Goal: Task Accomplishment & Management: Complete application form

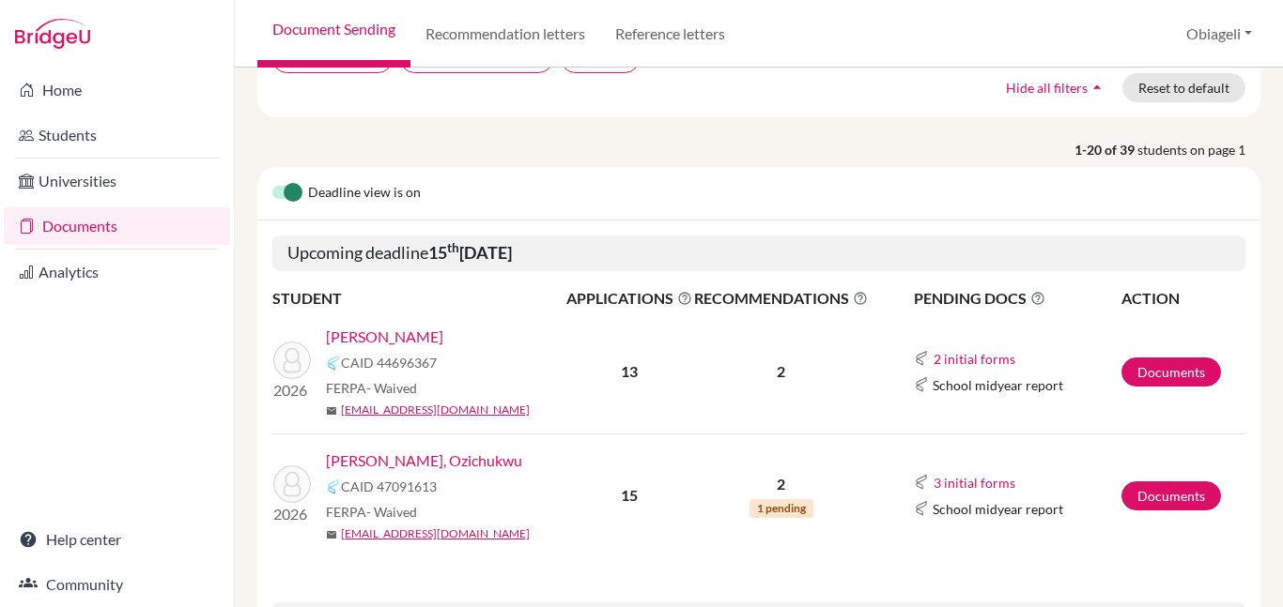
scroll to position [181, 0]
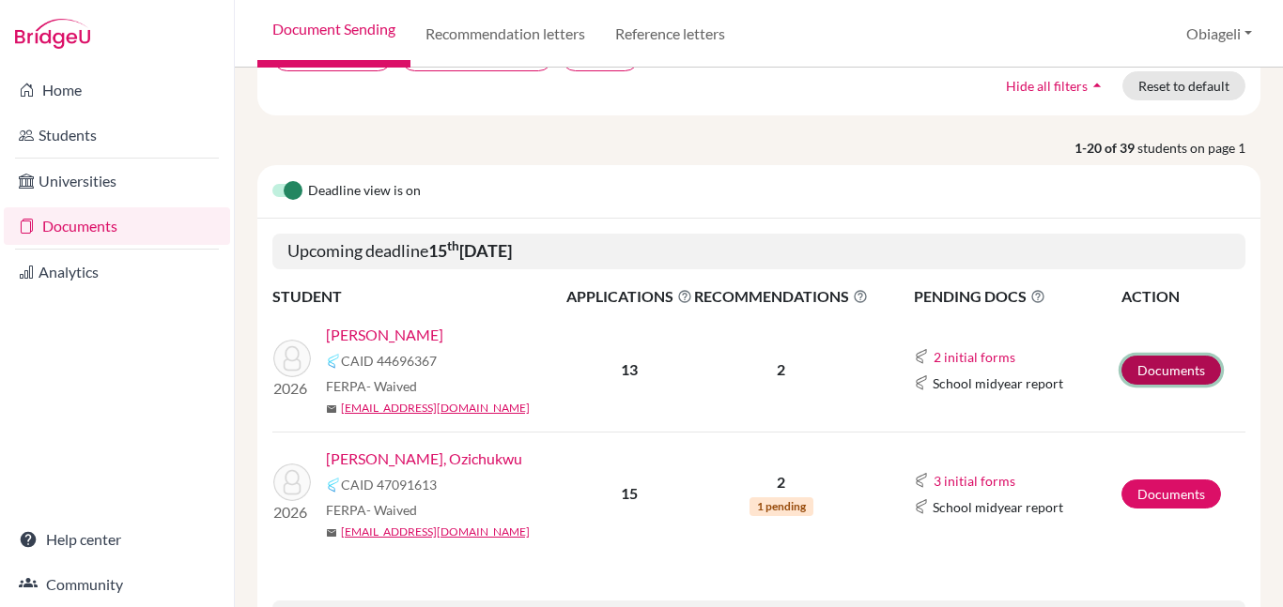
click at [1157, 361] on link "Documents" at bounding box center [1171, 370] width 100 height 29
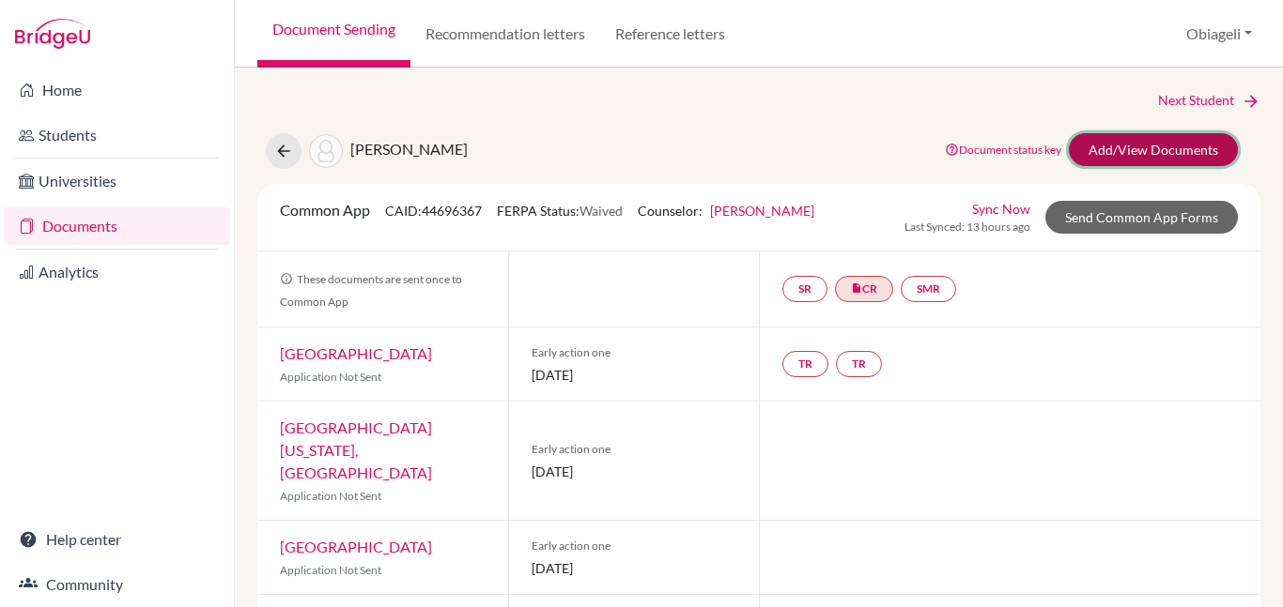
click at [1174, 148] on link "Add/View Documents" at bounding box center [1152, 149] width 169 height 33
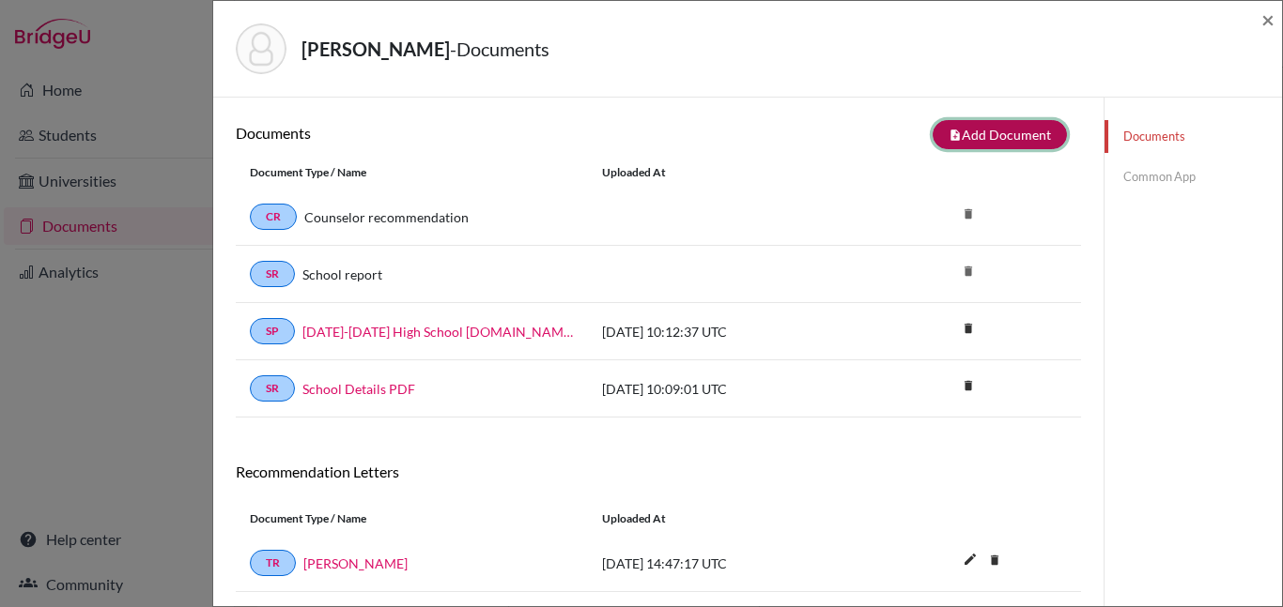
click at [992, 131] on button "note_add Add Document" at bounding box center [999, 134] width 134 height 29
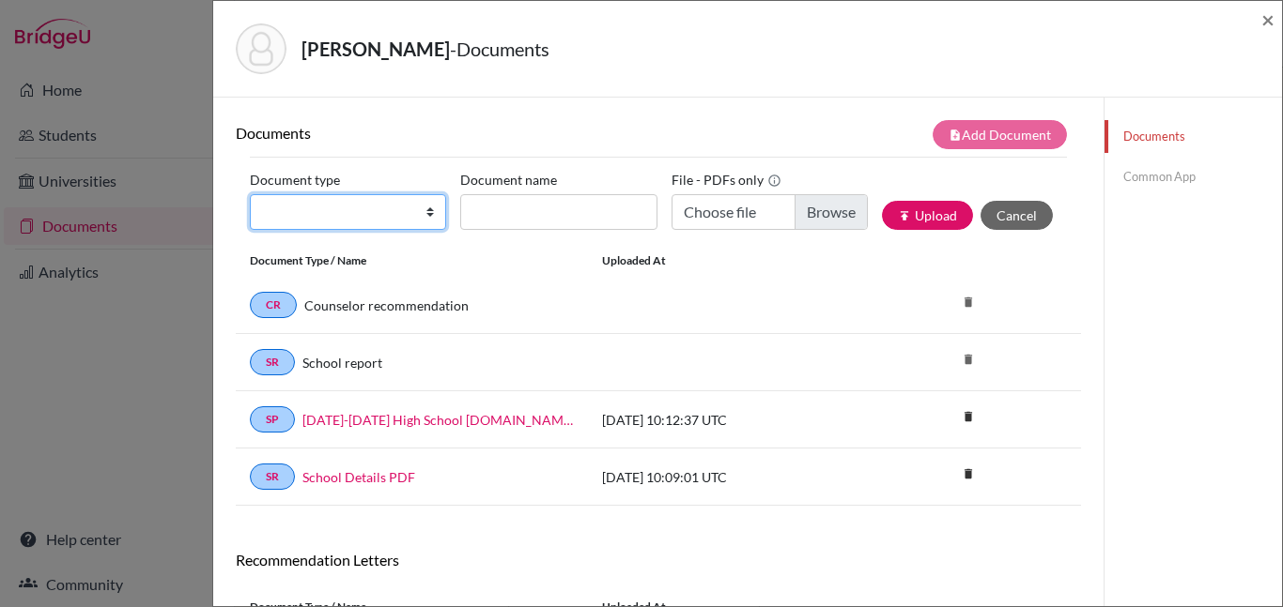
click at [389, 213] on select "Change explanation for Common App reports Counselor recommendation Internationa…" at bounding box center [348, 212] width 196 height 36
select select "2"
click at [250, 194] on select "Change explanation for Common App reports Counselor recommendation Internationa…" at bounding box center [348, 212] width 196 height 36
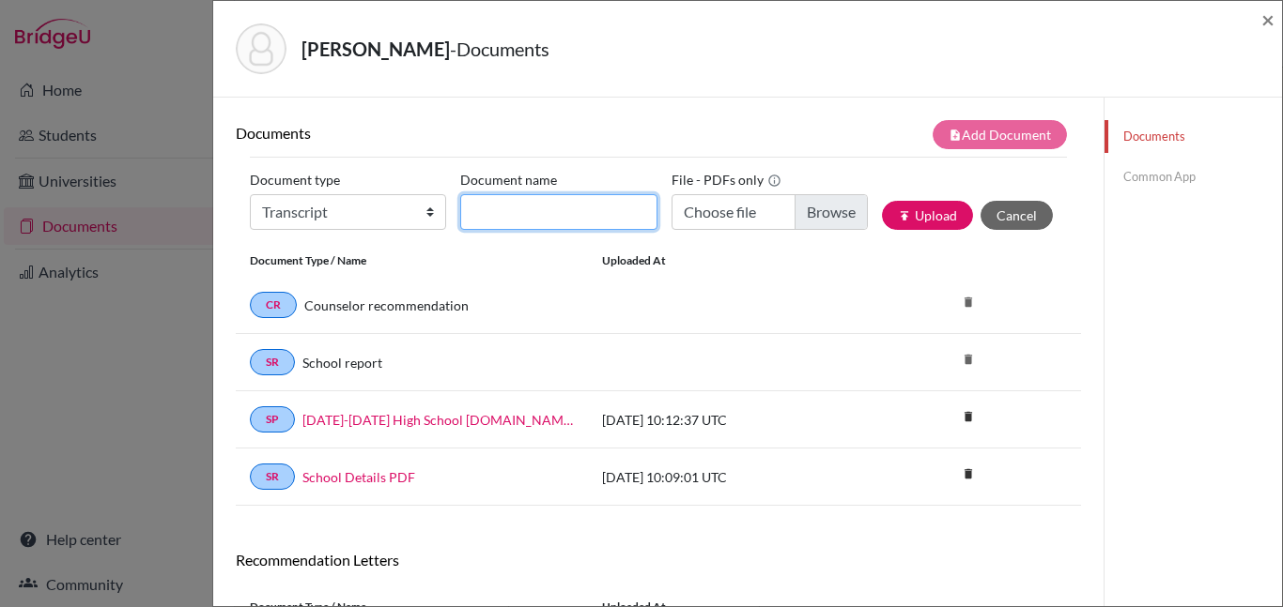
click at [540, 208] on input "Document name" at bounding box center [558, 212] width 196 height 36
type input "Initial transcript"
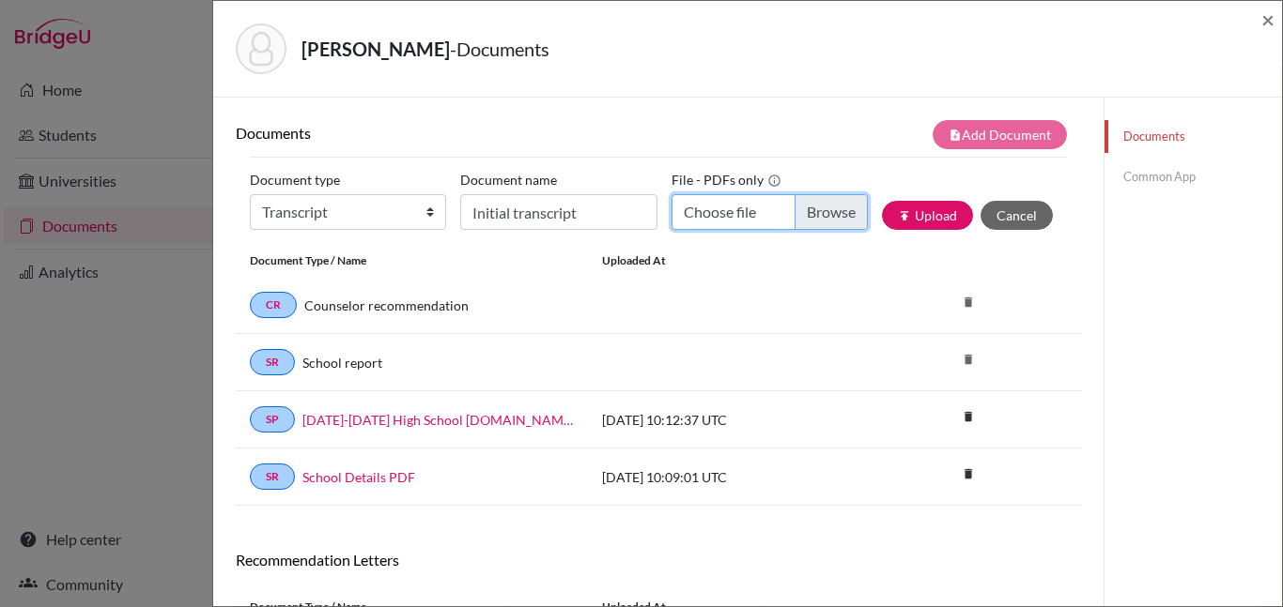
click at [747, 212] on input "Choose file" at bounding box center [769, 212] width 196 height 36
type input "C:\fakepath\Kumar, Ruyan.pdf"
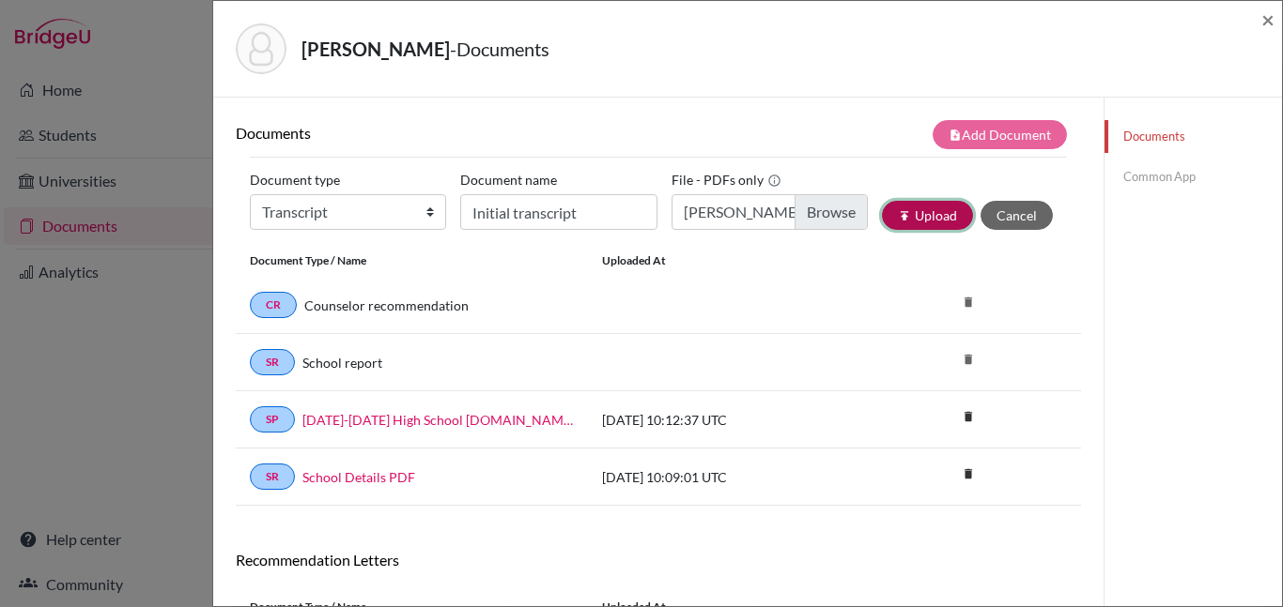
click at [938, 217] on button "publish Upload" at bounding box center [927, 215] width 91 height 29
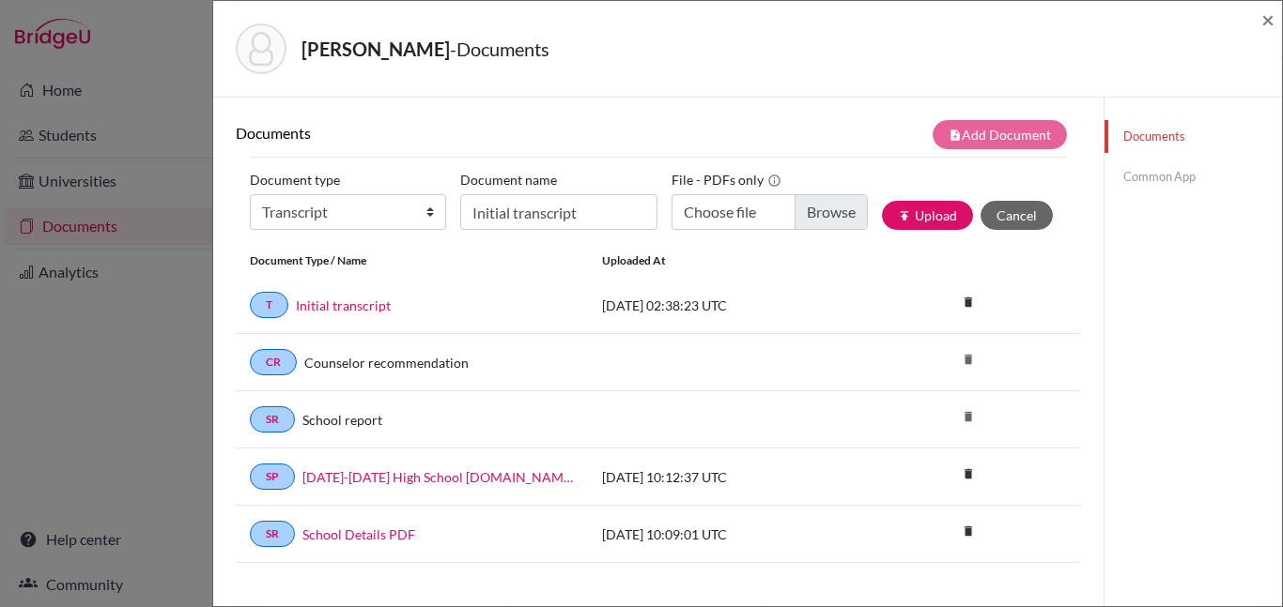
click at [1177, 177] on link "Common App" at bounding box center [1192, 177] width 177 height 33
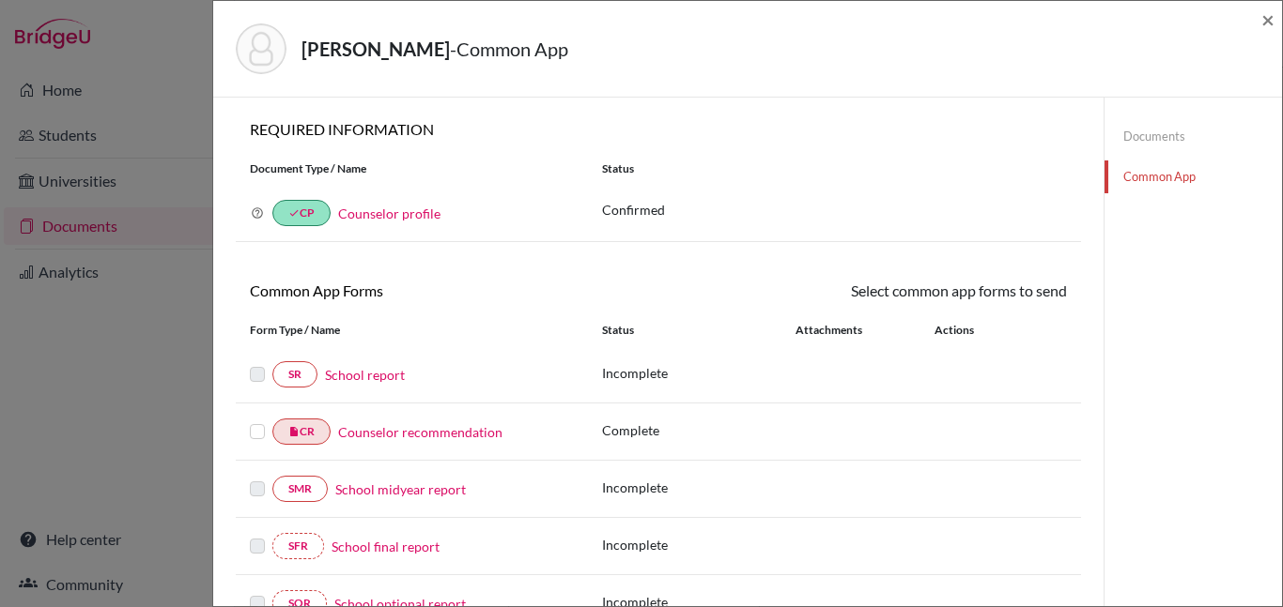
click at [367, 376] on link "School report" at bounding box center [365, 375] width 80 height 20
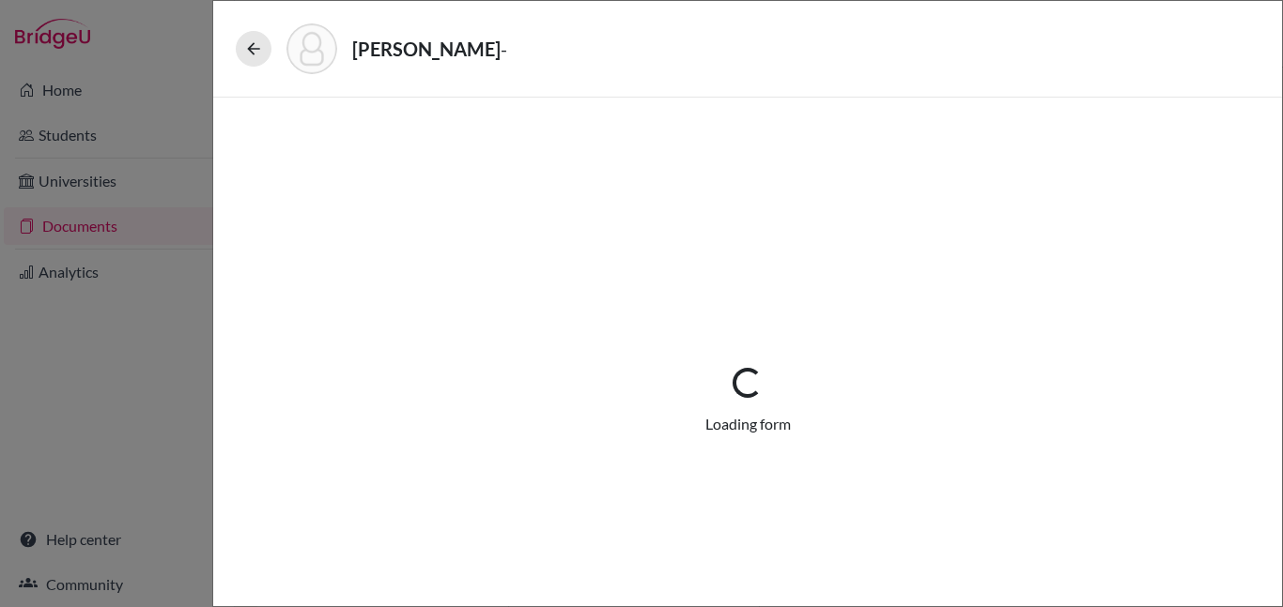
select select "1"
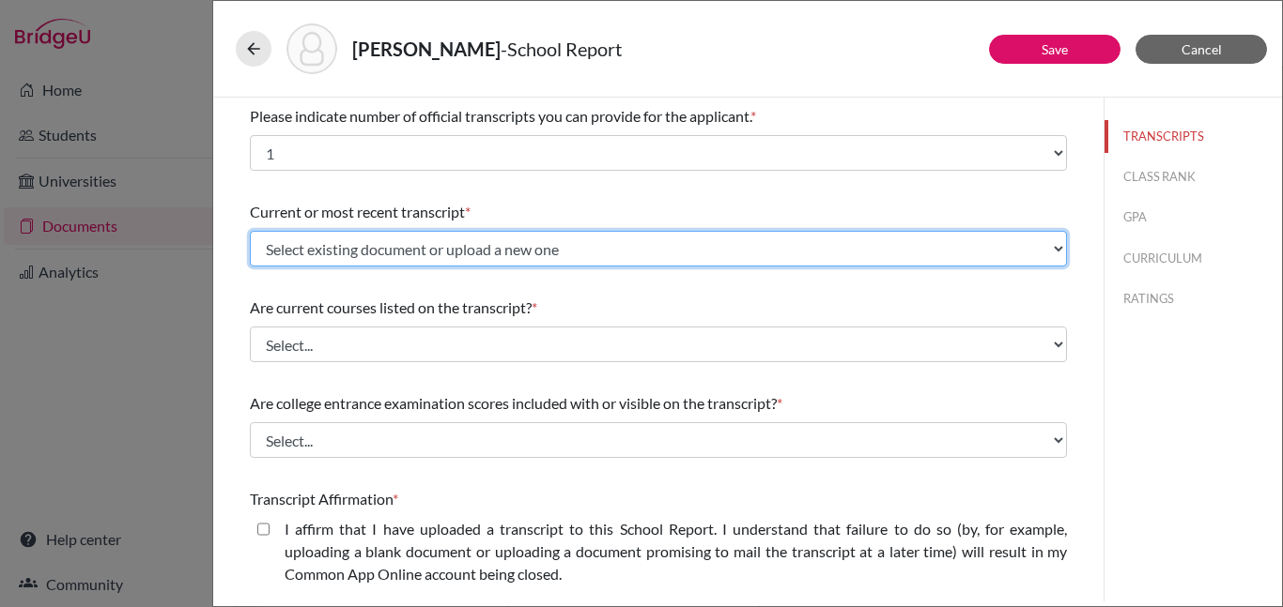
click at [743, 254] on select "Select existing document or upload a new one Initial transcript Upload New File" at bounding box center [658, 249] width 817 height 36
select select "690301"
click at [250, 231] on select "Select existing document or upload a new one Initial transcript Upload New File" at bounding box center [658, 249] width 817 height 36
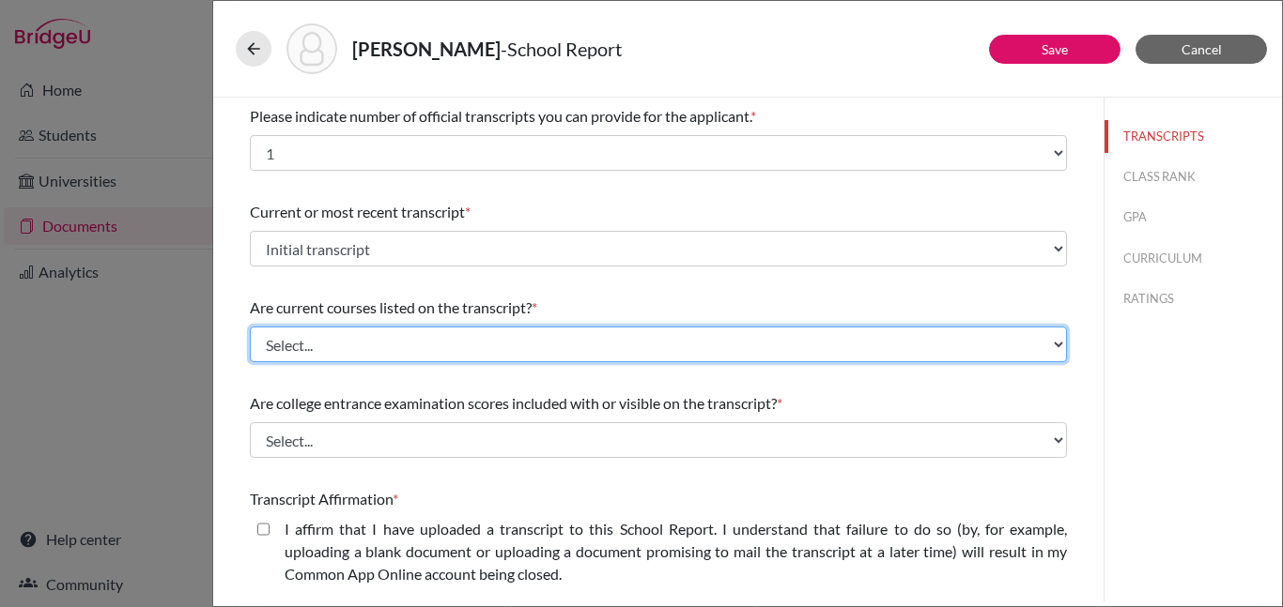
click at [705, 347] on select "Select... Yes No" at bounding box center [658, 345] width 817 height 36
select select "0"
click at [250, 327] on select "Select... Yes No" at bounding box center [658, 345] width 817 height 36
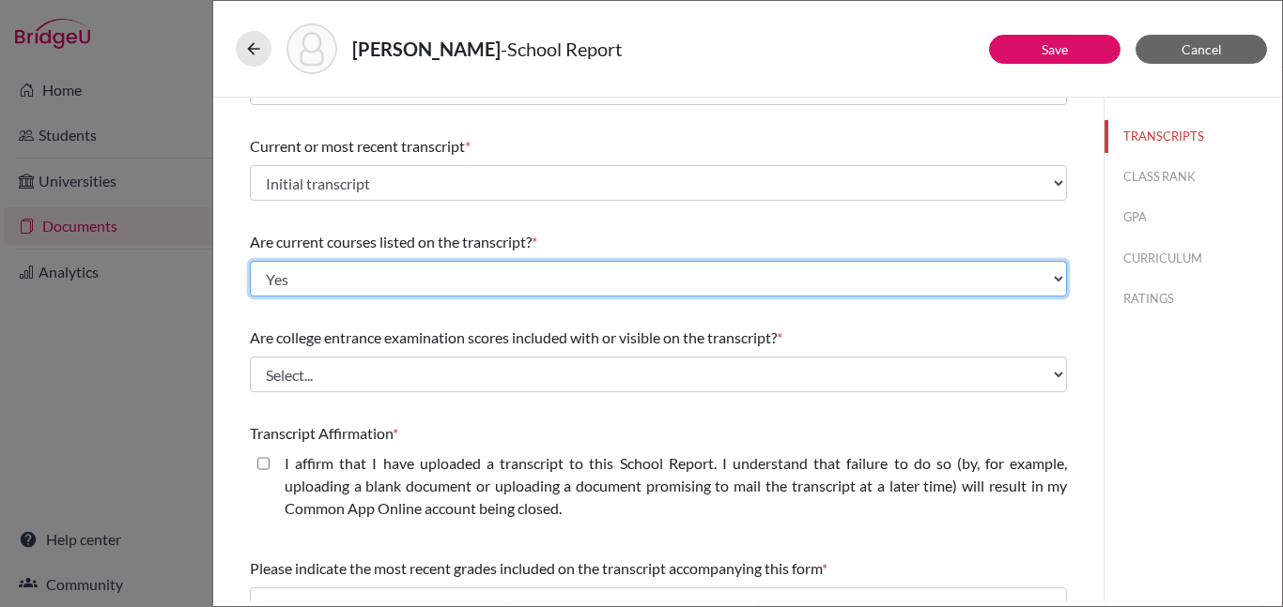
scroll to position [73, 0]
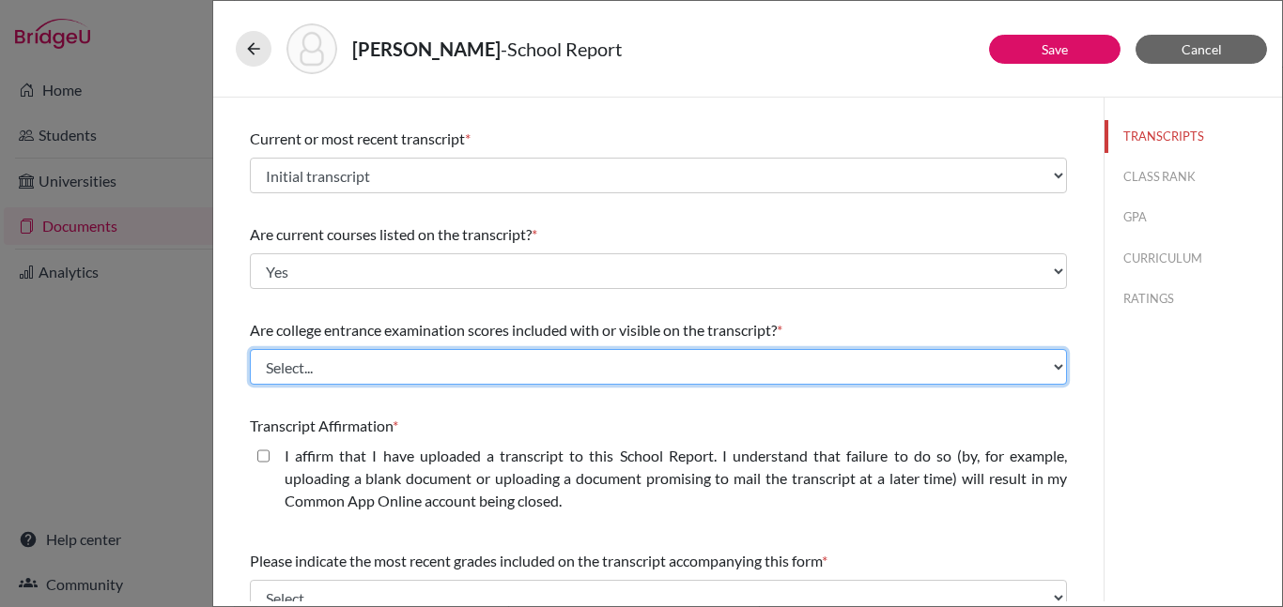
click at [693, 366] on select "Select... Yes No" at bounding box center [658, 367] width 817 height 36
select select "1"
click at [250, 349] on select "Select... Yes No" at bounding box center [658, 367] width 817 height 36
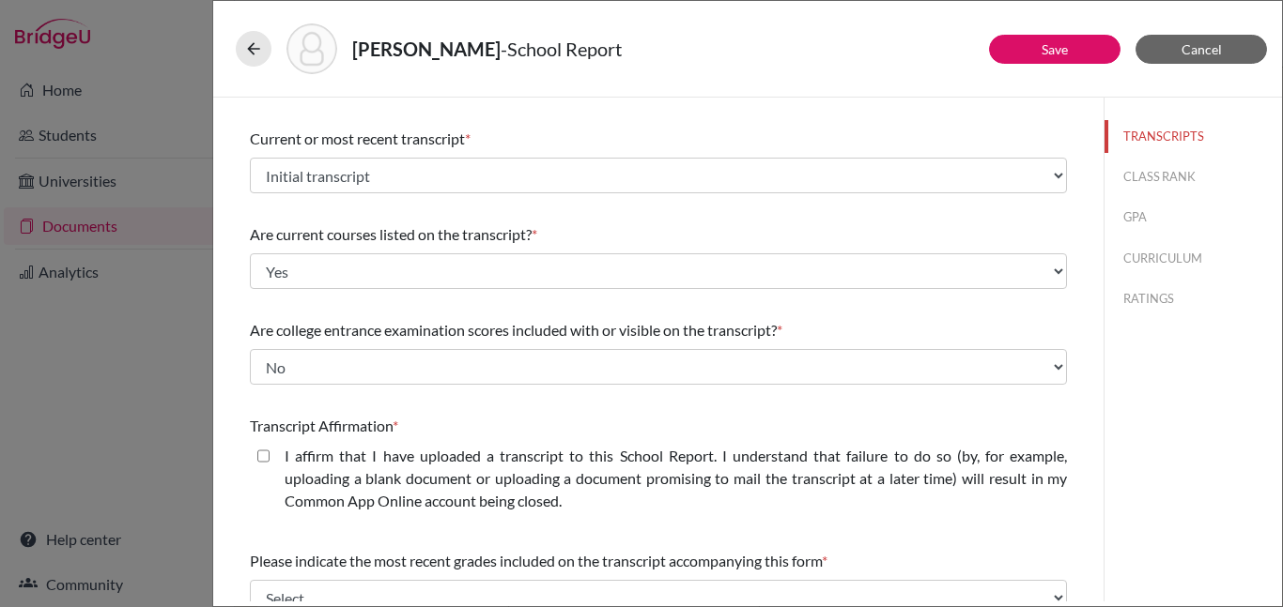
click at [266, 456] on closed\ "I affirm that I have uploaded a transcript to this School Report. I understand …" at bounding box center [263, 456] width 12 height 23
checkbox closed\ "true"
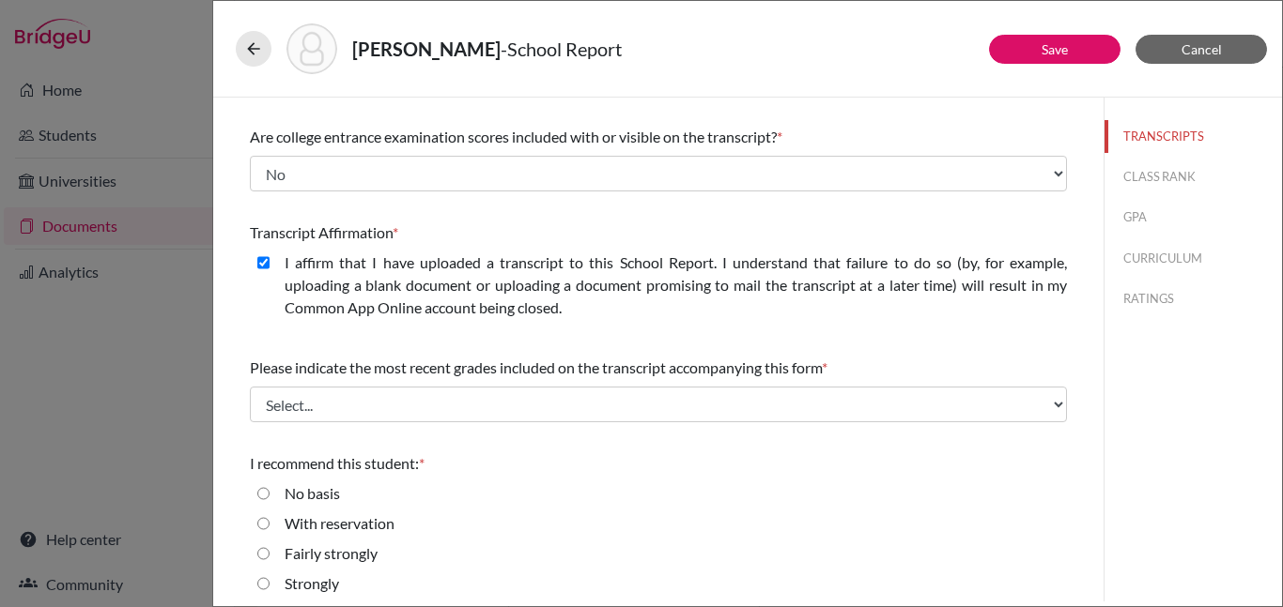
scroll to position [268, 0]
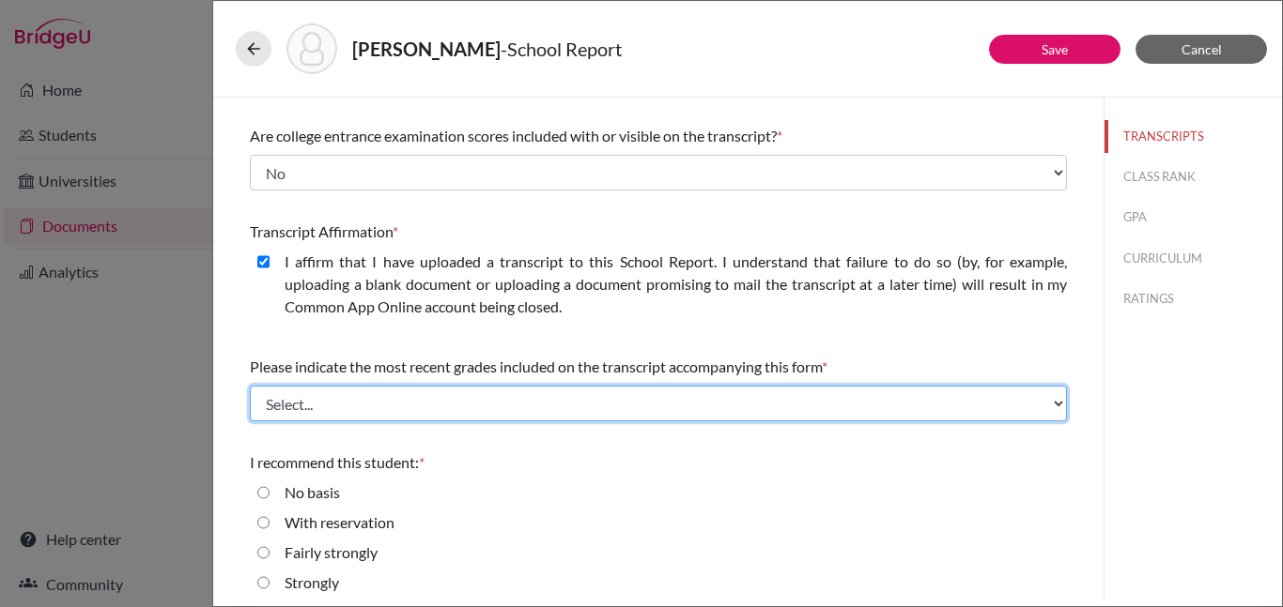
click at [505, 400] on select "Select... Final junior year grades 1st Quarter senior year grades 2nd Quarter/1…" at bounding box center [658, 404] width 817 height 36
select select "0"
click at [250, 386] on select "Select... Final junior year grades 1st Quarter senior year grades 2nd Quarter/1…" at bounding box center [658, 404] width 817 height 36
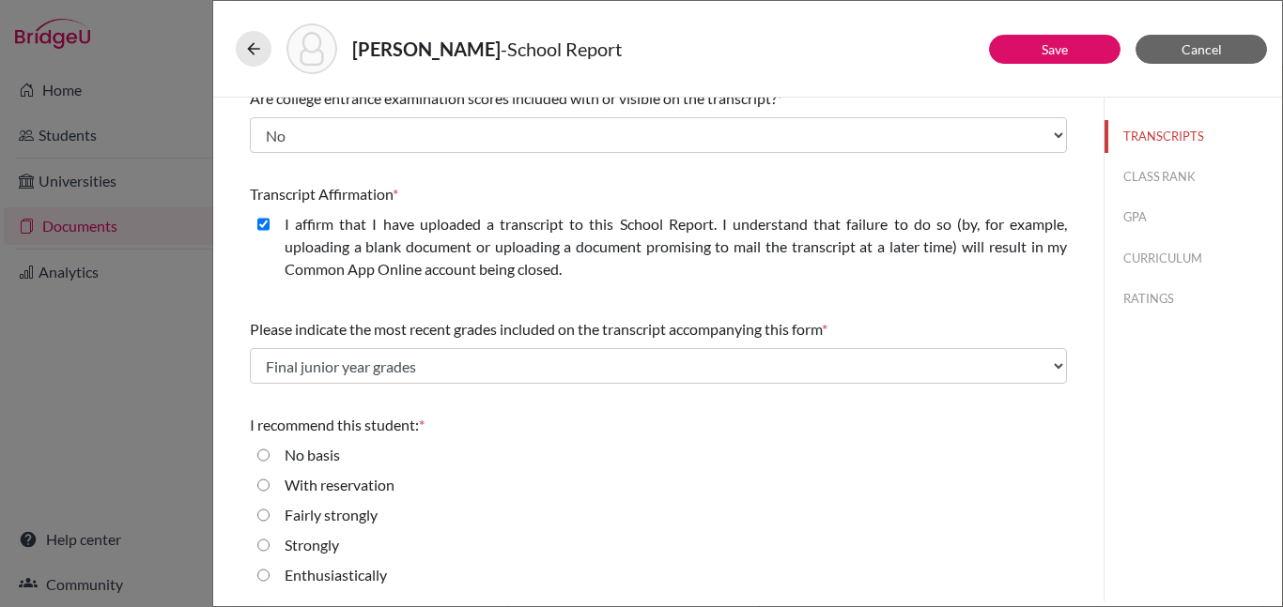
click at [268, 576] on input "Enthusiastically" at bounding box center [263, 575] width 12 height 23
radio input "true"
click at [1053, 55] on link "Save" at bounding box center [1054, 49] width 26 height 16
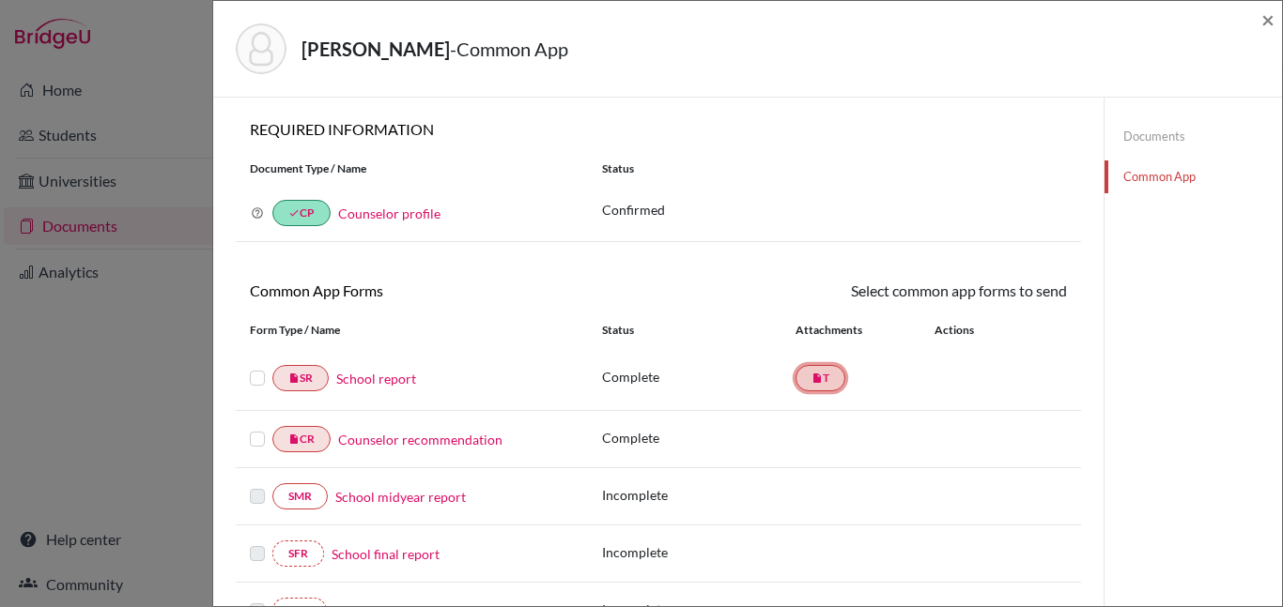
click at [830, 376] on link "insert_drive_file T" at bounding box center [820, 378] width 50 height 26
click at [386, 377] on link "School report" at bounding box center [376, 379] width 80 height 20
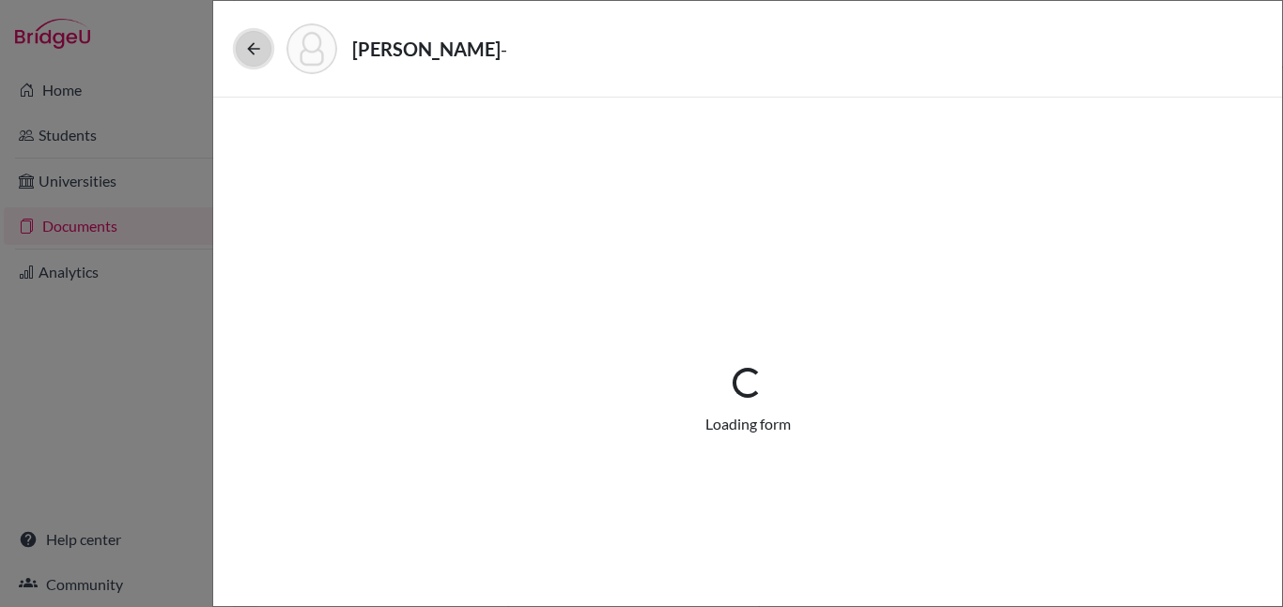
click at [245, 50] on icon at bounding box center [253, 48] width 19 height 19
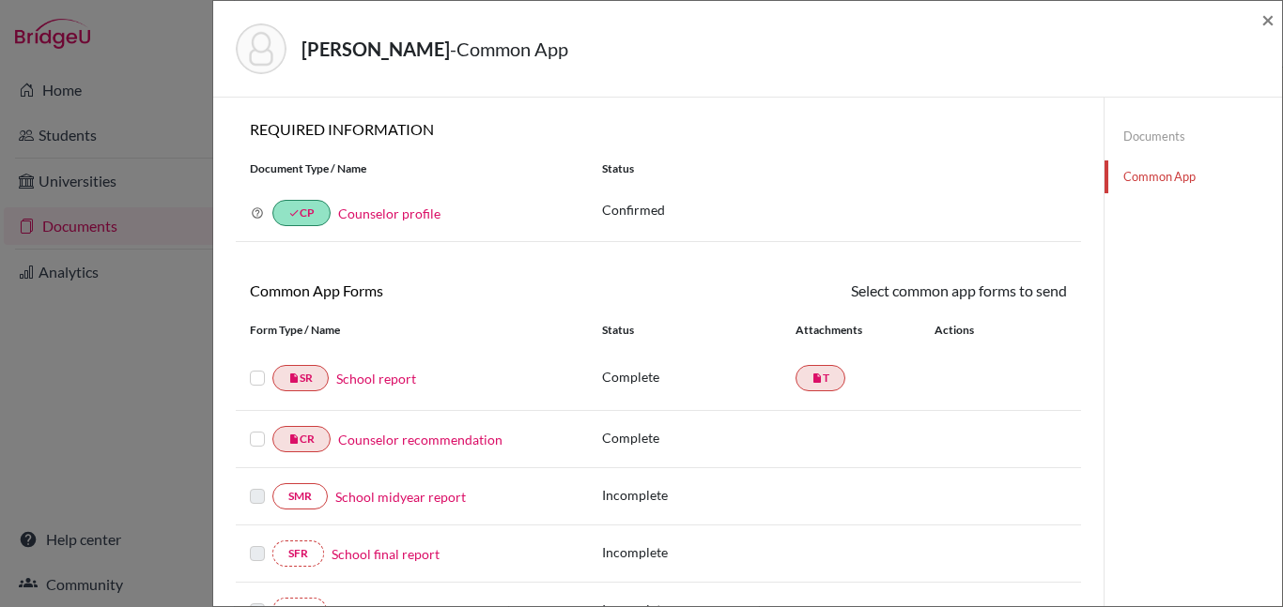
click at [392, 377] on link "School report" at bounding box center [376, 379] width 80 height 20
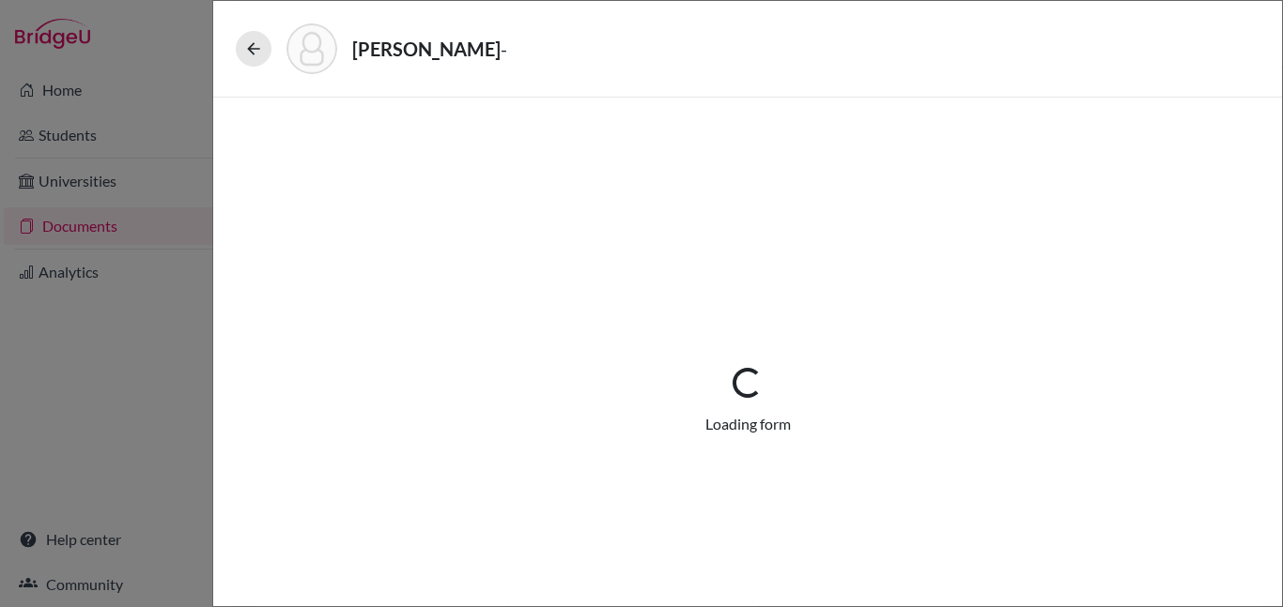
select select "1"
select select "690301"
select select "0"
select select "1"
select select "0"
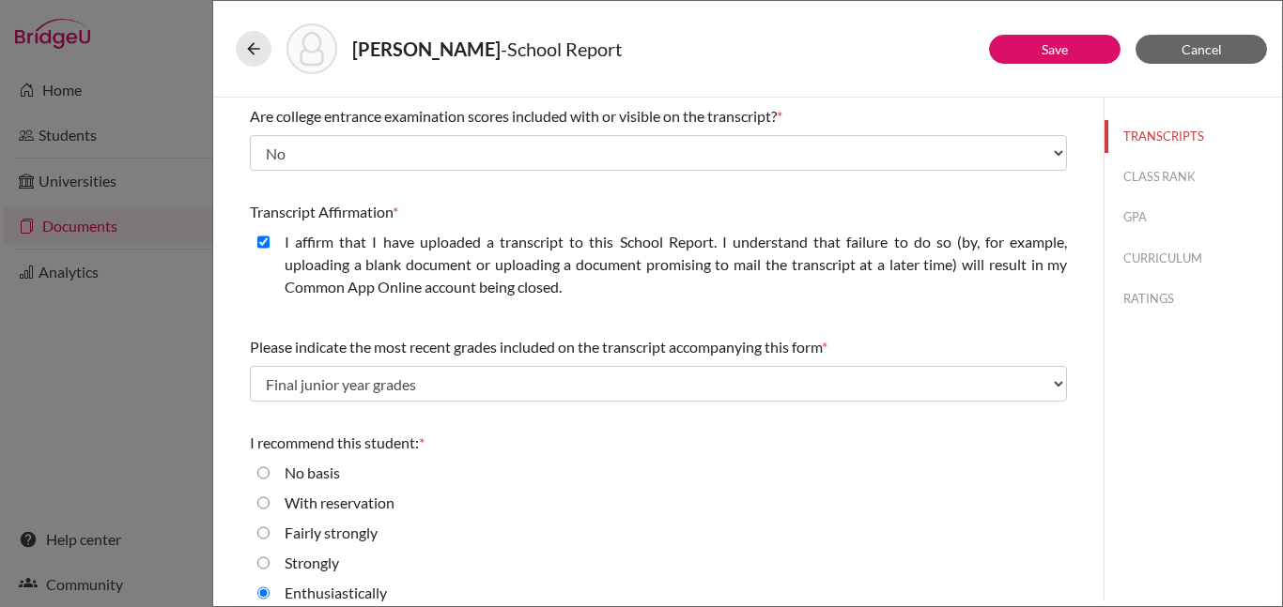
scroll to position [305, 0]
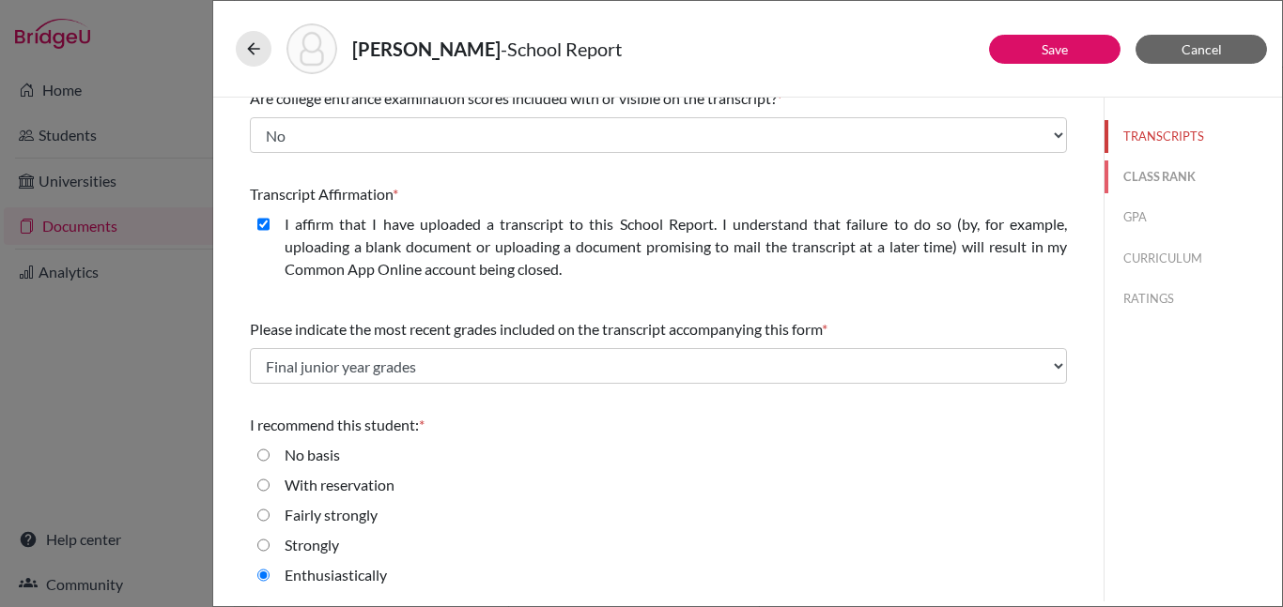
click at [1159, 174] on button "CLASS RANK" at bounding box center [1192, 177] width 177 height 33
select select "5"
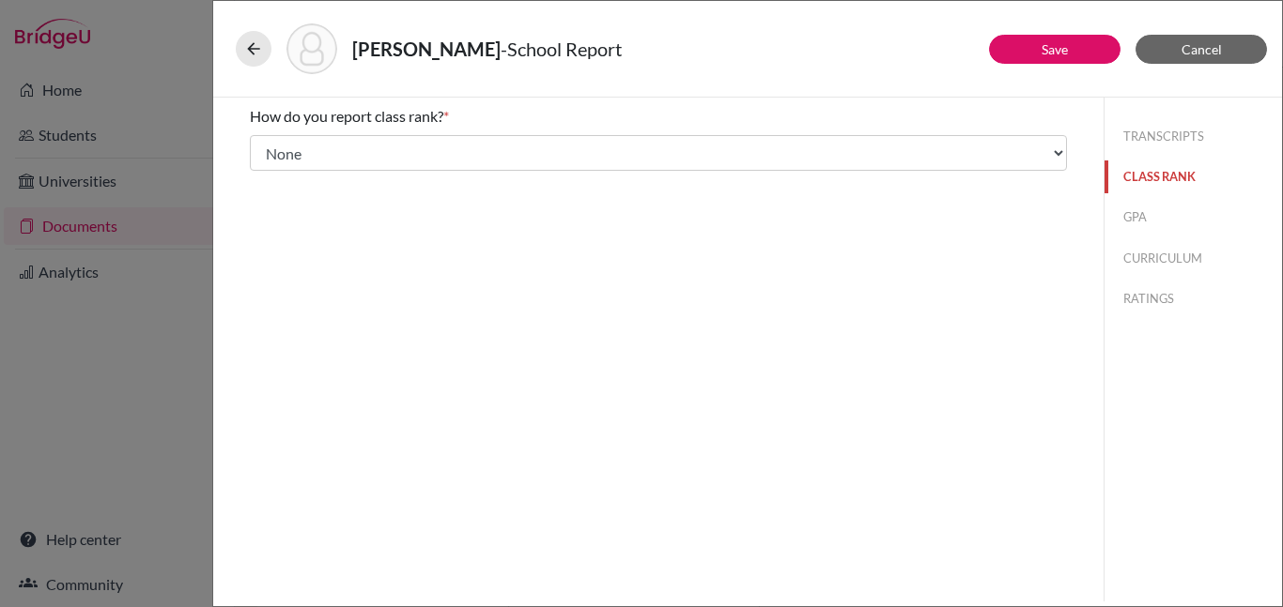
scroll to position [0, 0]
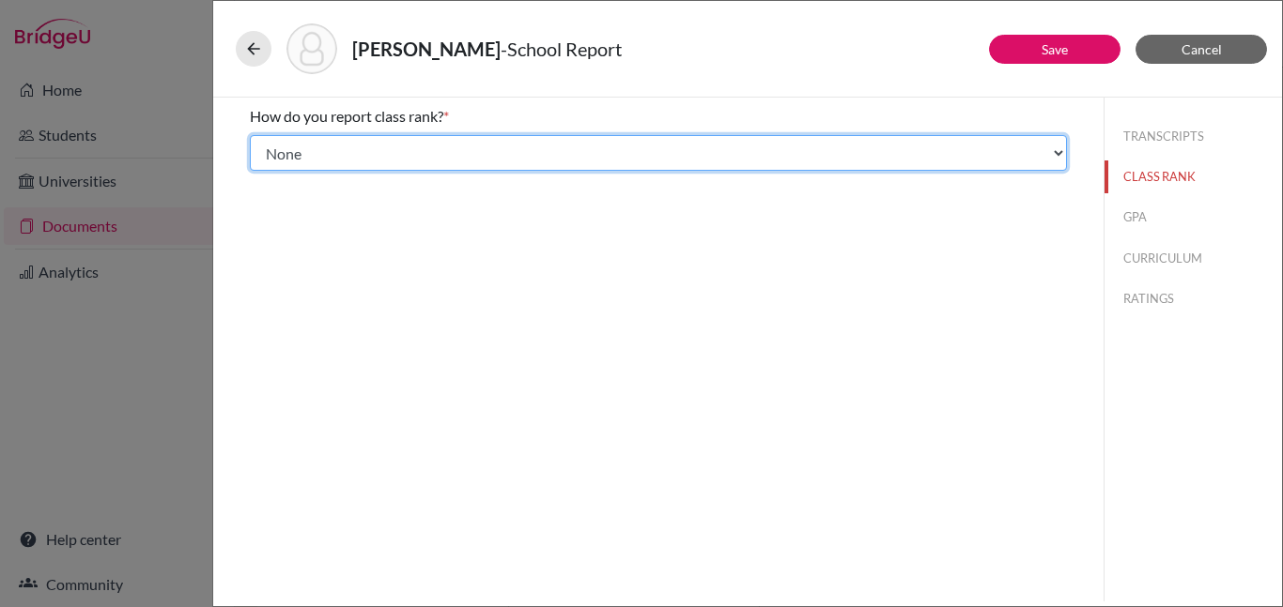
click at [1018, 151] on select "Select... Exact Decile Quintile Quartile None" at bounding box center [658, 153] width 817 height 36
click at [250, 135] on select "Select... Exact Decile Quintile Quartile None" at bounding box center [658, 153] width 817 height 36
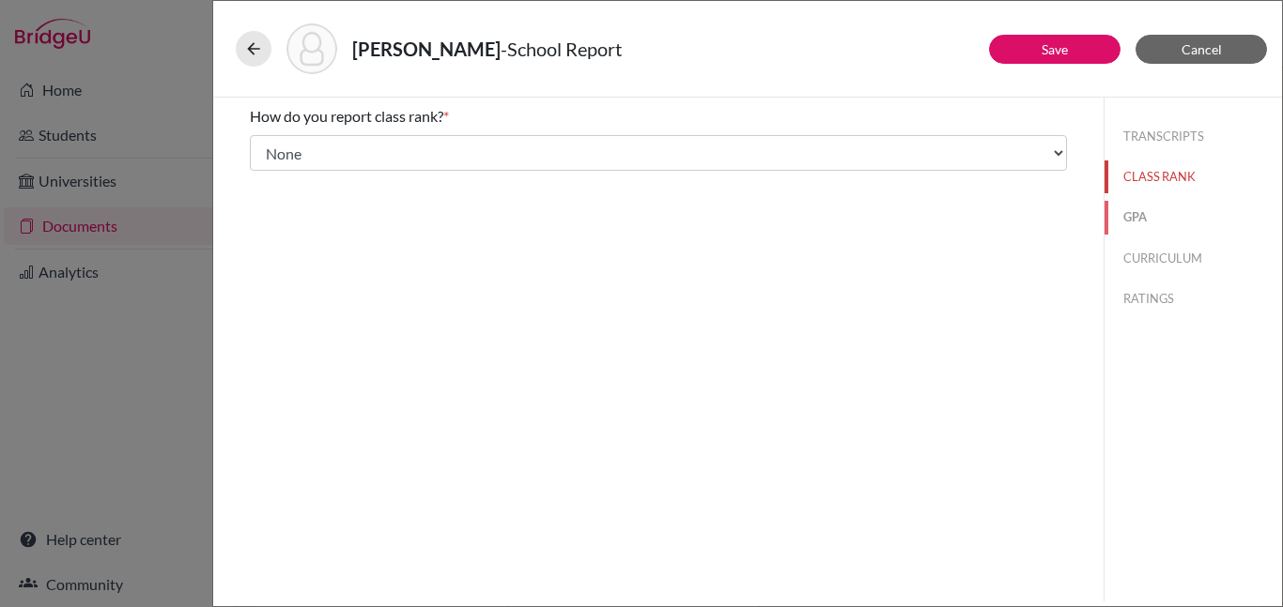
click at [1125, 209] on button "GPA" at bounding box center [1192, 217] width 177 height 33
type input "3.73"
type input "3.89"
select select "4"
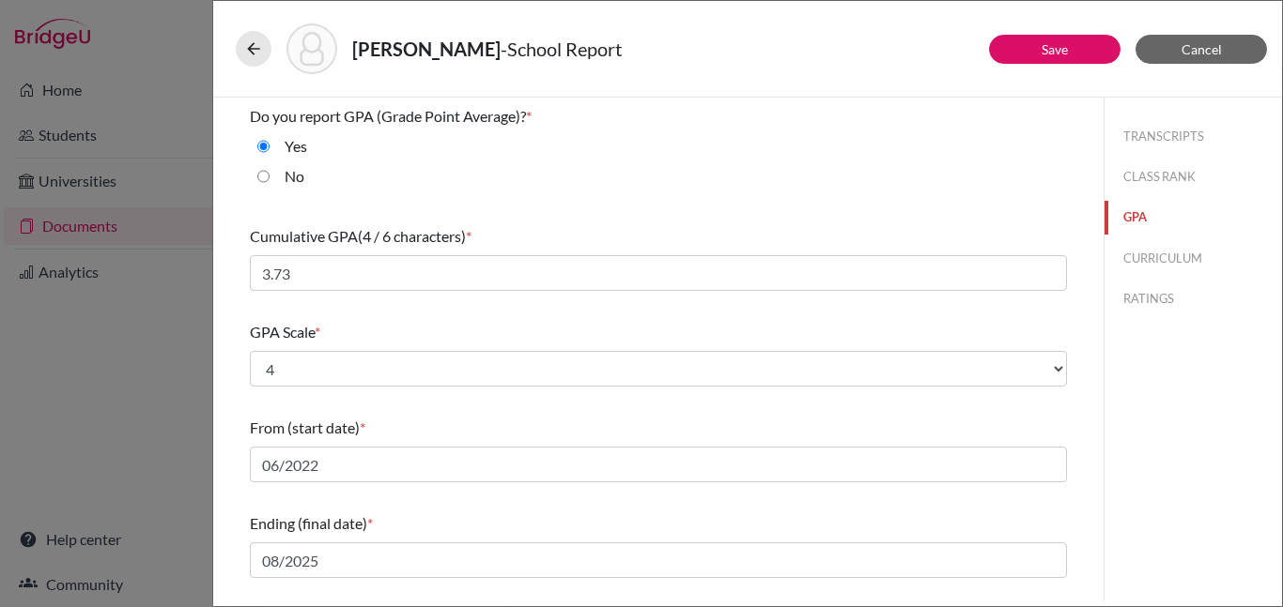
scroll to position [296, 0]
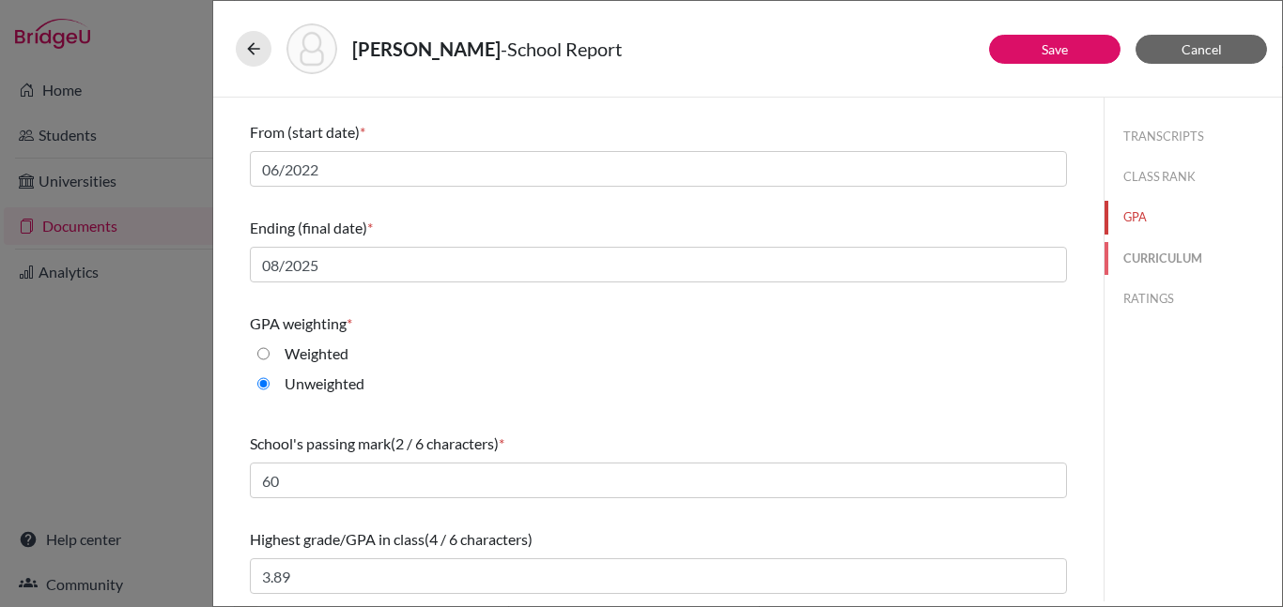
click at [1145, 255] on button "CURRICULUM" at bounding box center [1192, 258] width 177 height 33
select select "3"
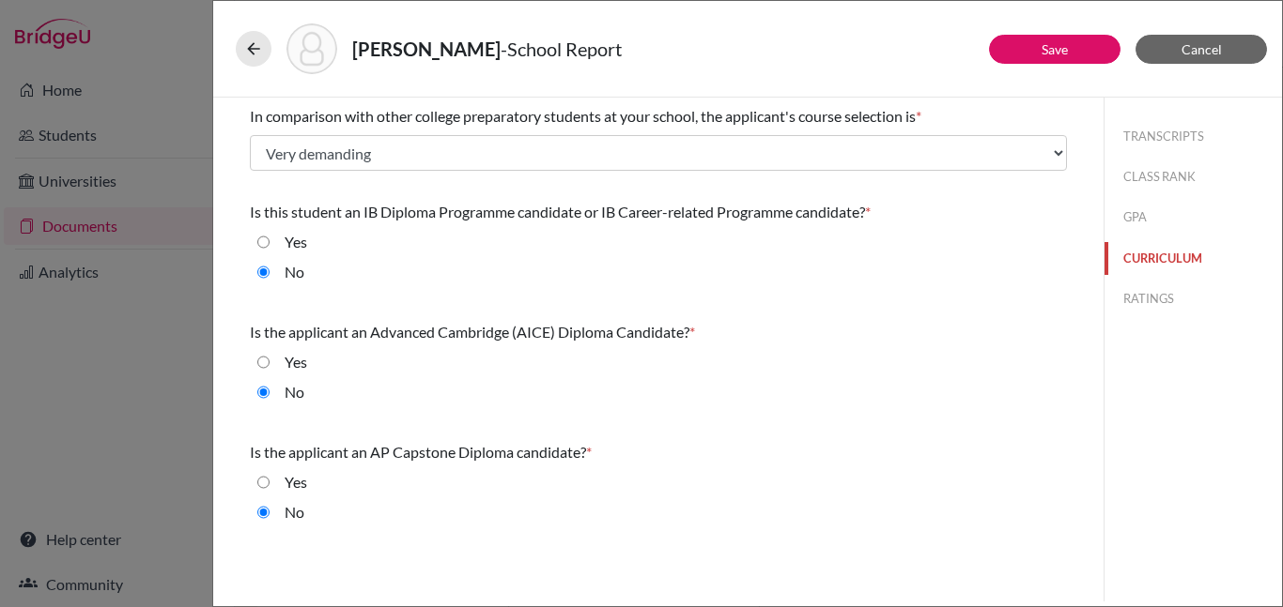
scroll to position [0, 0]
click at [1153, 292] on button "RATINGS" at bounding box center [1192, 299] width 177 height 33
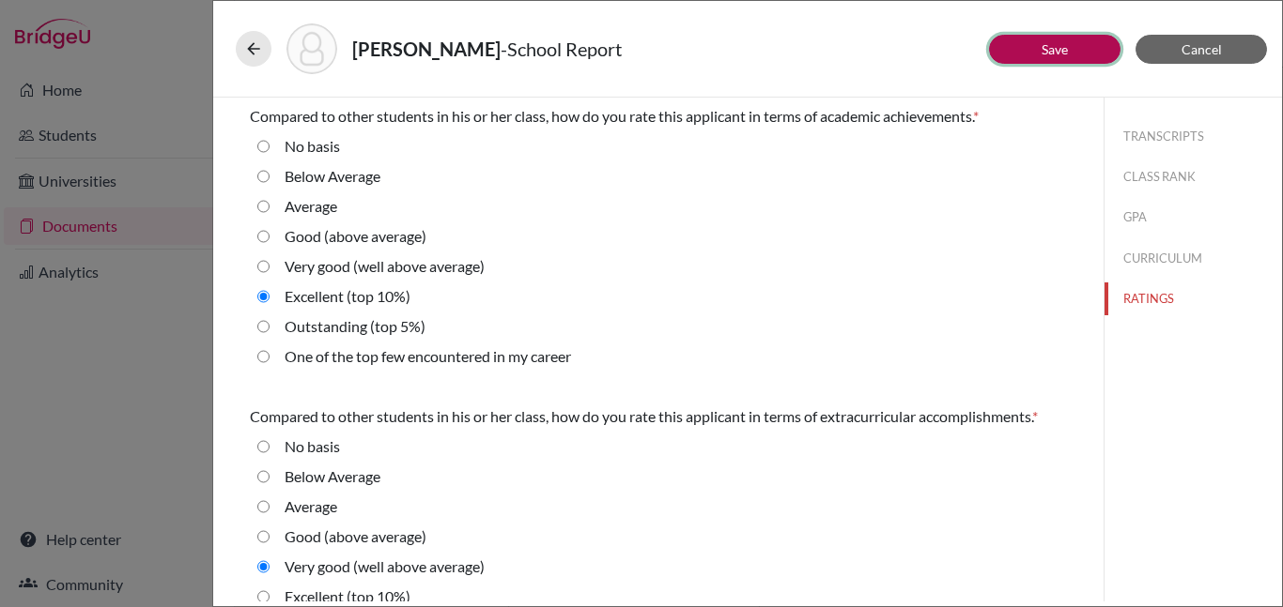
click at [1056, 47] on link "Save" at bounding box center [1054, 49] width 26 height 16
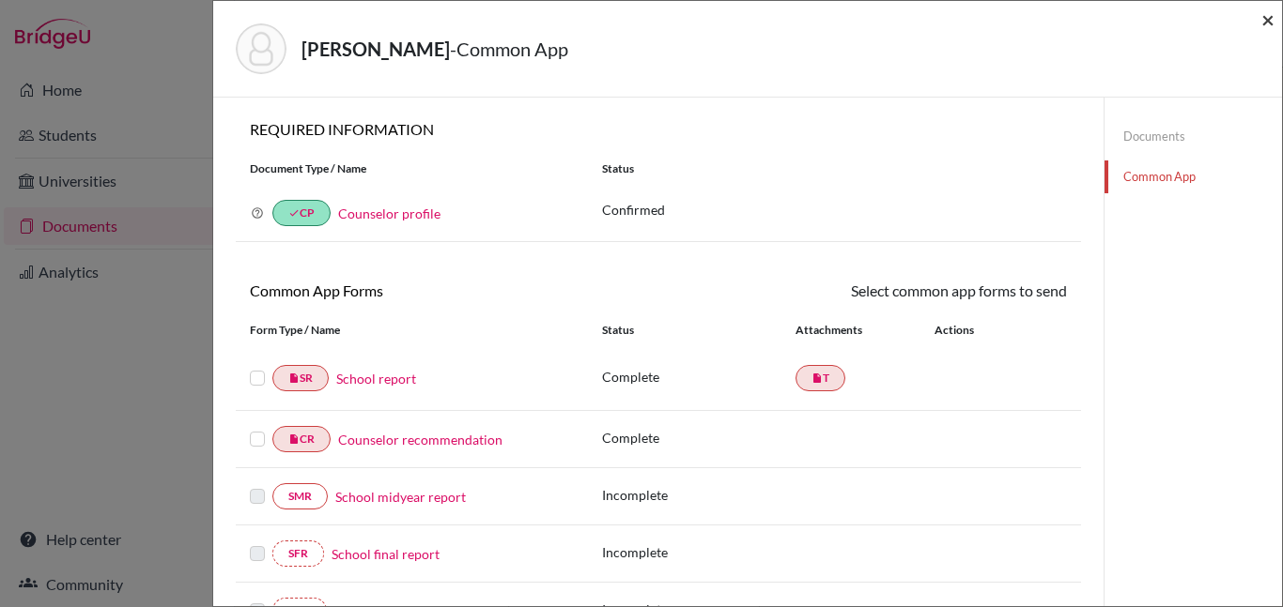
click at [1269, 21] on span "×" at bounding box center [1267, 19] width 13 height 27
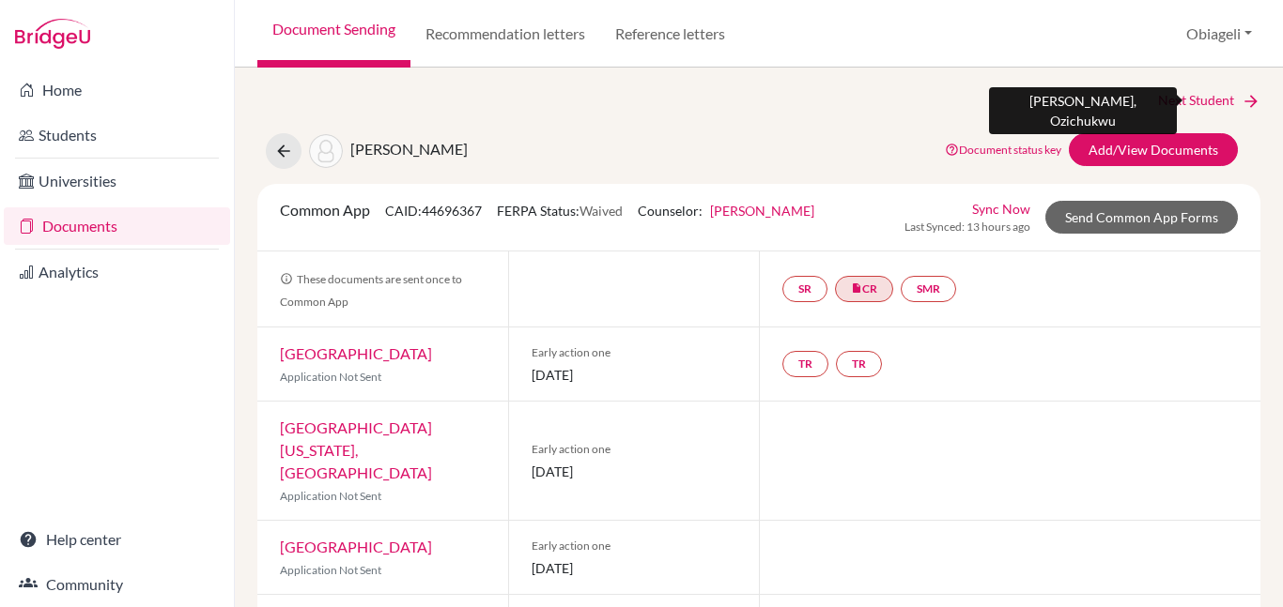
click at [1207, 104] on link "Next Student" at bounding box center [1209, 100] width 102 height 21
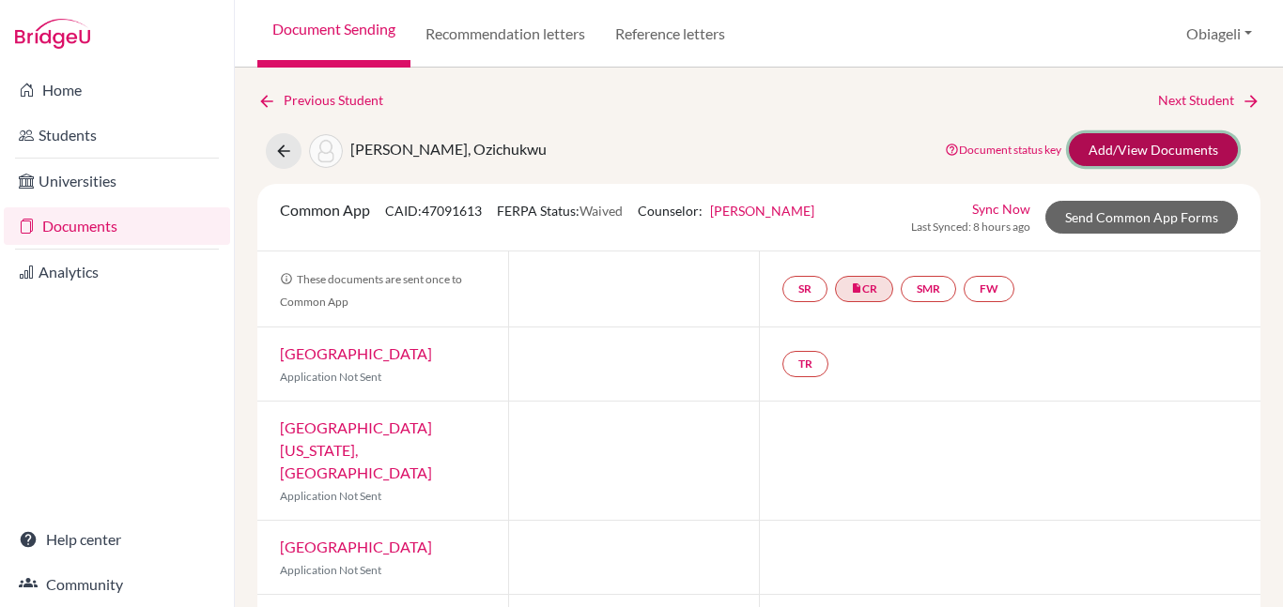
click at [1192, 142] on link "Add/View Documents" at bounding box center [1152, 149] width 169 height 33
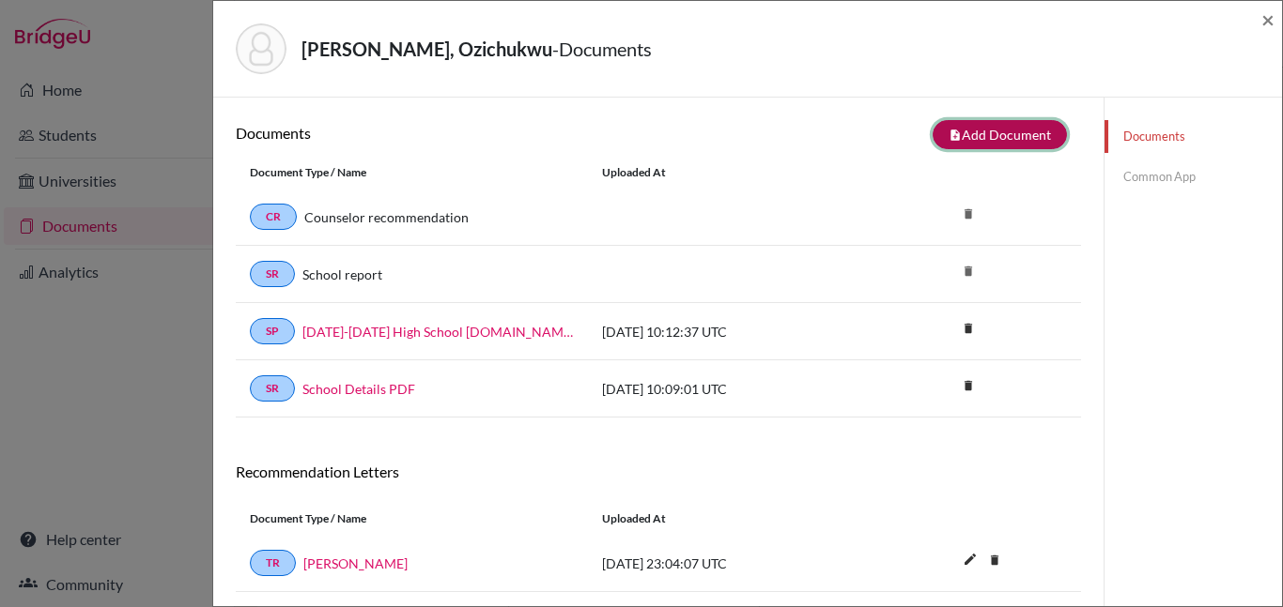
click at [1018, 135] on button "note_add Add Document" at bounding box center [999, 134] width 134 height 29
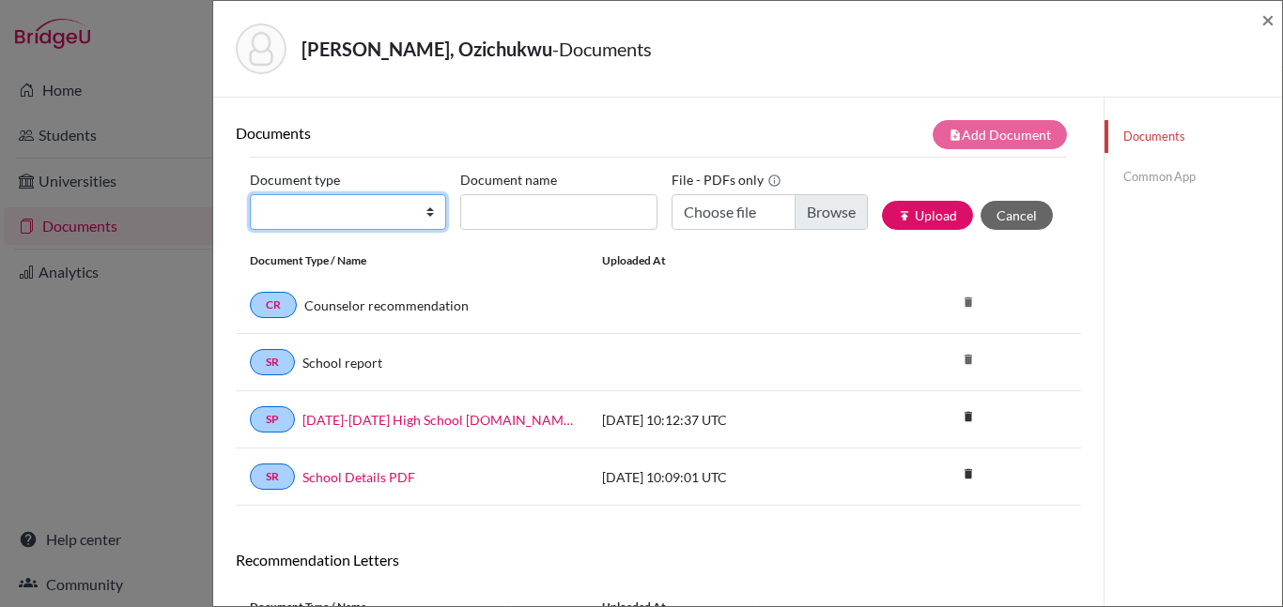
click at [366, 217] on select "Change explanation for Common App reports Counselor recommendation Internationa…" at bounding box center [348, 212] width 196 height 36
select select "2"
click at [250, 194] on select "Change explanation for Common App reports Counselor recommendation Internationa…" at bounding box center [348, 212] width 196 height 36
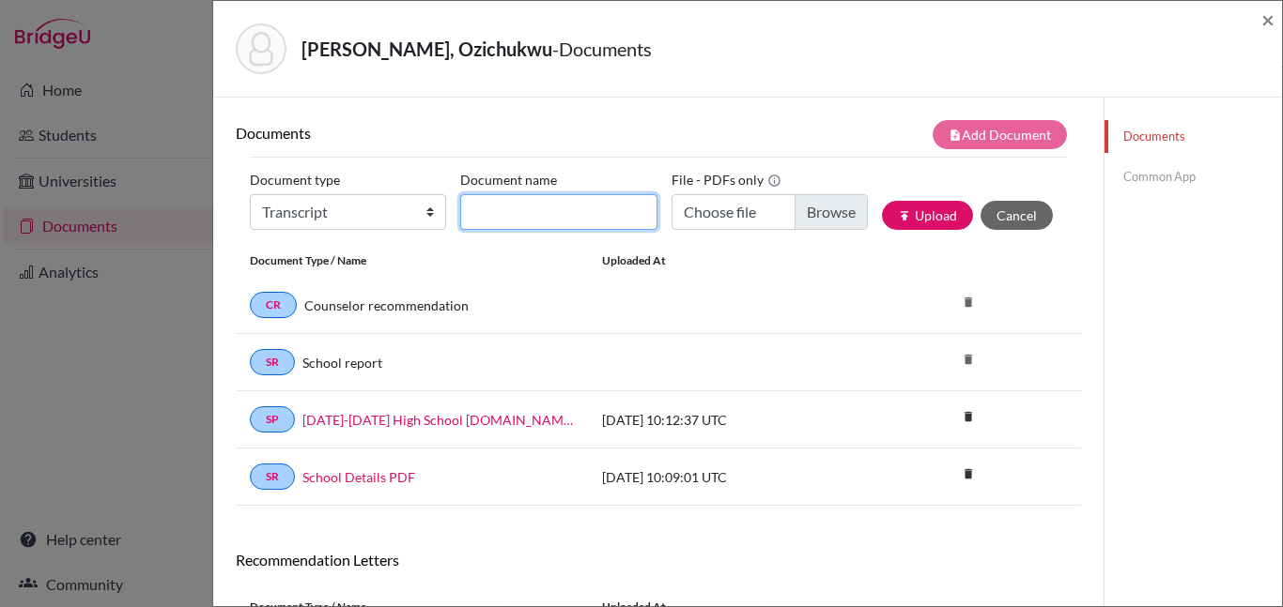
click at [549, 215] on input "Document name" at bounding box center [558, 212] width 196 height 36
type input "Initial transcript"
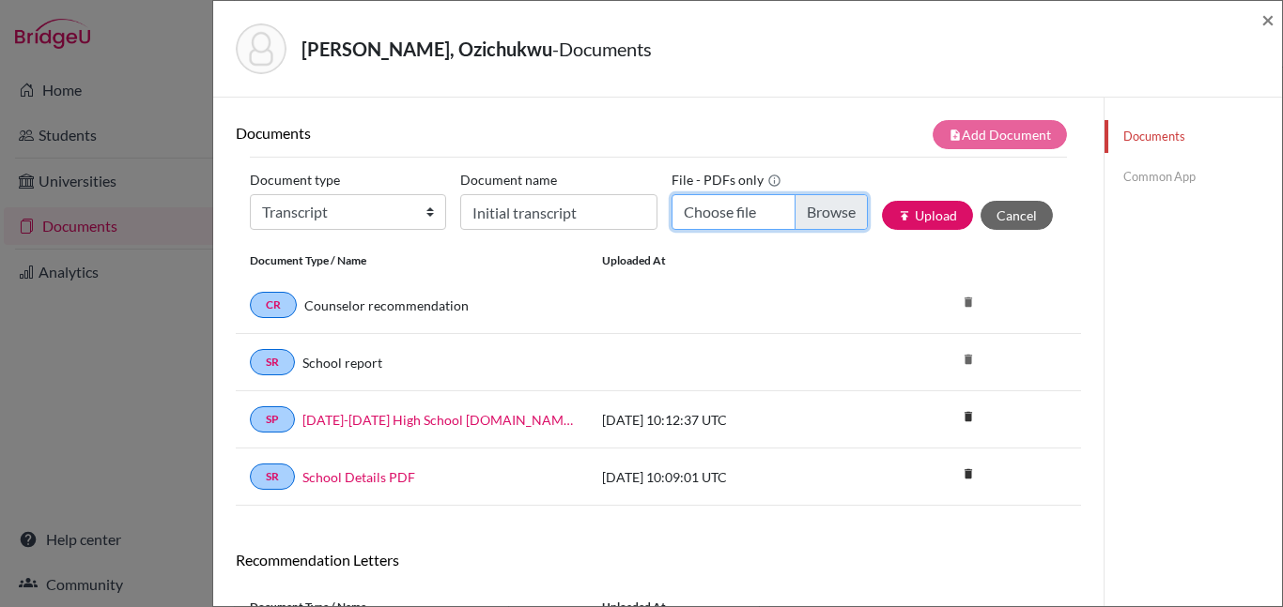
click at [730, 216] on input "Choose file" at bounding box center [769, 212] width 196 height 36
type input "C:\fakepath\Tagbo-Okeke, Ozichukwu Zion.pdf"
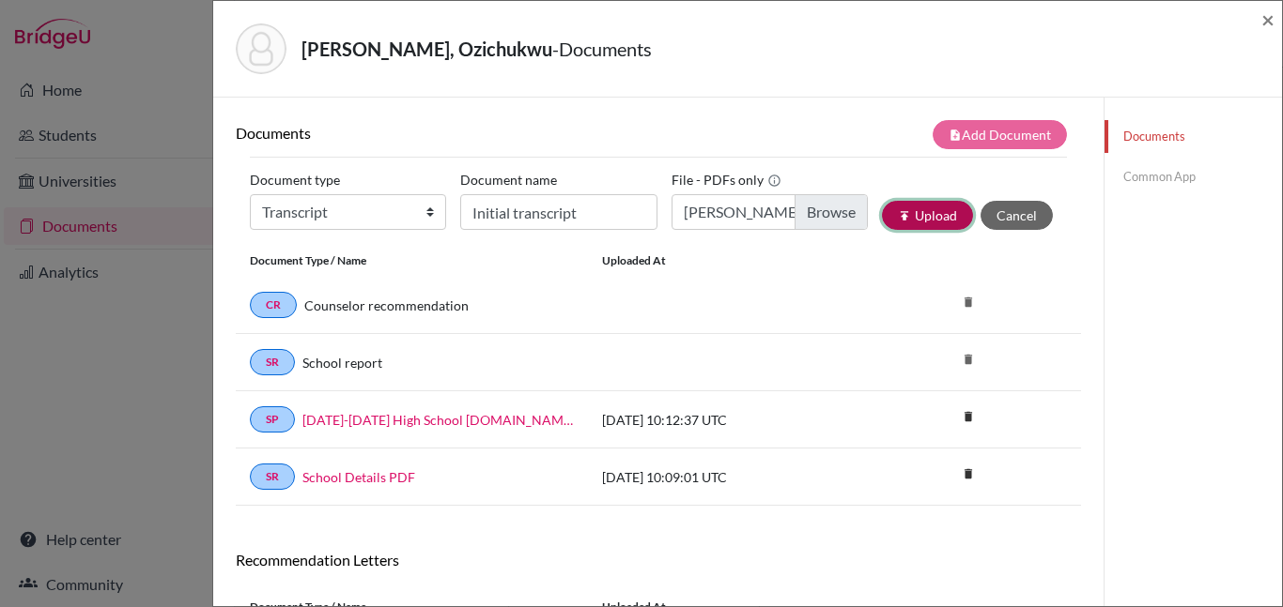
click at [939, 223] on button "publish Upload" at bounding box center [927, 215] width 91 height 29
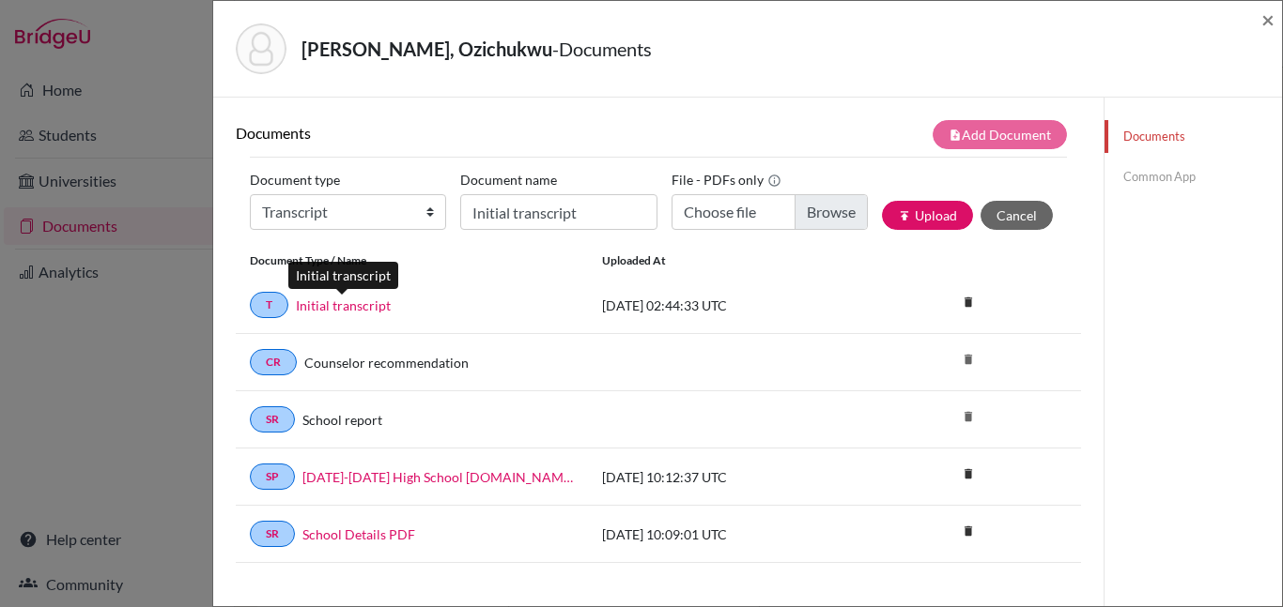
click at [344, 297] on link "Initial transcript" at bounding box center [343, 306] width 95 height 20
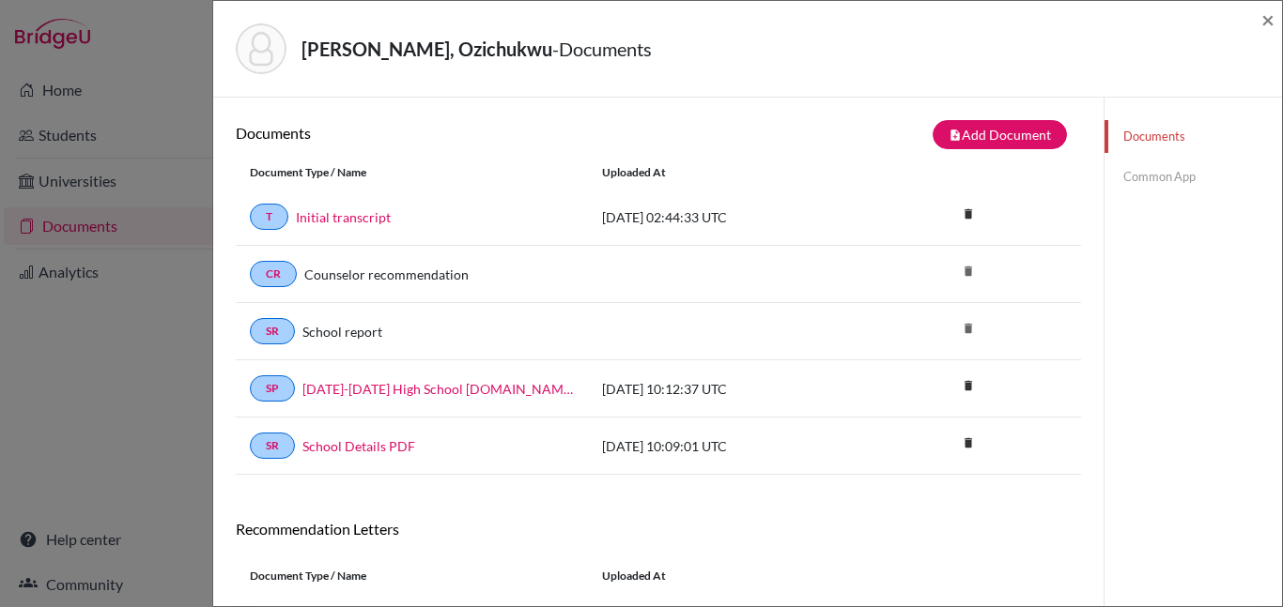
click at [1158, 174] on link "Common App" at bounding box center [1192, 177] width 177 height 33
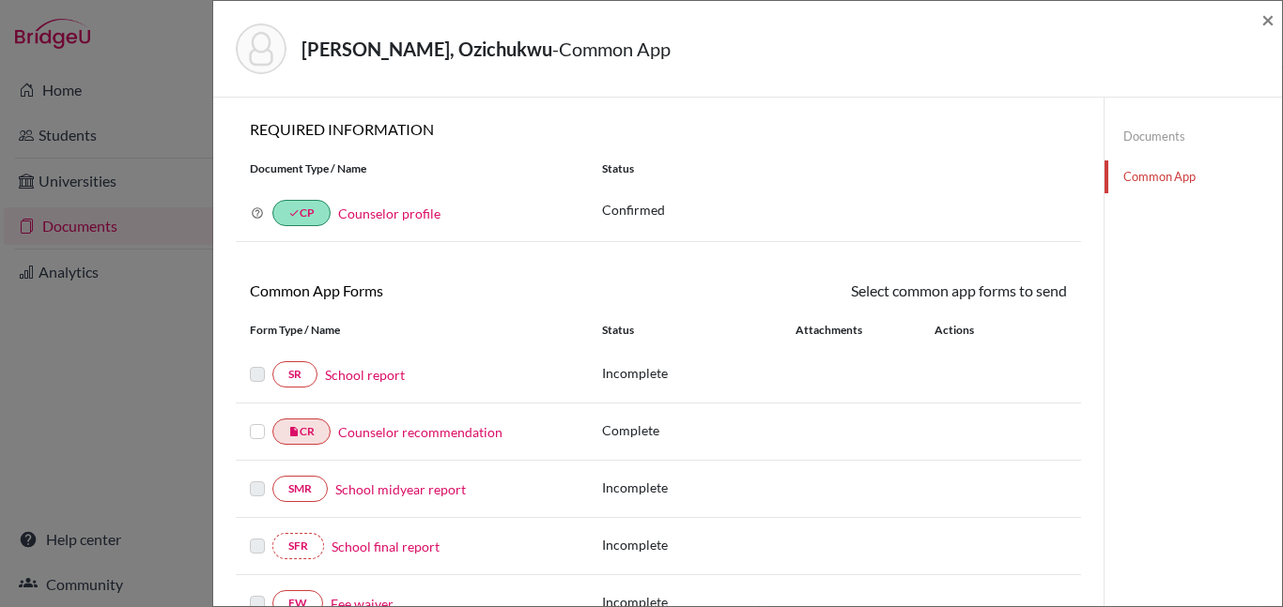
click at [372, 374] on link "School report" at bounding box center [365, 375] width 80 height 20
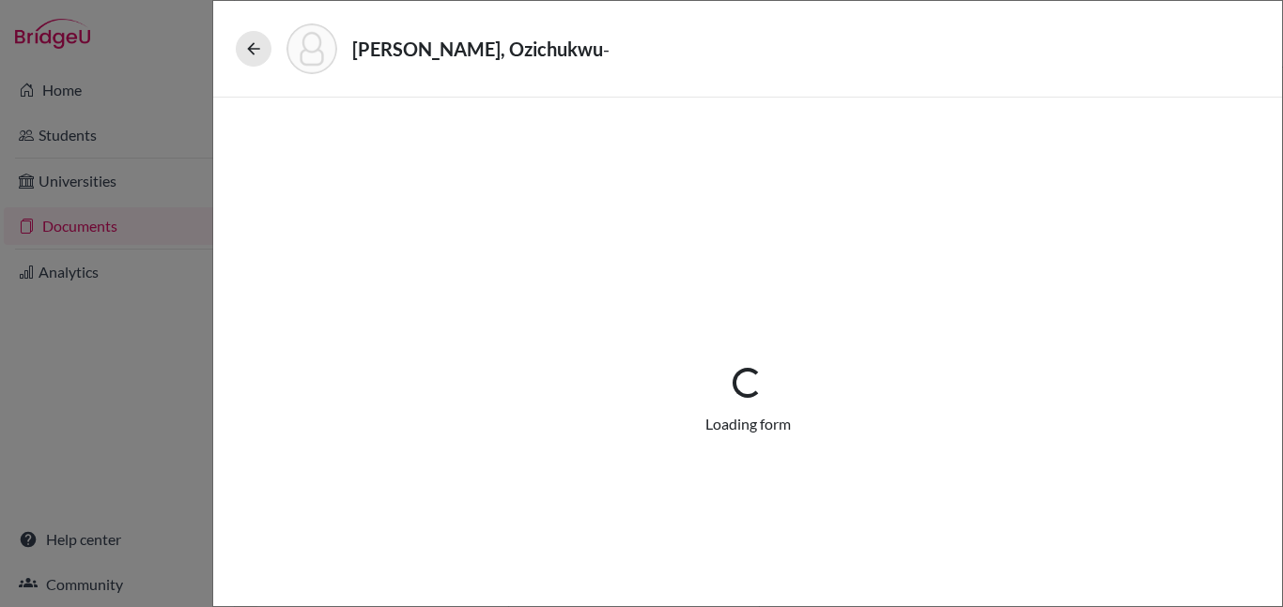
select select "1"
select select "0"
select select "1"
select select "0"
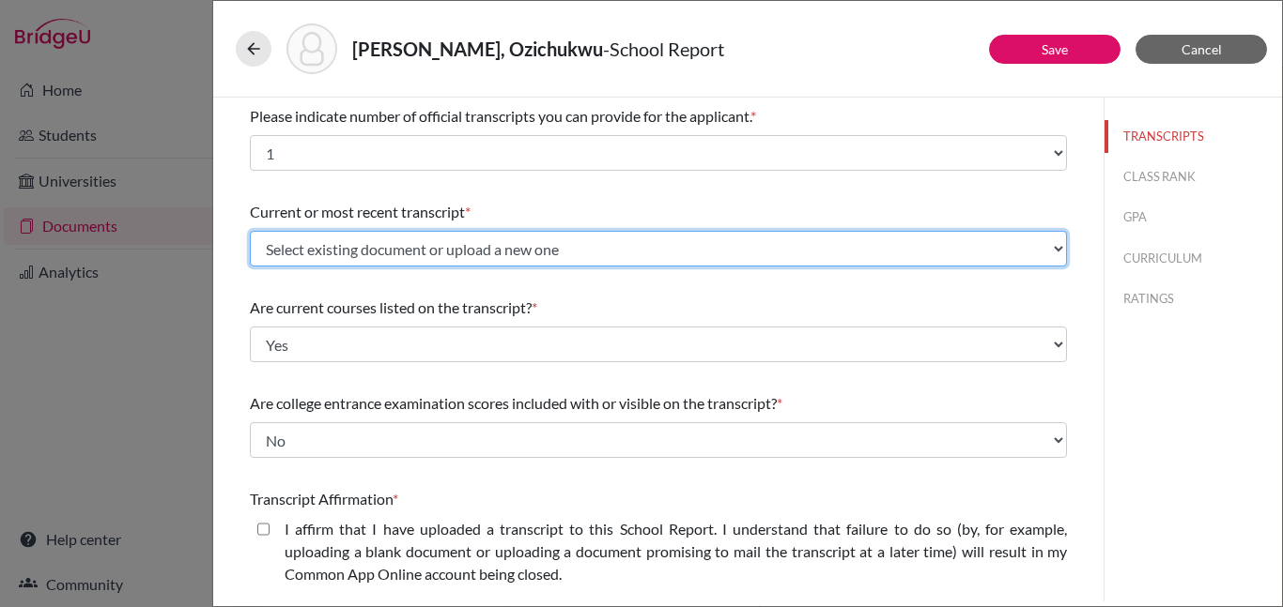
click at [572, 252] on select "Select existing document or upload a new one Initial transcript Upload New File" at bounding box center [658, 249] width 817 height 36
select select "690304"
click at [250, 231] on select "Select existing document or upload a new one Initial transcript Upload New File" at bounding box center [658, 249] width 817 height 36
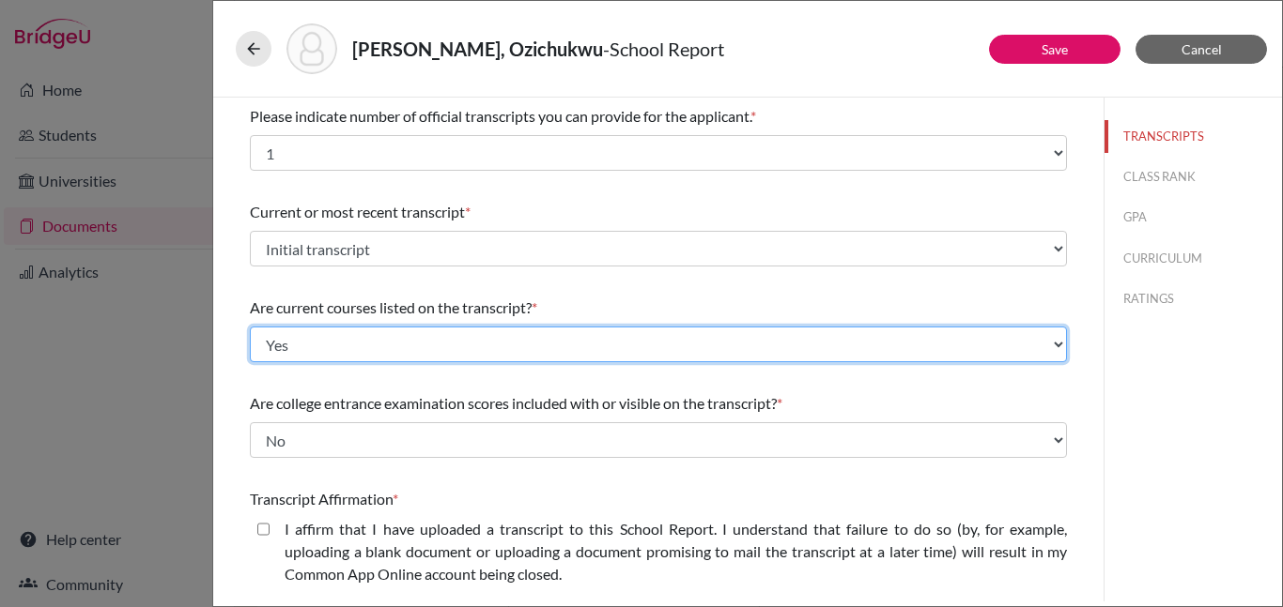
click at [534, 343] on select "Select... Yes No" at bounding box center [658, 345] width 817 height 36
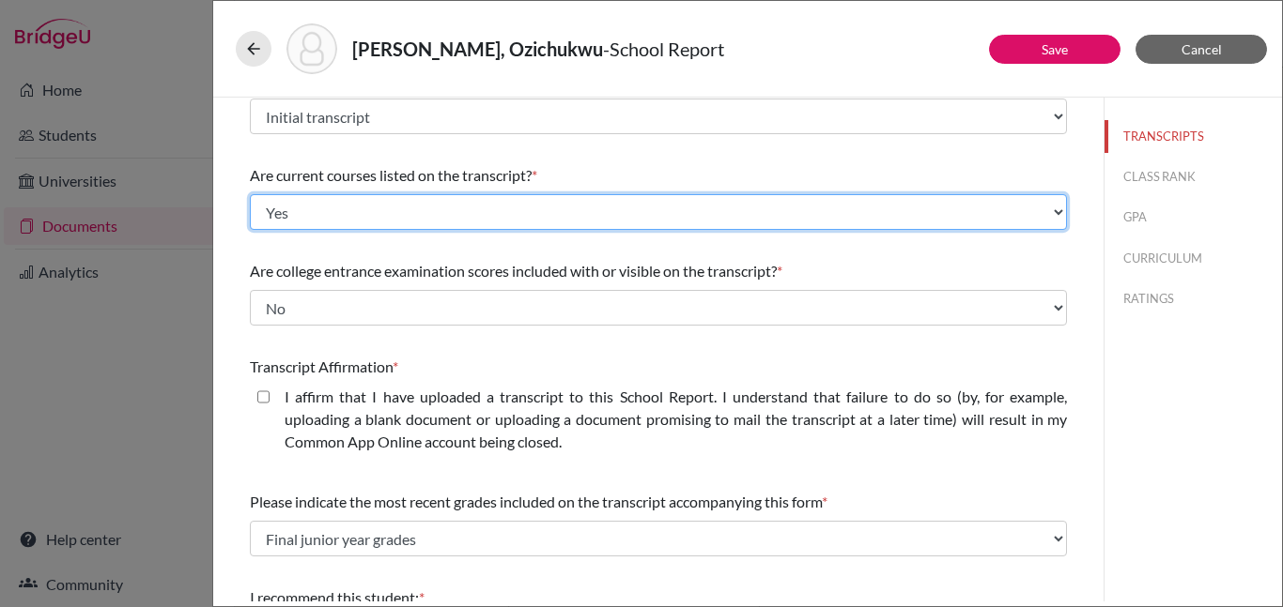
scroll to position [133, 0]
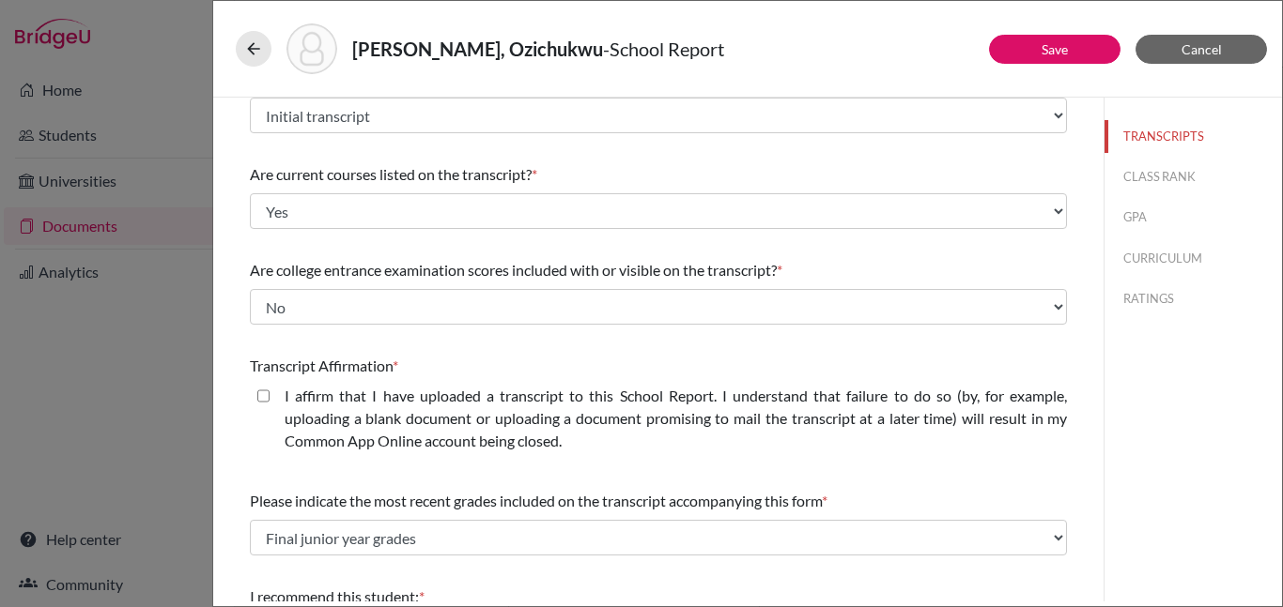
click at [259, 392] on closed\ "I affirm that I have uploaded a transcript to this School Report. I understand …" at bounding box center [263, 396] width 12 height 23
checkbox closed\ "true"
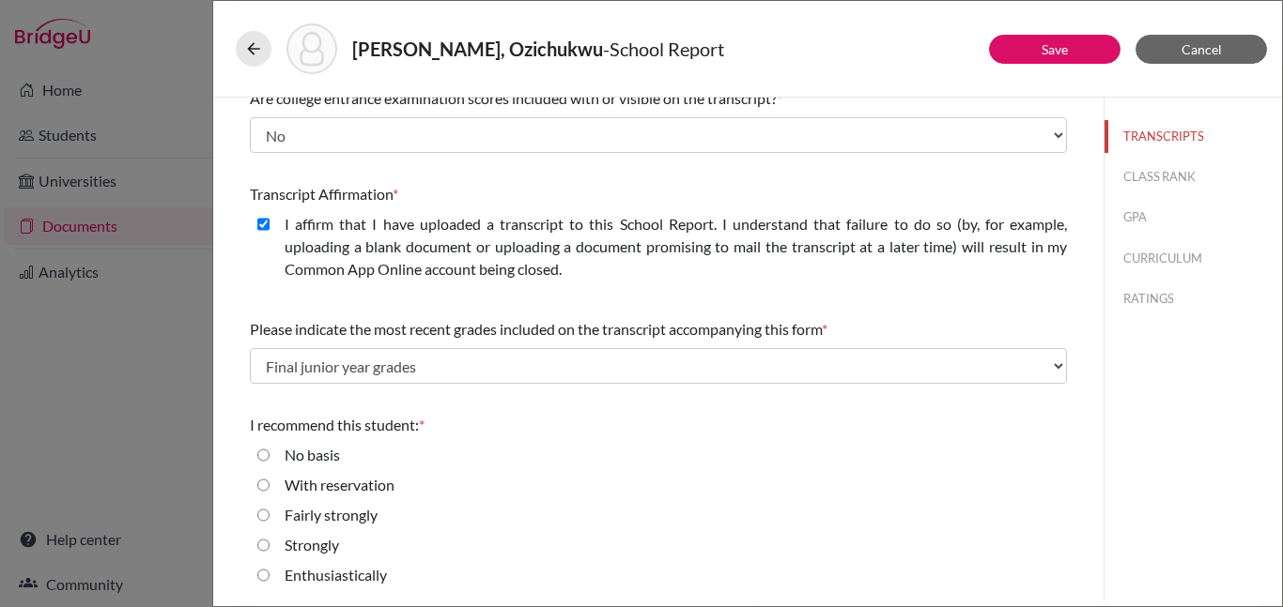
click at [261, 546] on input "Strongly" at bounding box center [263, 545] width 12 height 23
radio input "true"
click at [267, 576] on input "Enthusiastically" at bounding box center [263, 575] width 12 height 23
radio input "true"
click at [265, 548] on input "Strongly" at bounding box center [263, 545] width 12 height 23
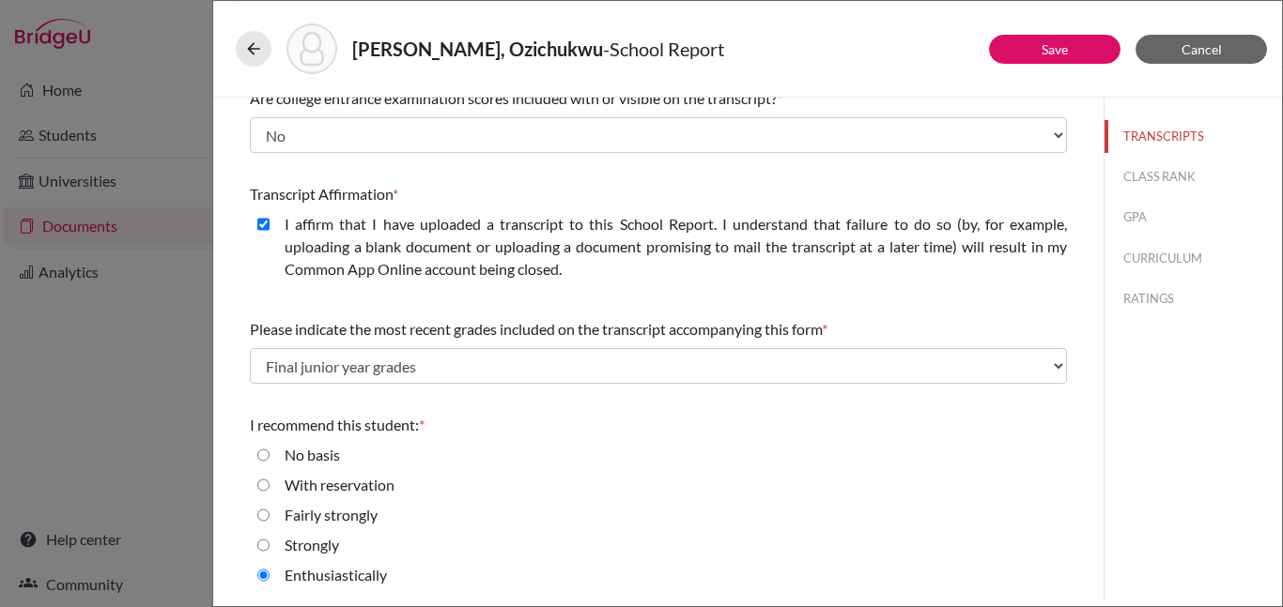
radio input "true"
click at [265, 576] on input "Enthusiastically" at bounding box center [263, 575] width 12 height 23
radio input "true"
click at [263, 548] on input "Strongly" at bounding box center [263, 545] width 12 height 23
radio input "true"
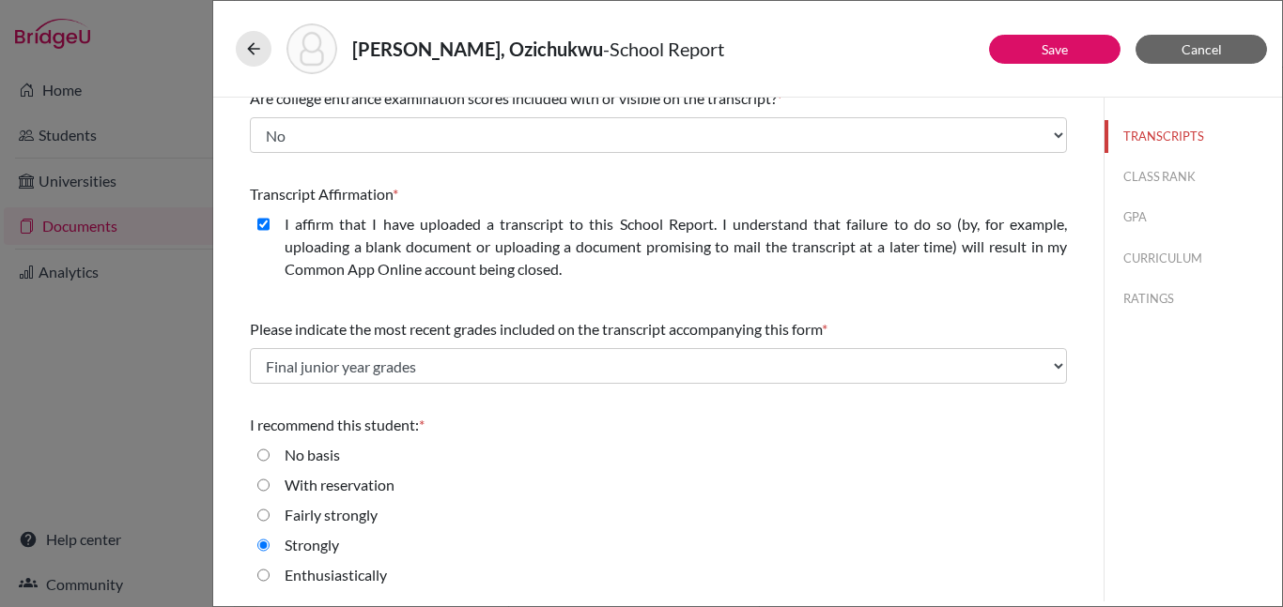
click at [264, 569] on input "Enthusiastically" at bounding box center [263, 575] width 12 height 23
radio input "true"
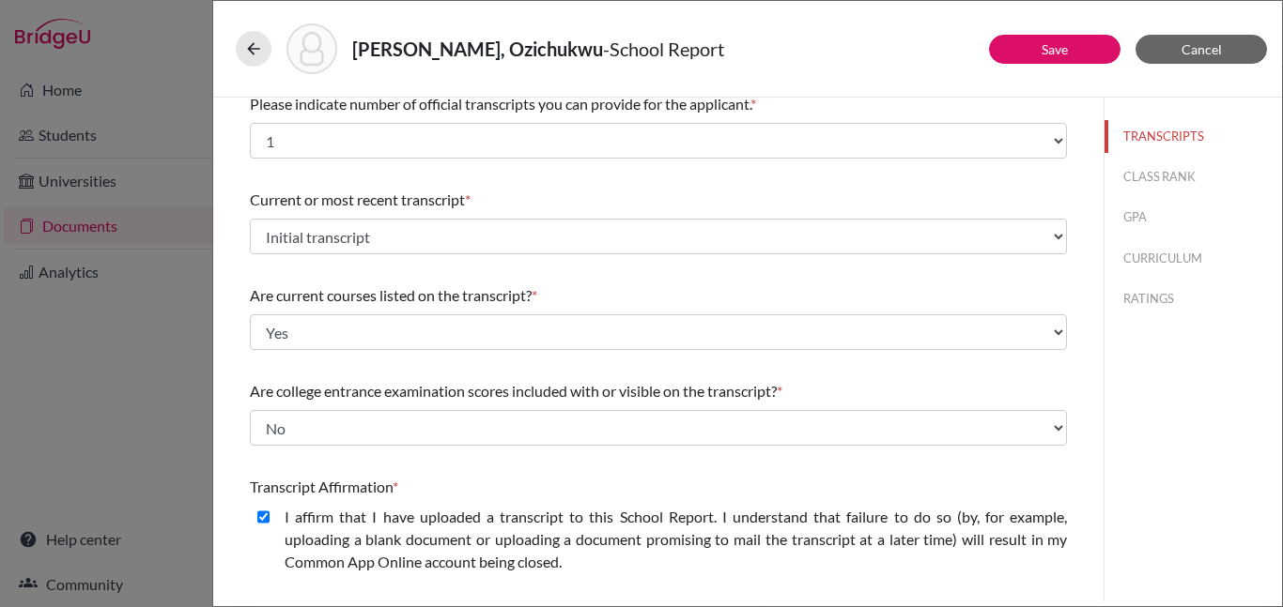
scroll to position [0, 0]
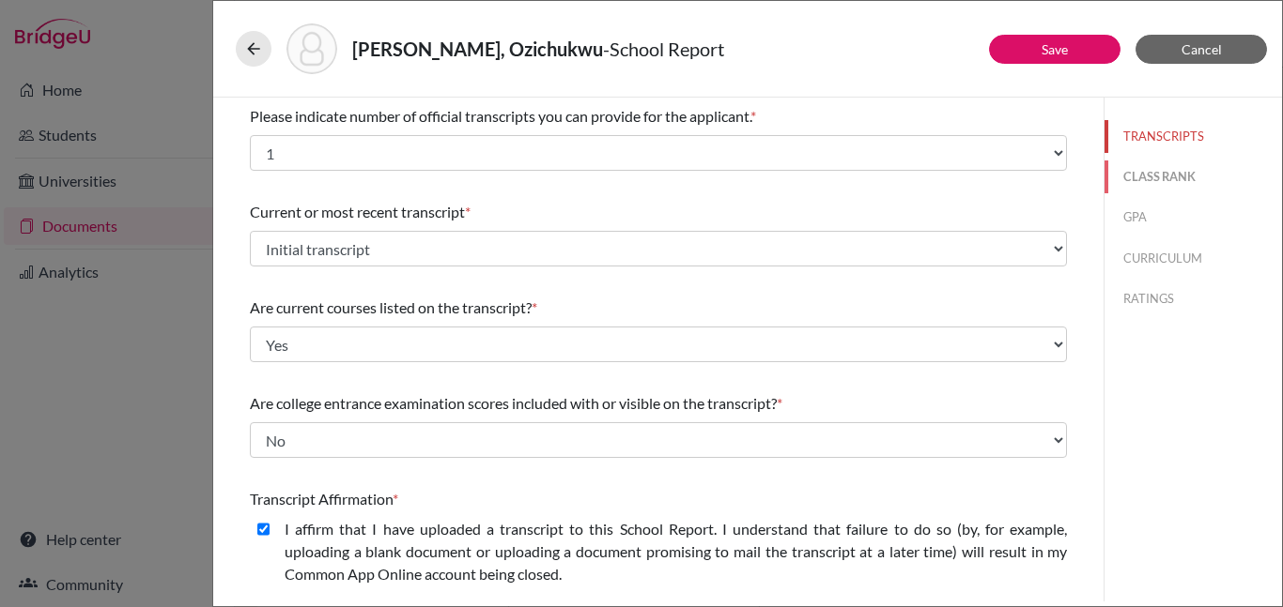
click at [1155, 175] on button "CLASS RANK" at bounding box center [1192, 177] width 177 height 33
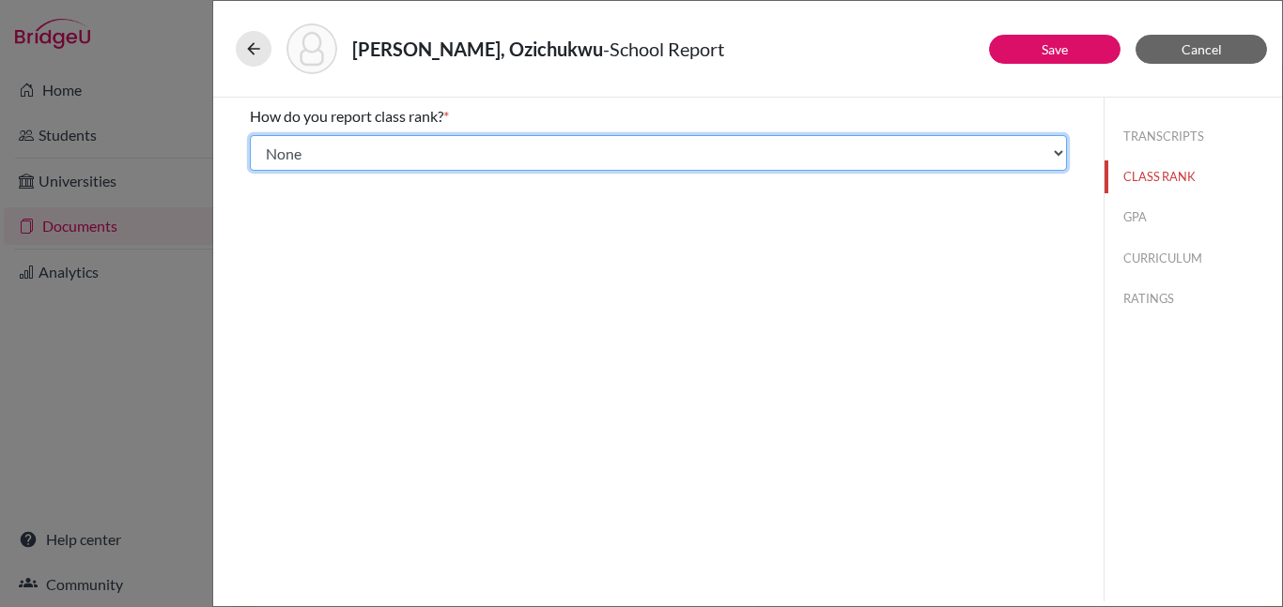
click at [1055, 156] on select "Select... Exact Decile Quintile Quartile None" at bounding box center [658, 153] width 817 height 36
click at [250, 135] on select "Select... Exact Decile Quintile Quartile None" at bounding box center [658, 153] width 817 height 36
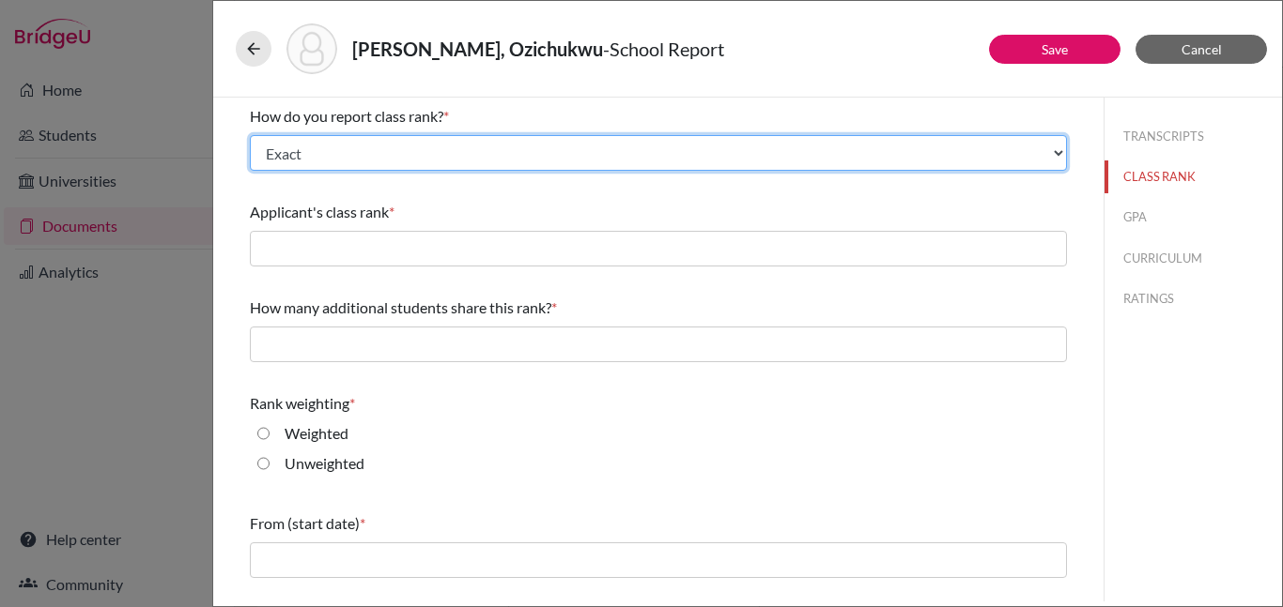
click at [1058, 152] on select "Select... Exact Decile Quintile Quartile None" at bounding box center [658, 153] width 817 height 36
click at [250, 135] on select "Select... Exact Decile Quintile Quartile None" at bounding box center [658, 153] width 817 height 36
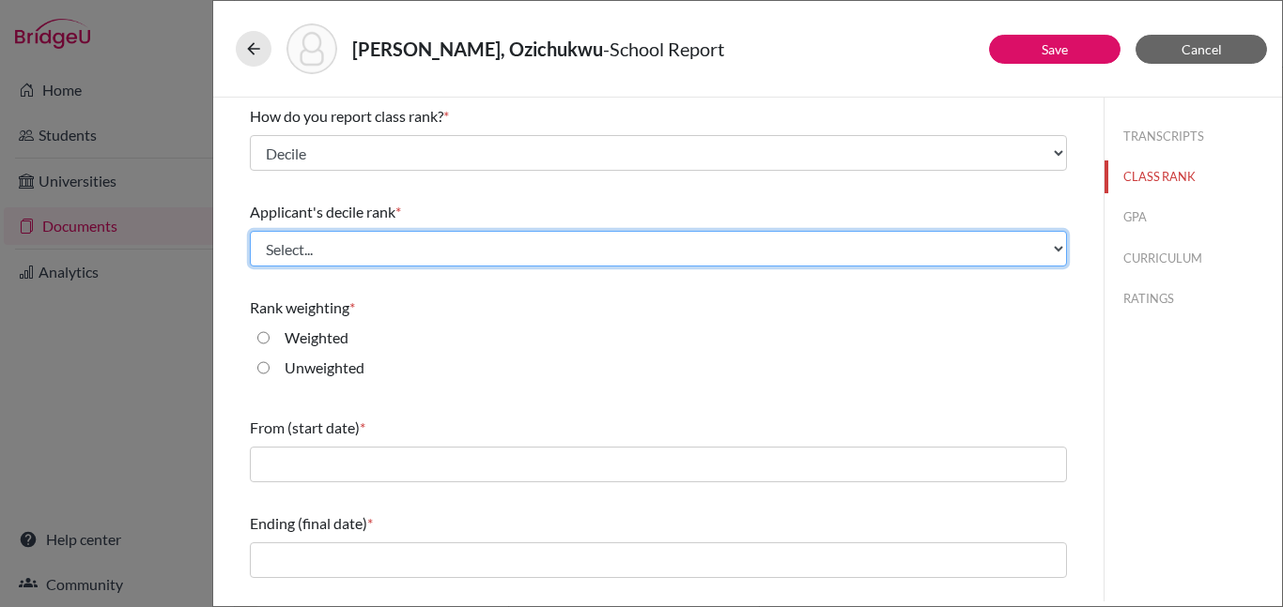
click at [1030, 243] on select "Select... Top 10% Top 20% Top 30% Top 40% Top 50% Top 60% Top 70% Top 80% Top 9…" at bounding box center [658, 249] width 817 height 36
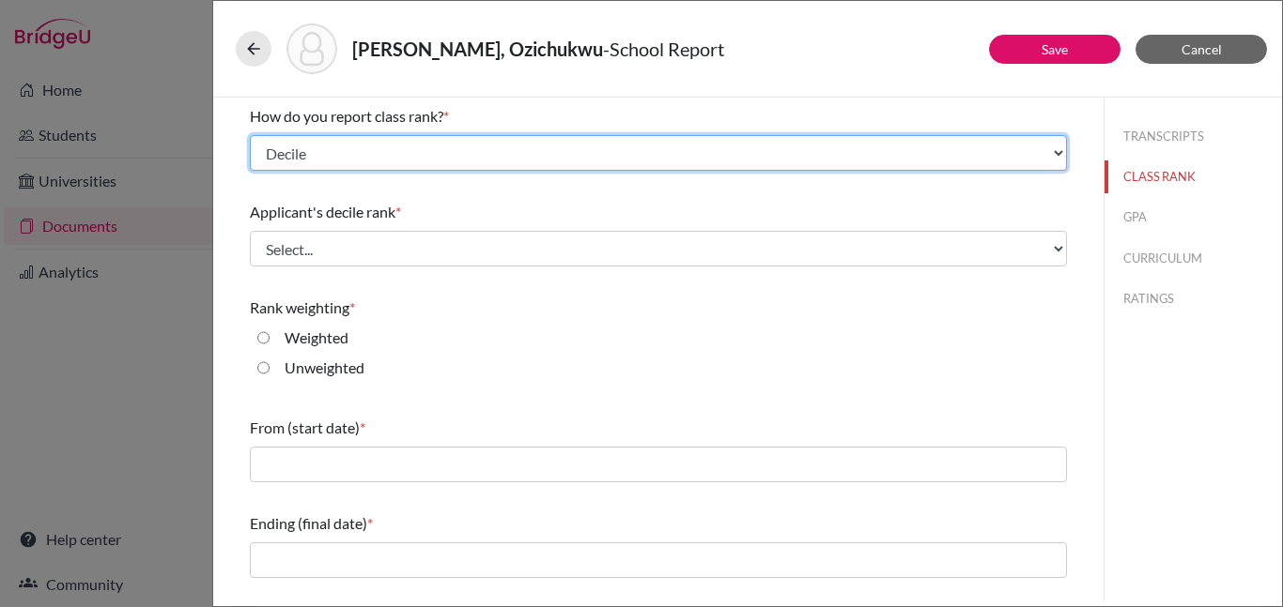
click at [1059, 156] on select "Select... Exact Decile Quintile Quartile None" at bounding box center [658, 153] width 817 height 36
click at [250, 135] on select "Select... Exact Decile Quintile Quartile None" at bounding box center [658, 153] width 817 height 36
click at [1047, 152] on select "Select... Exact Decile Quintile Quartile None" at bounding box center [658, 153] width 817 height 36
select select "5"
click at [250, 135] on select "Select... Exact Decile Quintile Quartile None" at bounding box center [658, 153] width 817 height 36
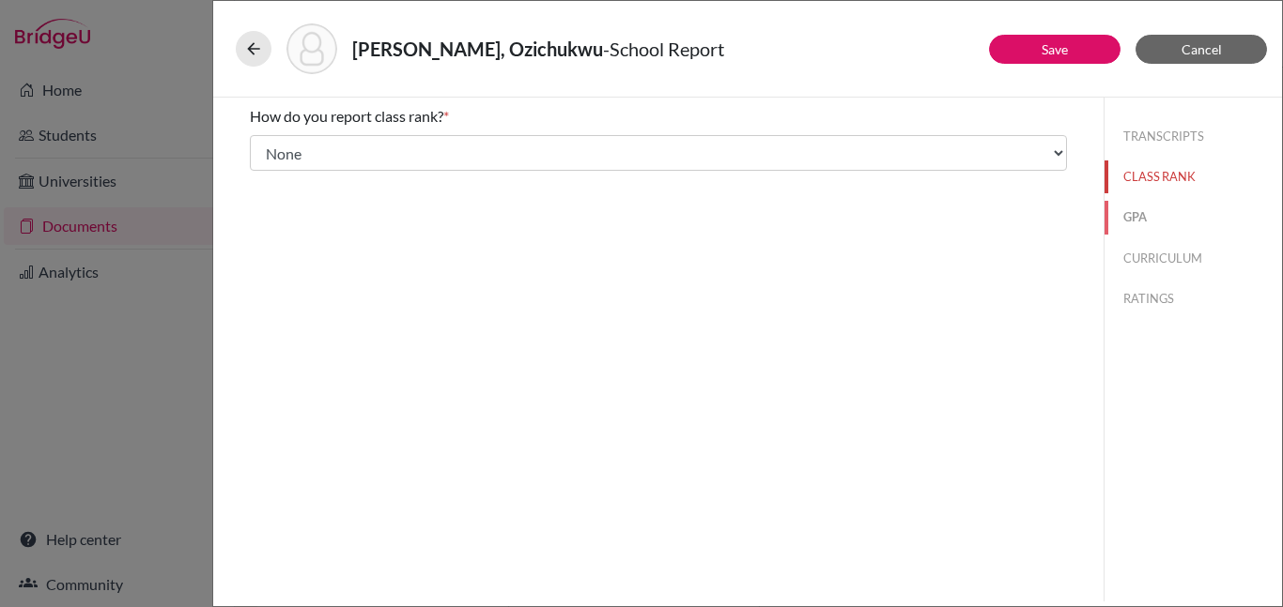
click at [1134, 213] on button "GPA" at bounding box center [1192, 217] width 177 height 33
type input "3.61"
select select "4"
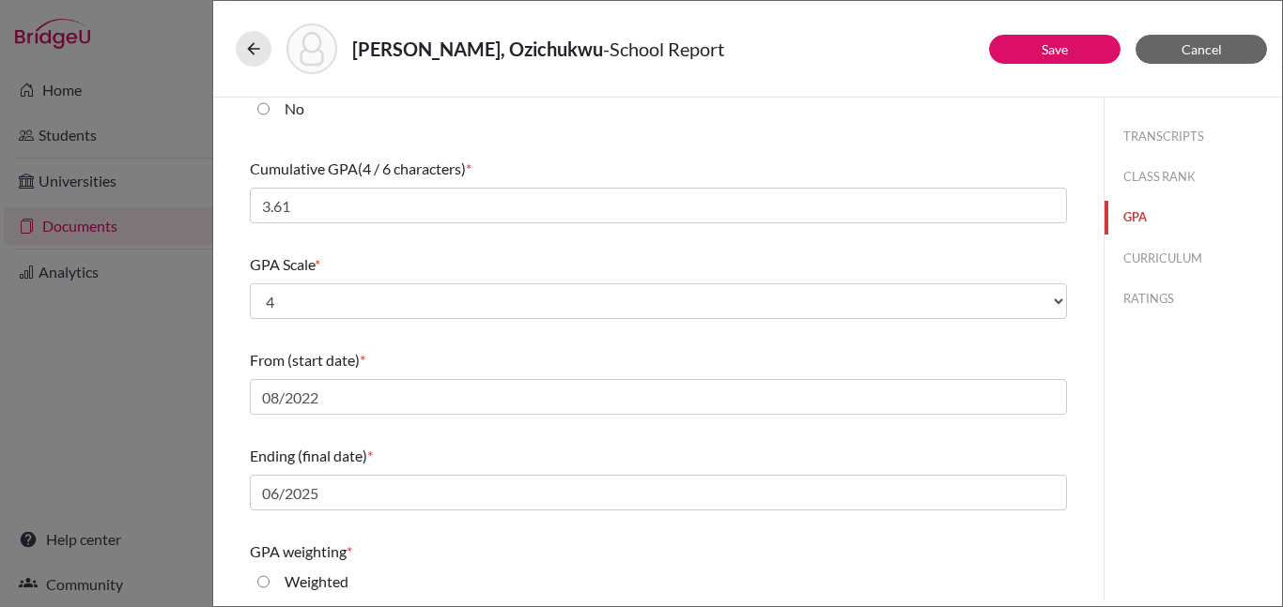
scroll to position [296, 0]
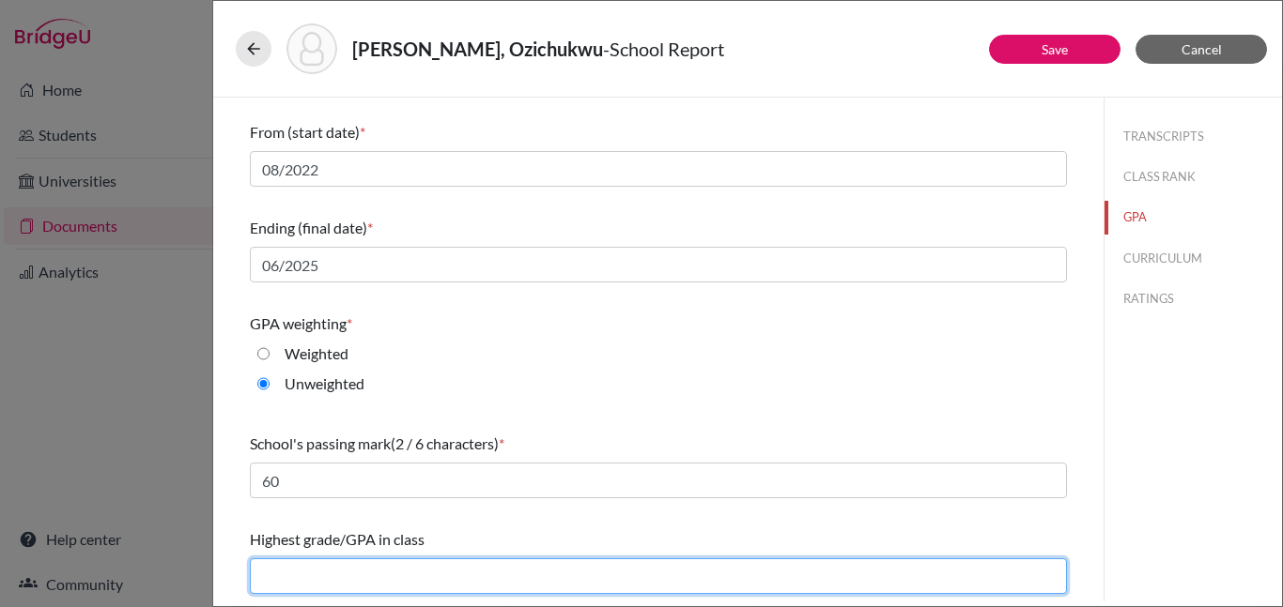
click at [350, 576] on input "text" at bounding box center [658, 577] width 817 height 36
type input "3.89"
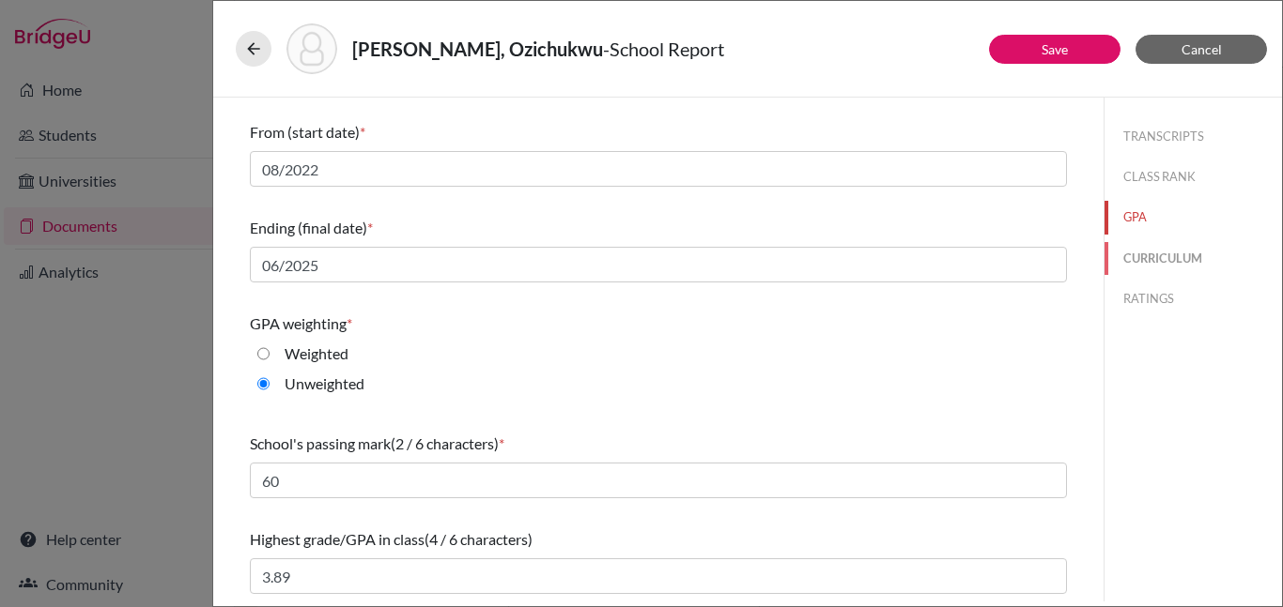
click at [1149, 253] on button "CURRICULUM" at bounding box center [1192, 258] width 177 height 33
select select "3"
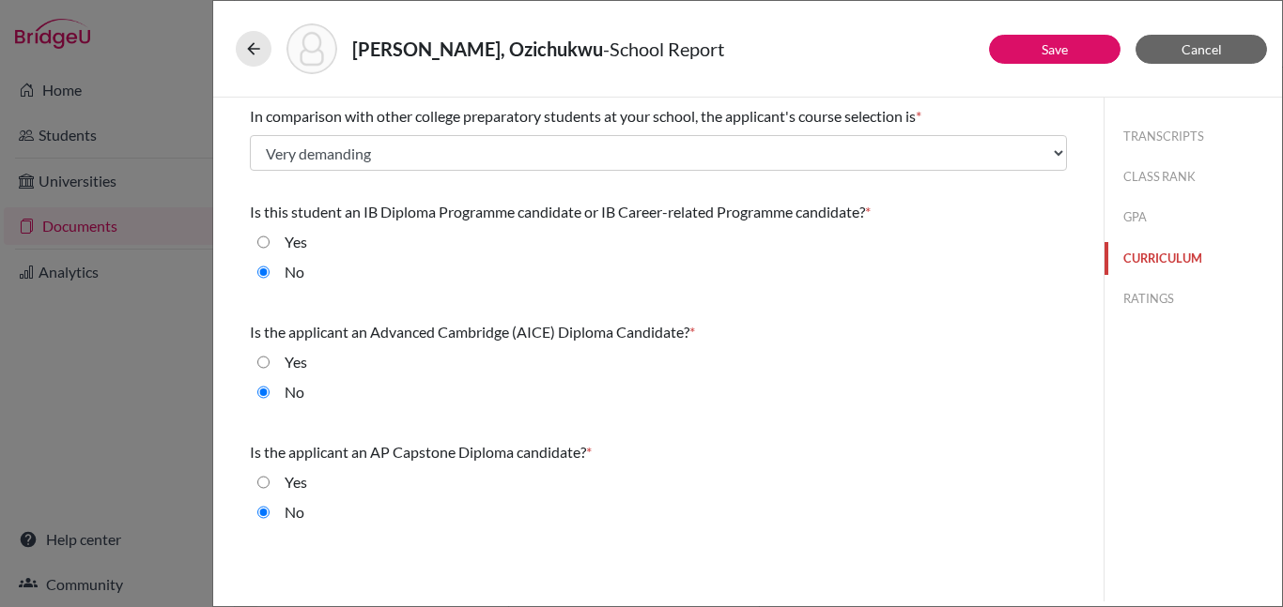
scroll to position [0, 0]
click at [1149, 297] on button "RATINGS" at bounding box center [1192, 299] width 177 height 33
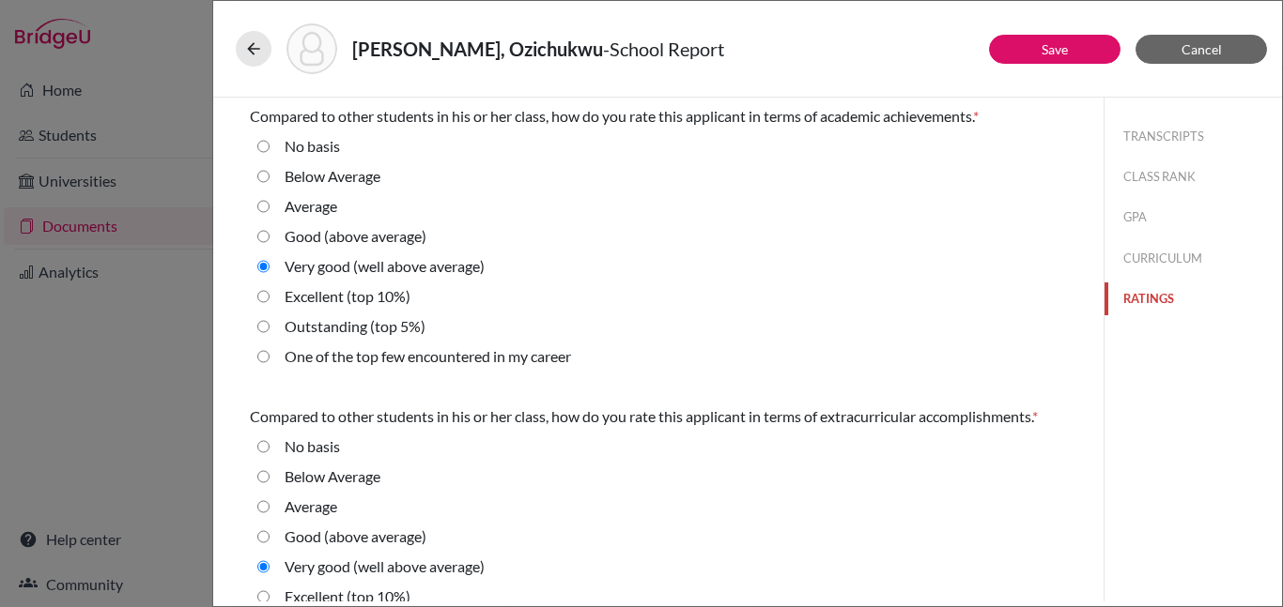
scroll to position [683, 0]
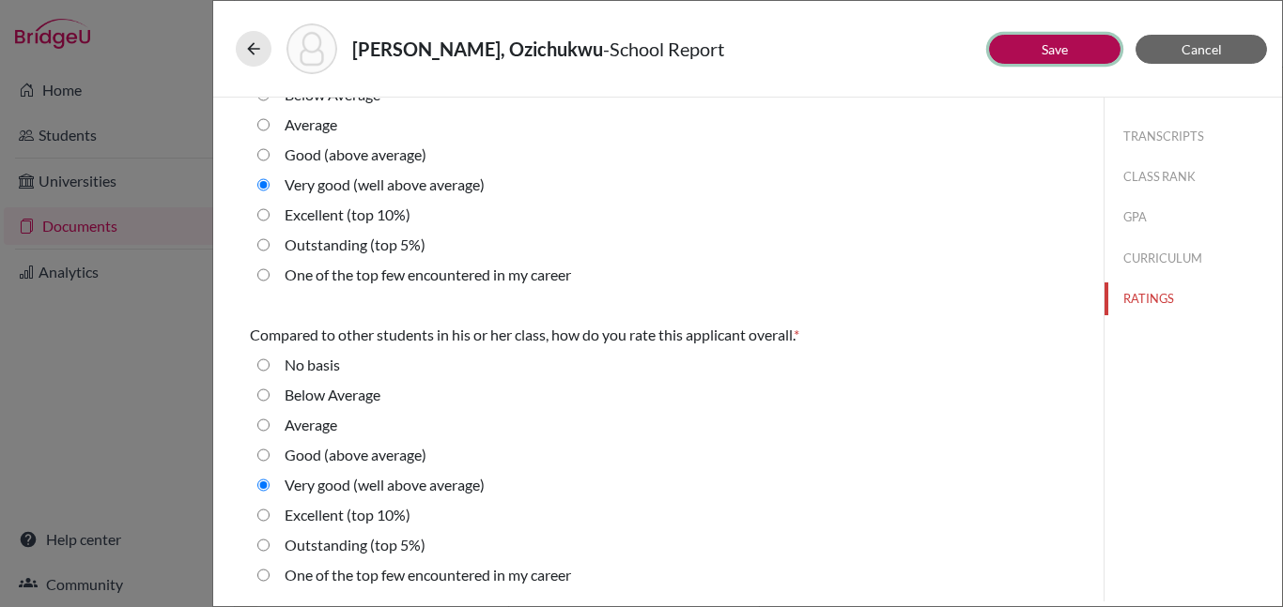
click at [1053, 45] on link "Save" at bounding box center [1054, 49] width 26 height 16
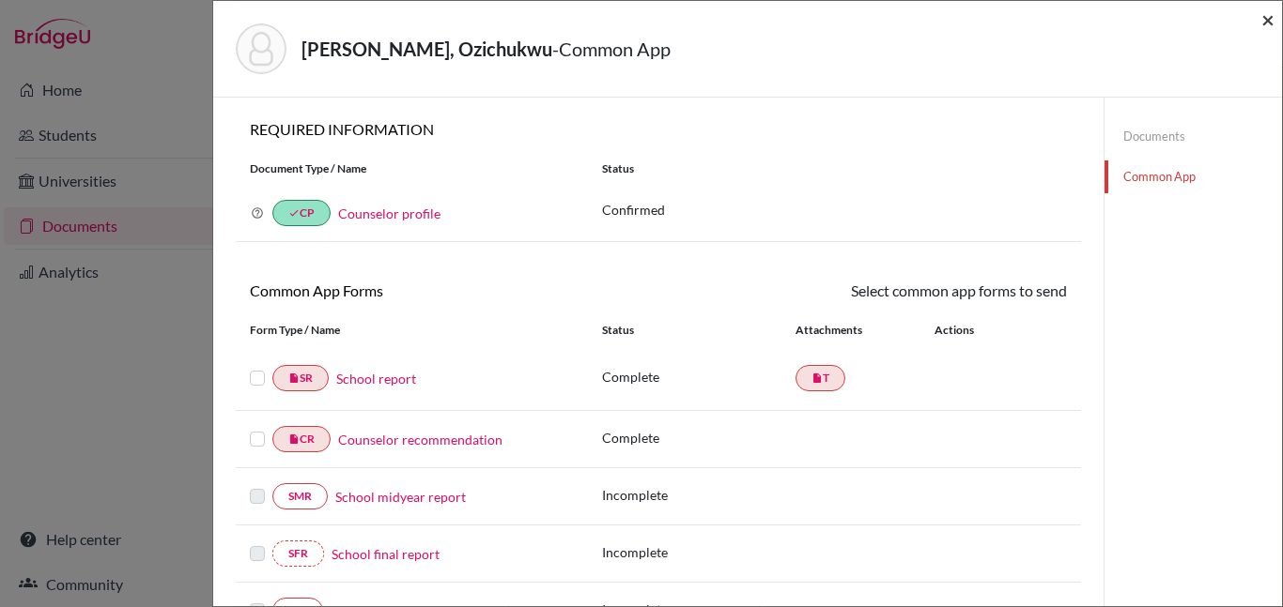
click at [1270, 22] on span "×" at bounding box center [1267, 19] width 13 height 27
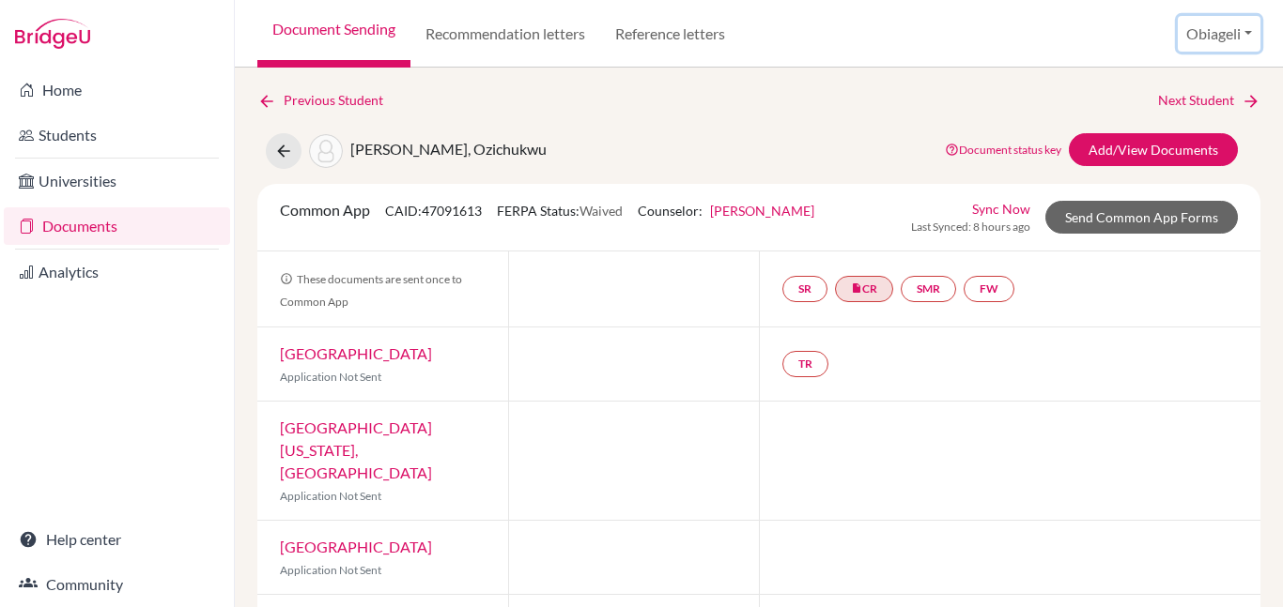
click at [1247, 32] on button "Obiageli" at bounding box center [1218, 34] width 83 height 36
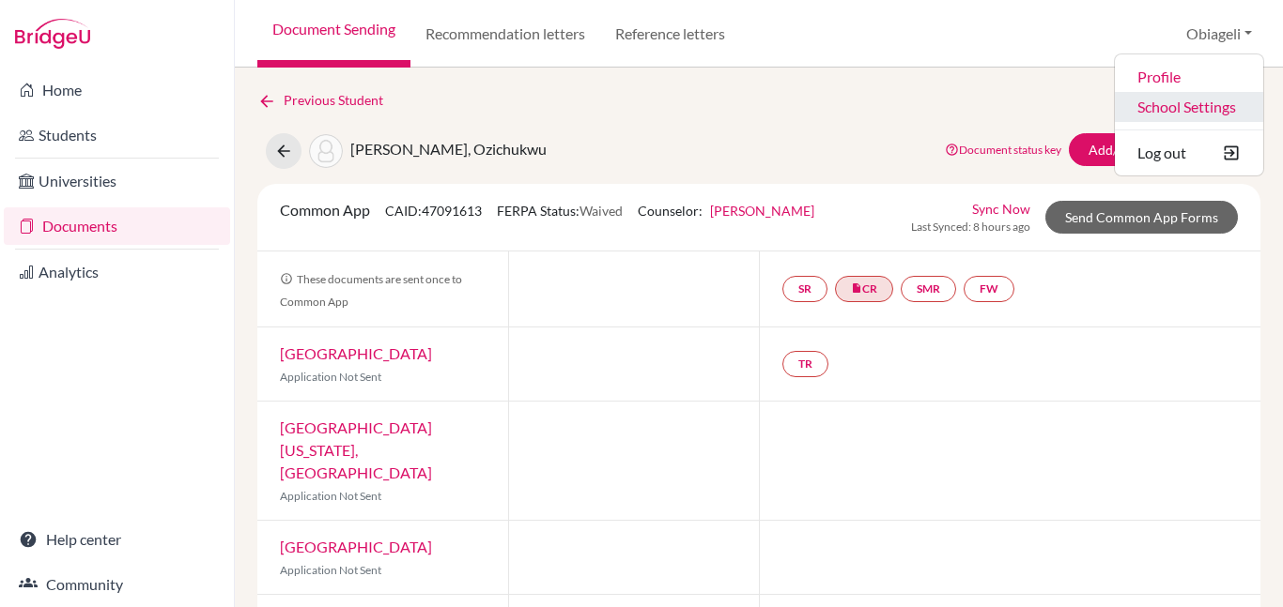
click at [1164, 102] on link "School Settings" at bounding box center [1189, 107] width 148 height 30
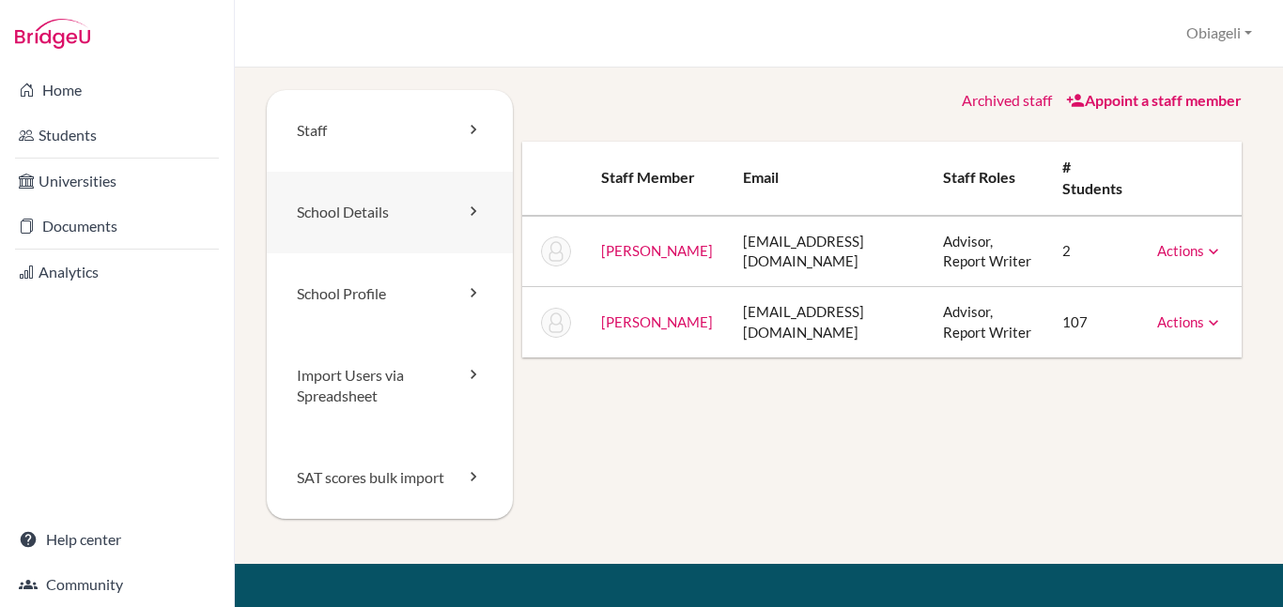
click at [334, 211] on link "School Details" at bounding box center [390, 213] width 246 height 82
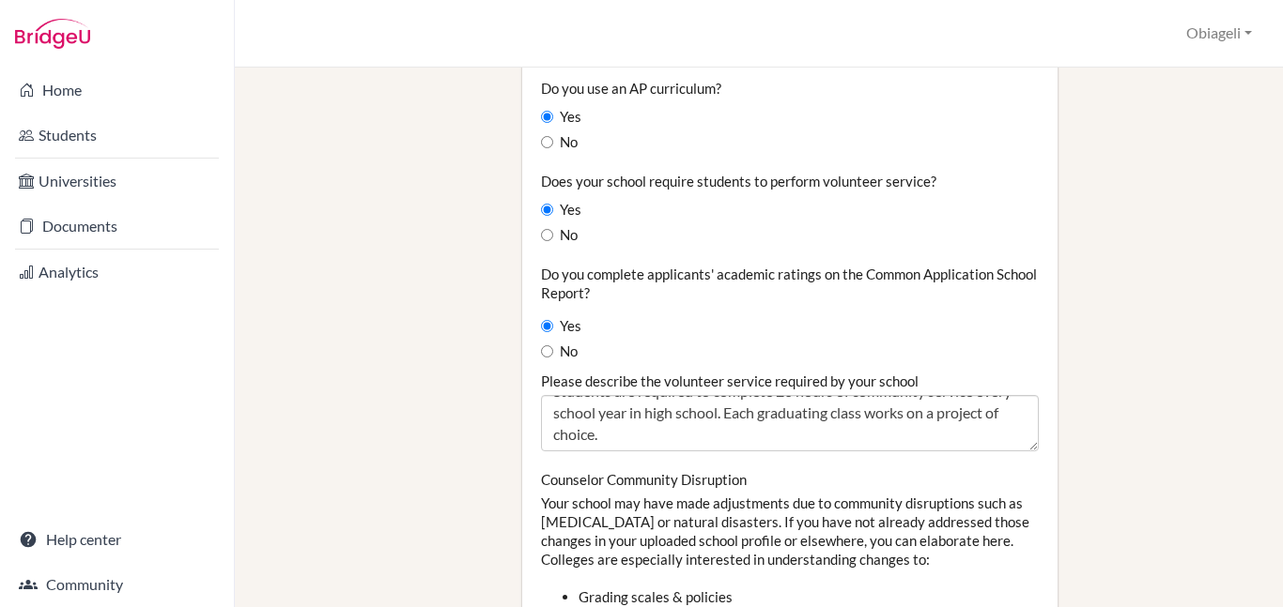
scroll to position [22, 0]
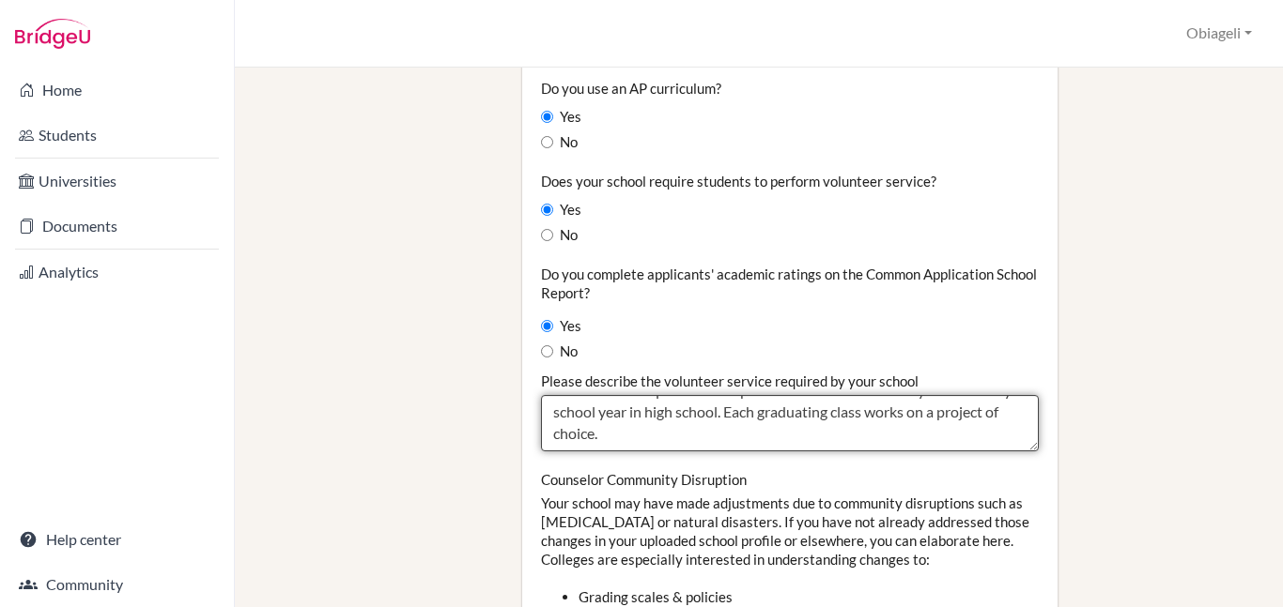
click at [940, 395] on textarea "Students are required to complete 20 hours of community service every school ye…" at bounding box center [790, 423] width 498 height 56
click at [647, 395] on textarea "Students are required to complete 20 hours of community service every school ye…" at bounding box center [790, 423] width 498 height 56
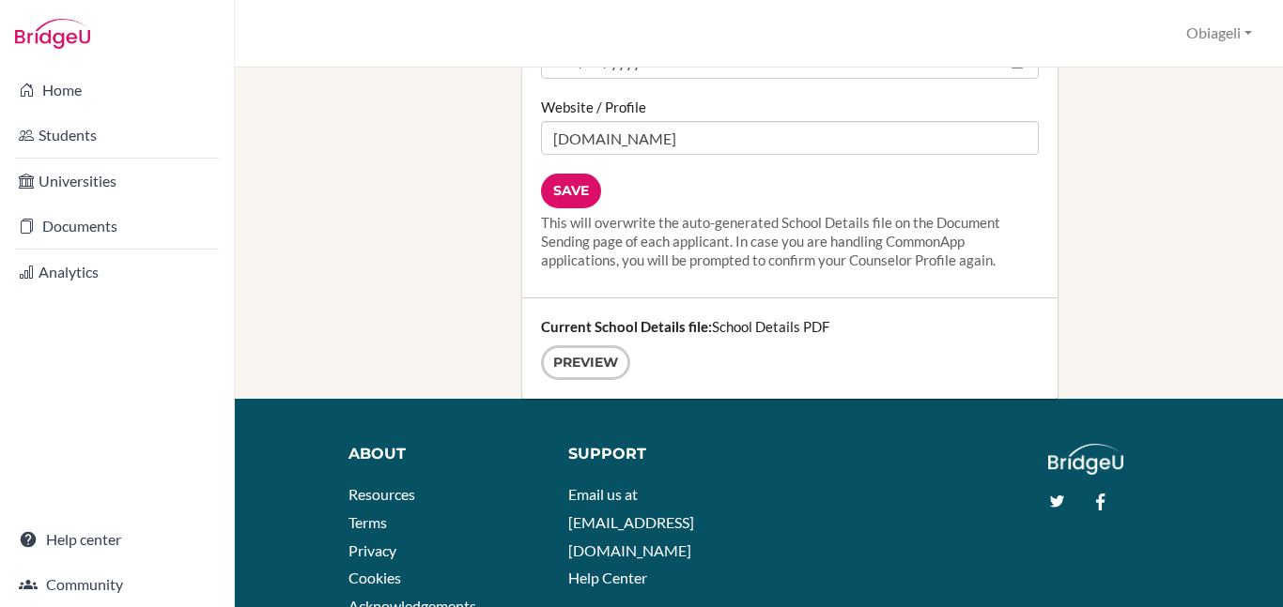
scroll to position [2700, 0]
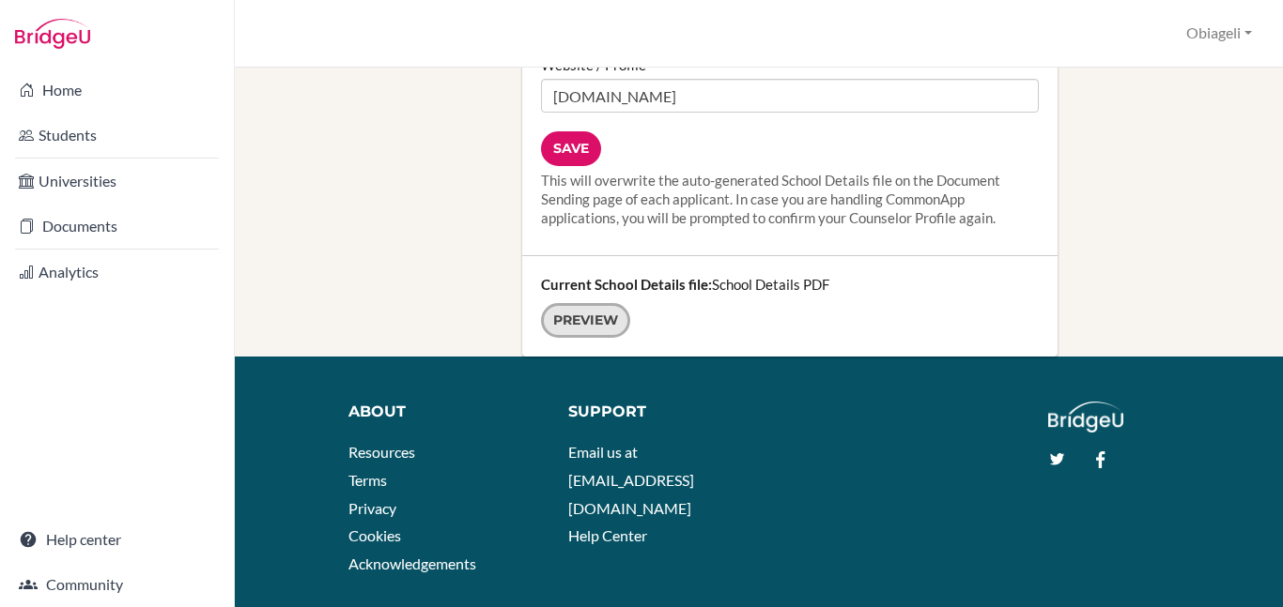
type textarea "Students are required to complete 20 hours of community service every school ye…"
click at [593, 303] on link "Preview" at bounding box center [585, 320] width 89 height 35
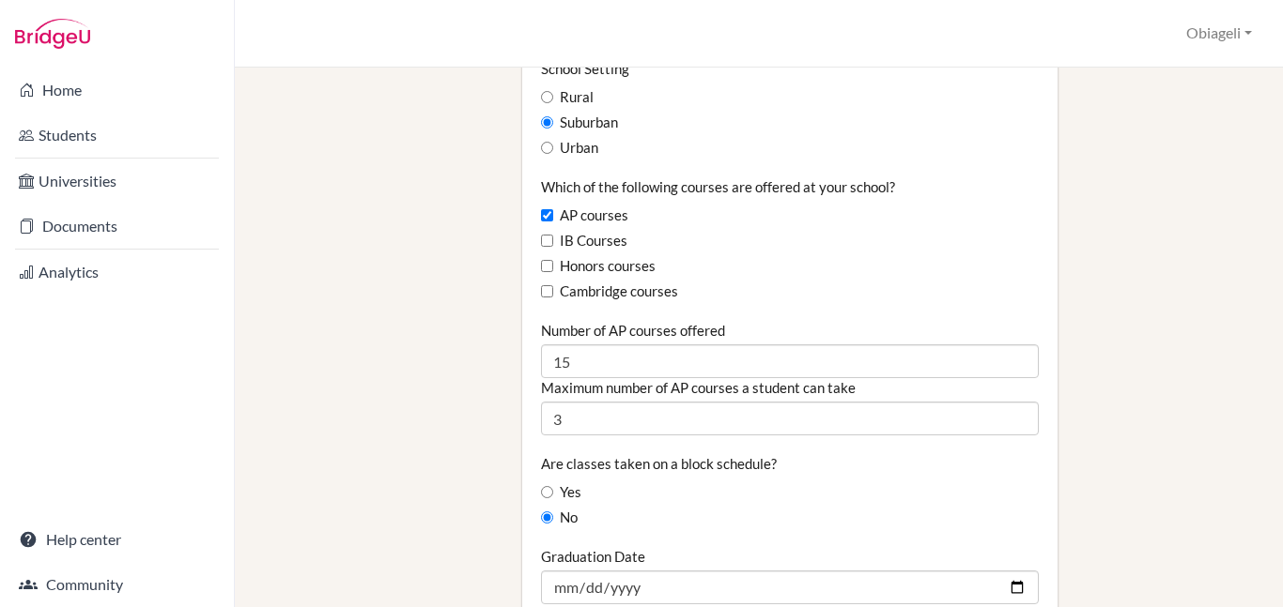
scroll to position [1160, 0]
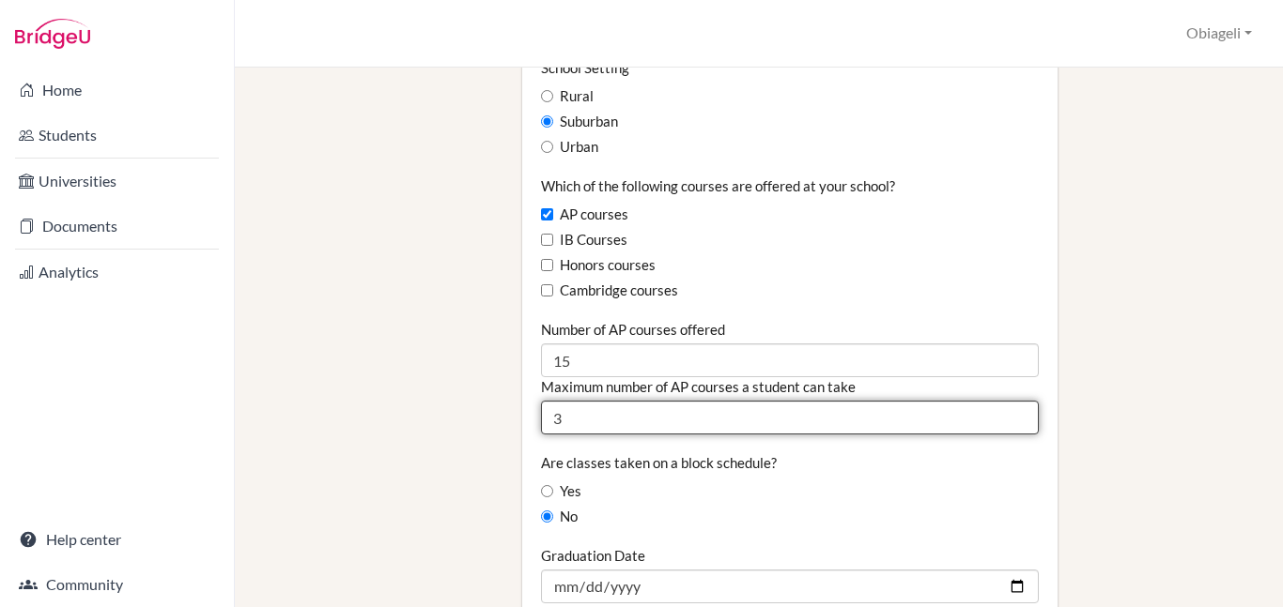
click at [582, 401] on input "3" at bounding box center [790, 418] width 498 height 34
type input "3"
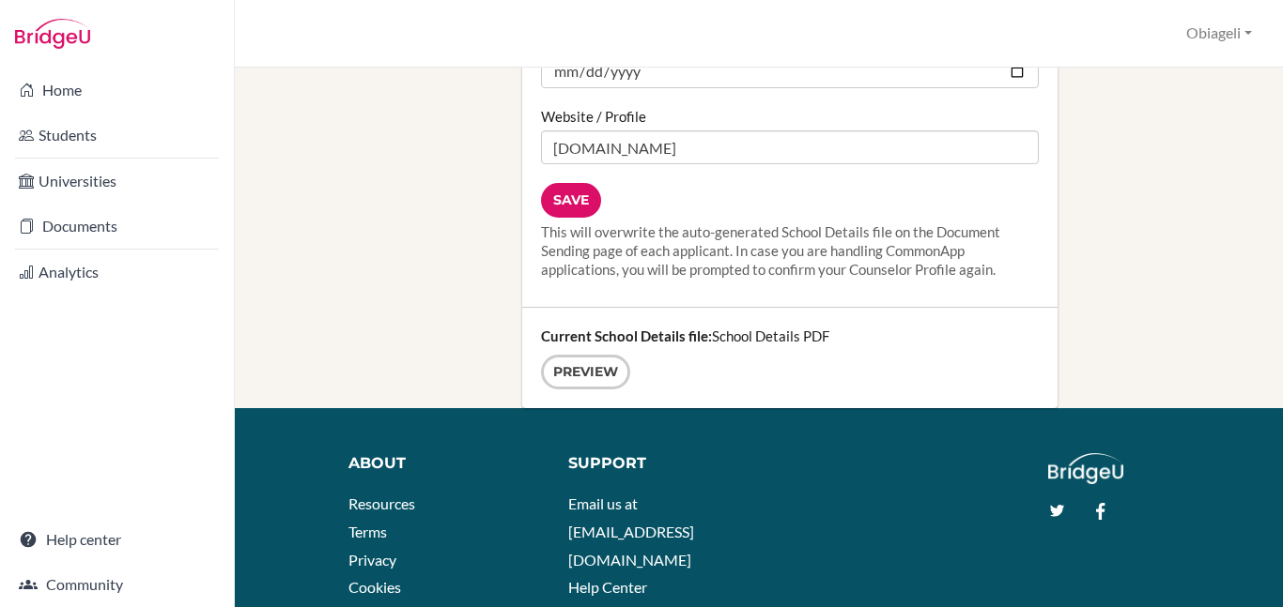
scroll to position [2652, 0]
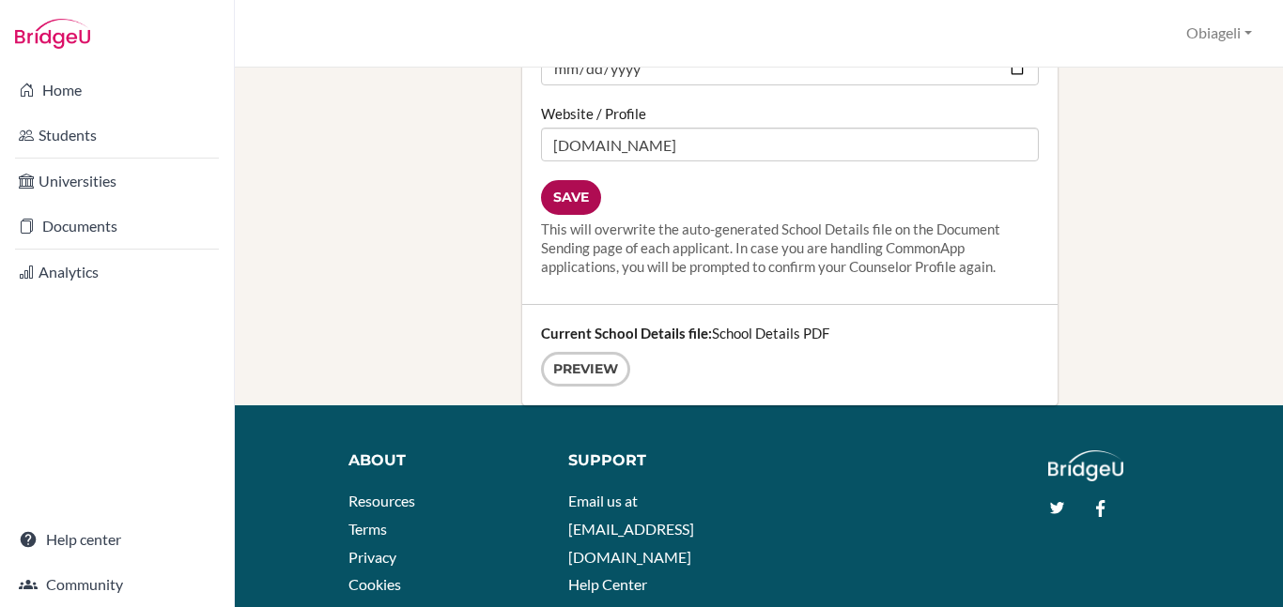
click at [579, 180] on input "Save" at bounding box center [571, 197] width 60 height 35
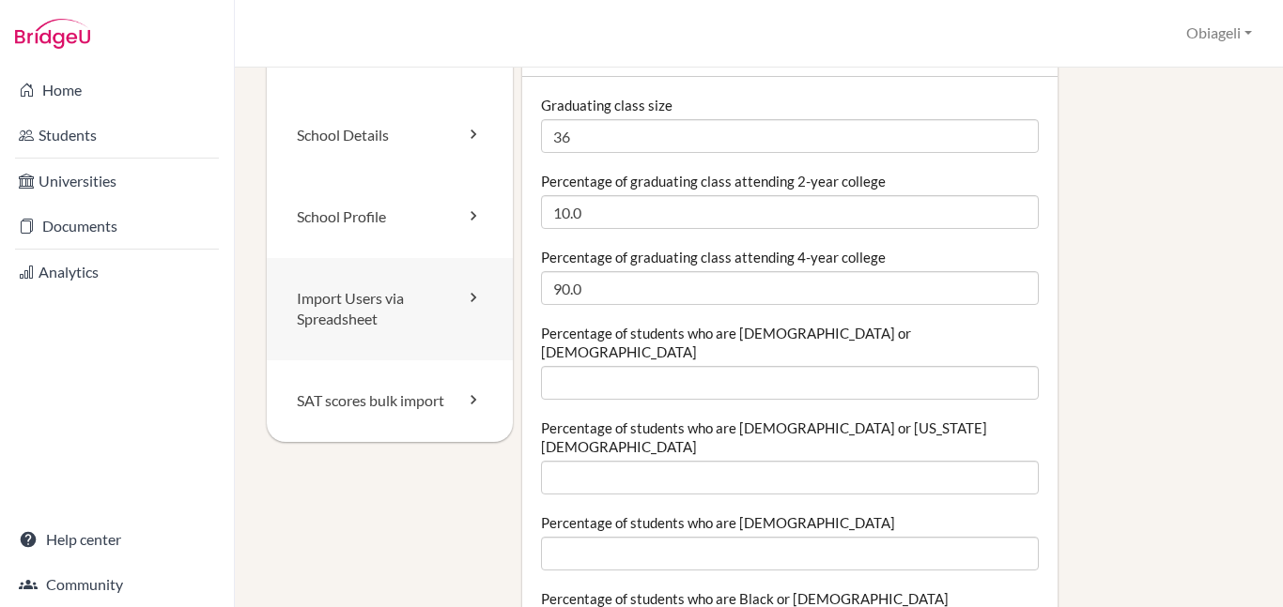
scroll to position [75, 0]
click at [344, 214] on link "School Profile" at bounding box center [390, 219] width 246 height 82
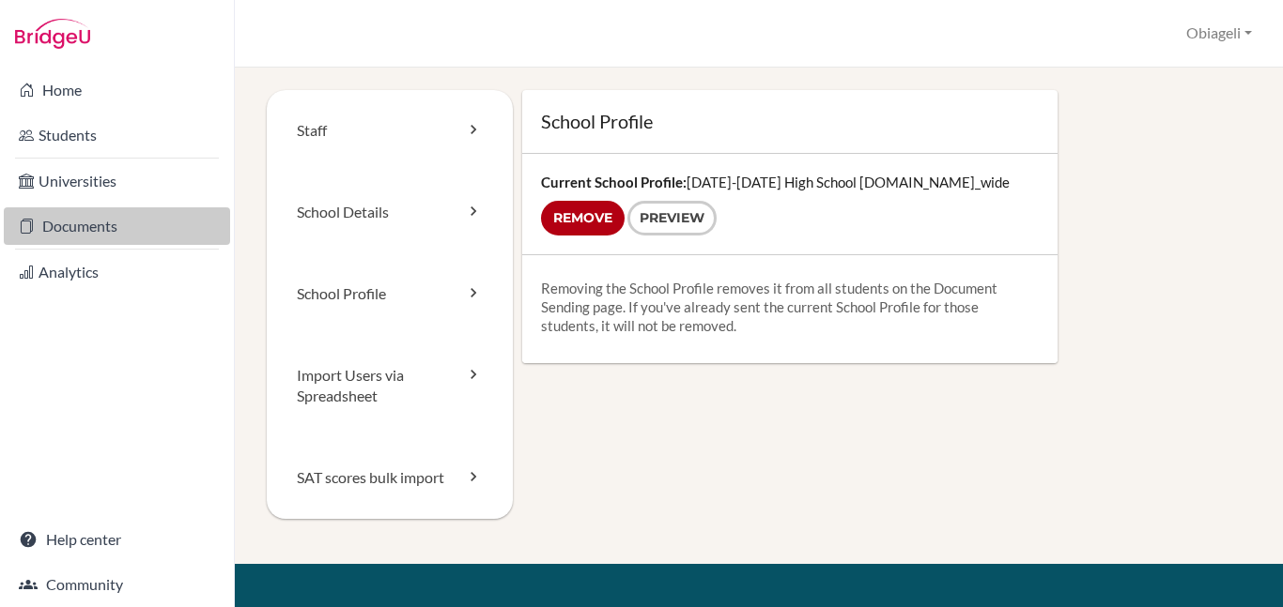
click at [93, 225] on link "Documents" at bounding box center [117, 227] width 226 height 38
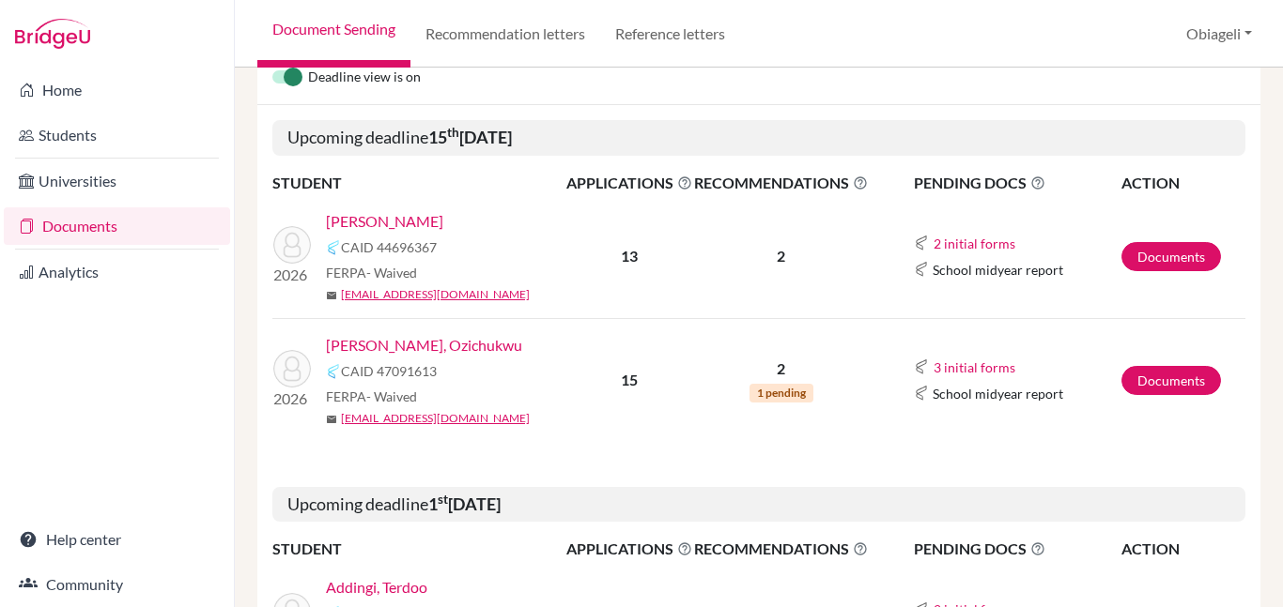
scroll to position [315, 0]
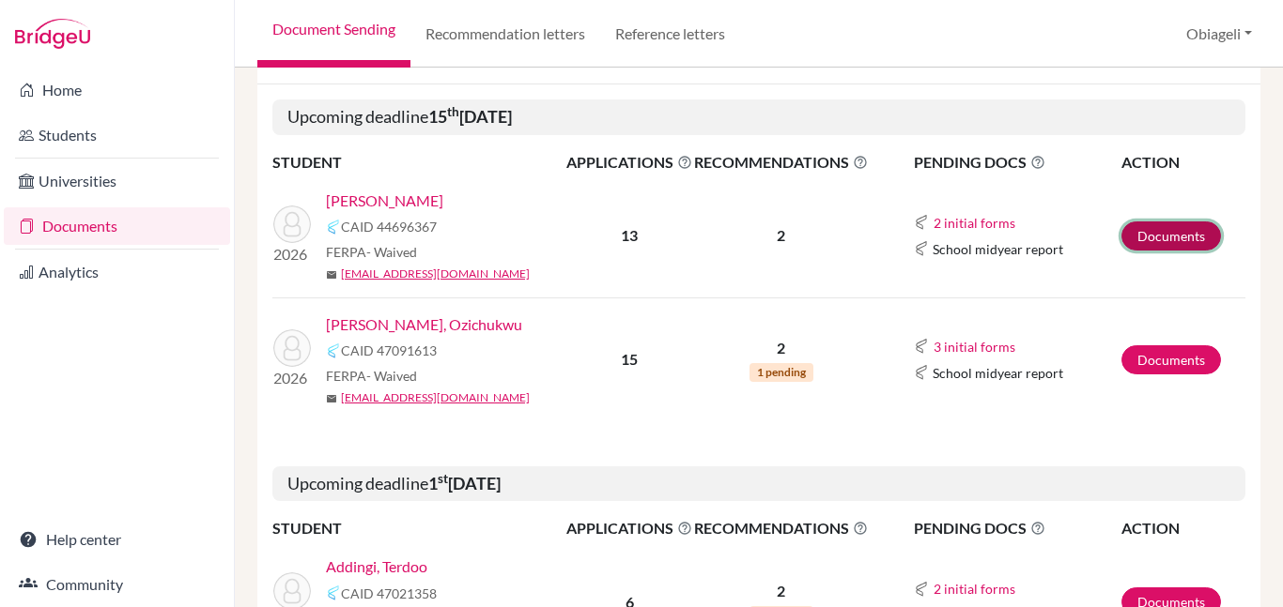
click at [1165, 232] on link "Documents" at bounding box center [1171, 236] width 100 height 29
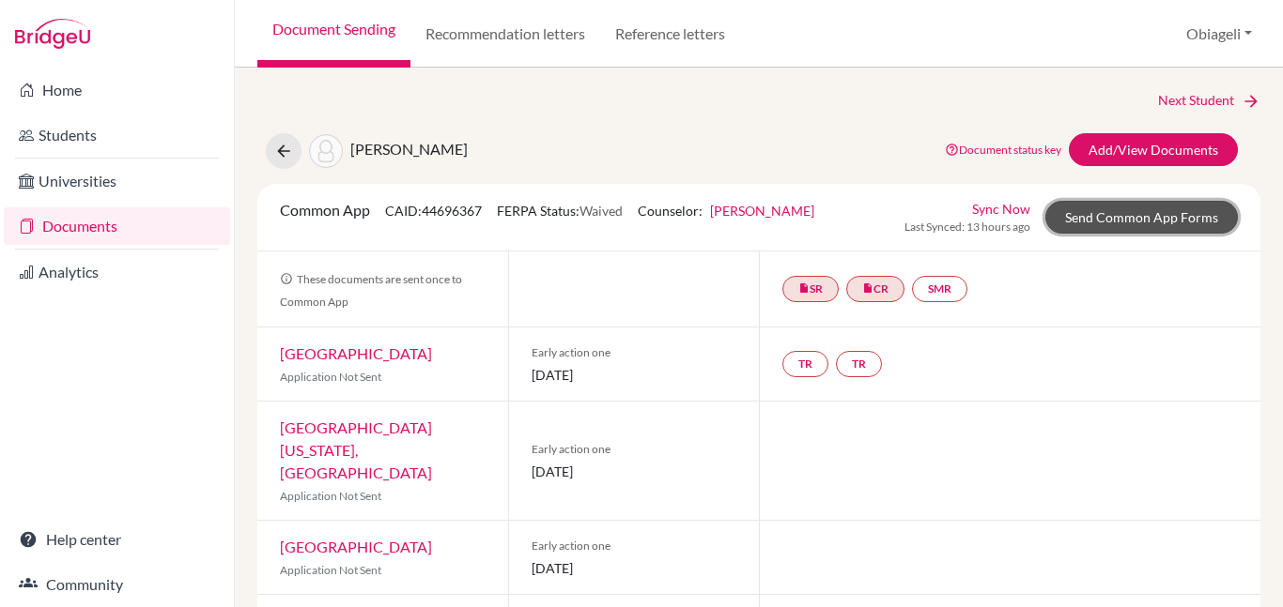
click at [1126, 215] on link "Send Common App Forms" at bounding box center [1141, 217] width 192 height 33
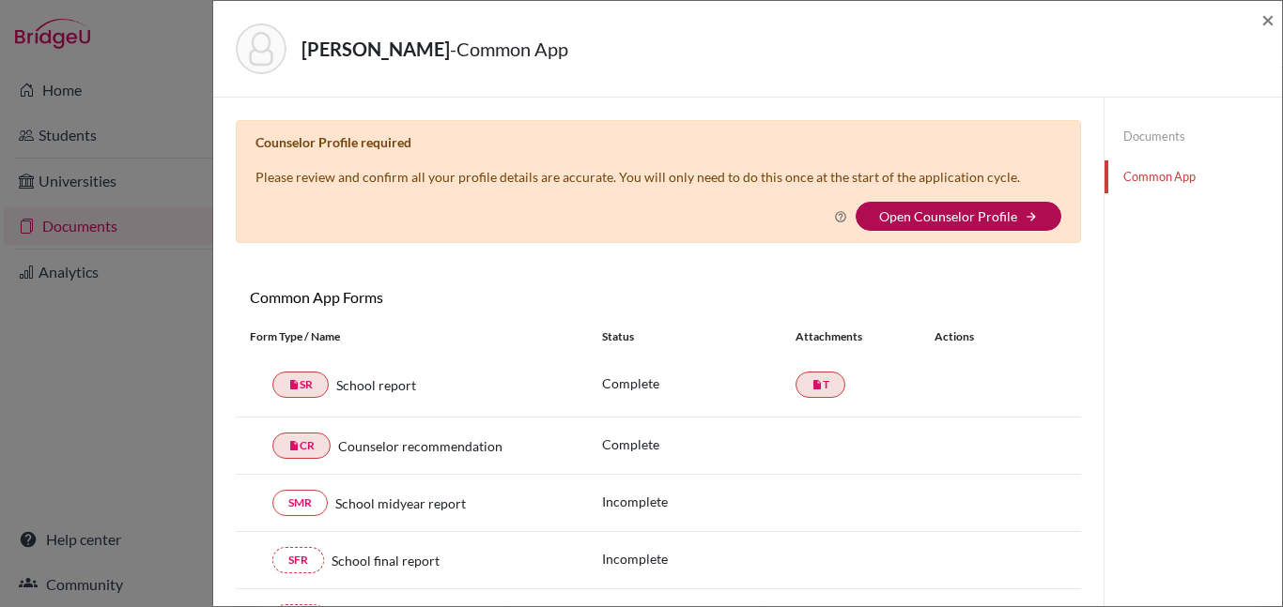
click at [945, 210] on link "Open Counselor Profile" at bounding box center [948, 216] width 138 height 16
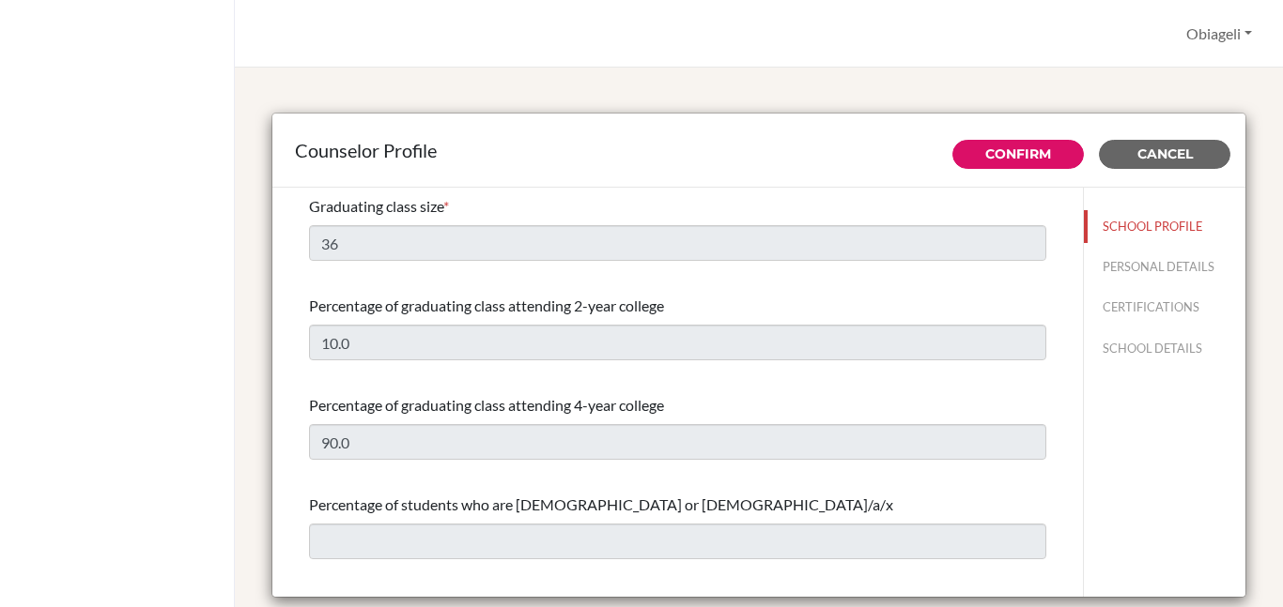
select select "0"
select select "353798"
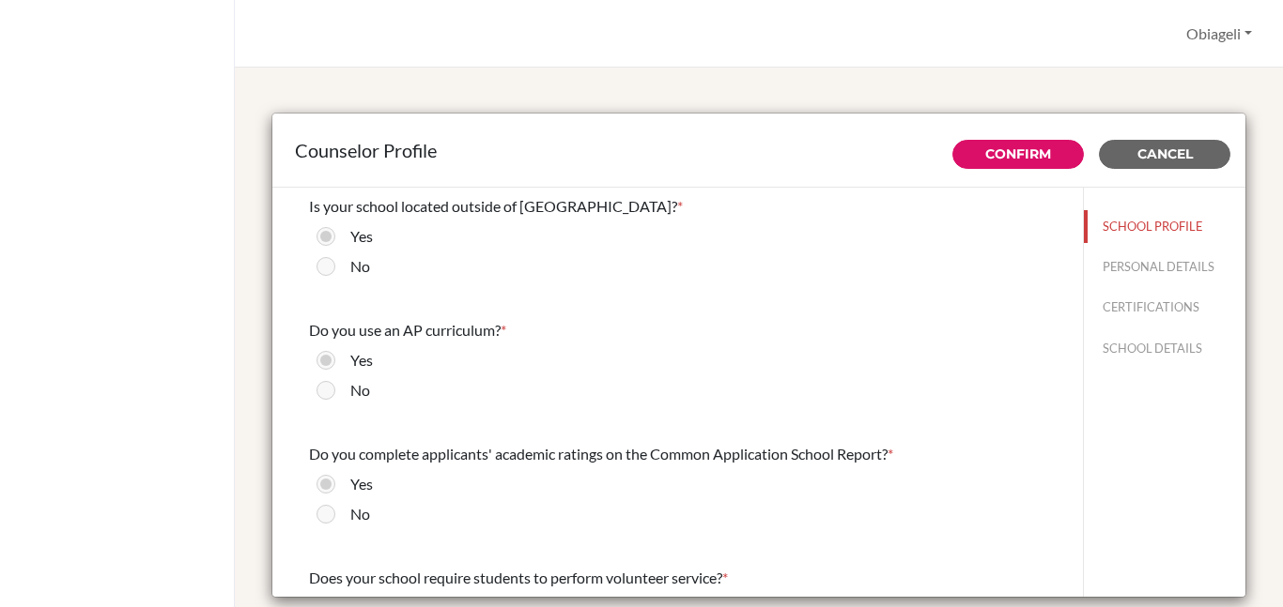
scroll to position [2237, 0]
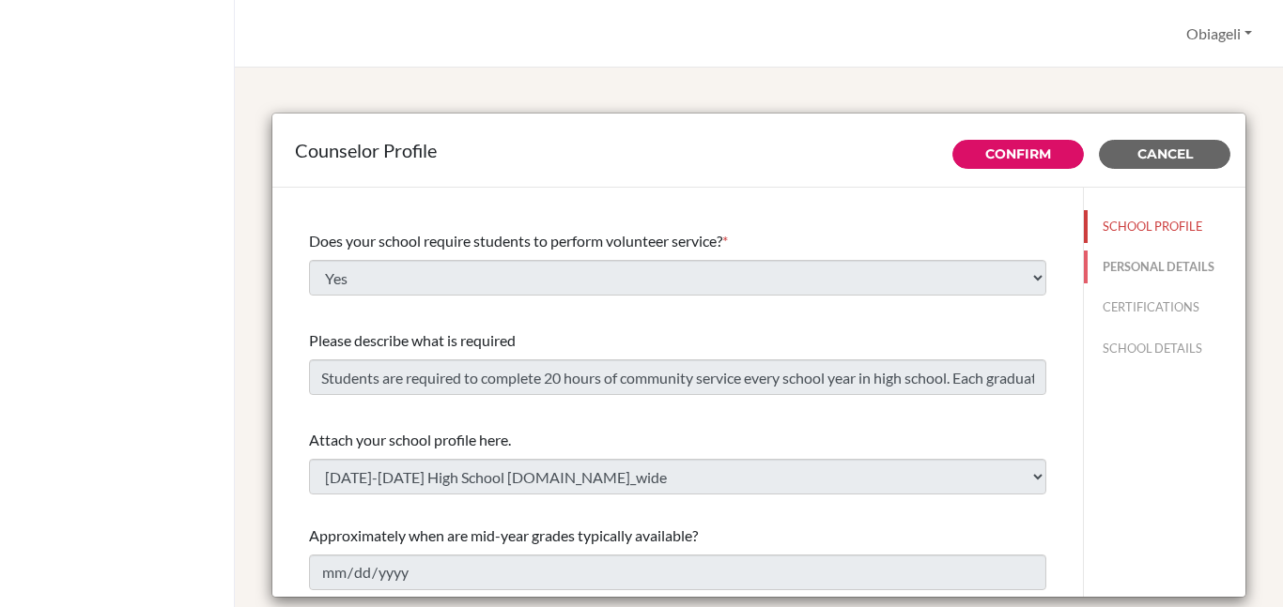
click at [1174, 268] on button "PERSONAL DETAILS" at bounding box center [1164, 267] width 161 height 33
type input "Obiageli"
type input "Okebugwu"
type input "Advisor"
type input "234.8033498741"
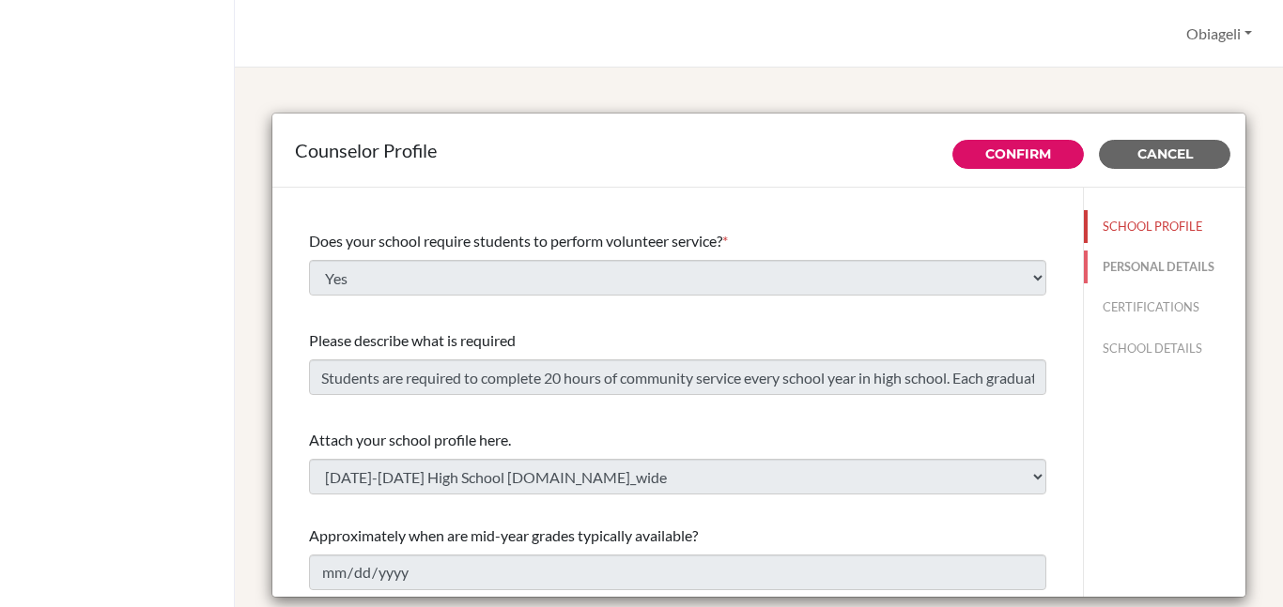
type input "[EMAIL_ADDRESS][DOMAIN_NAME]"
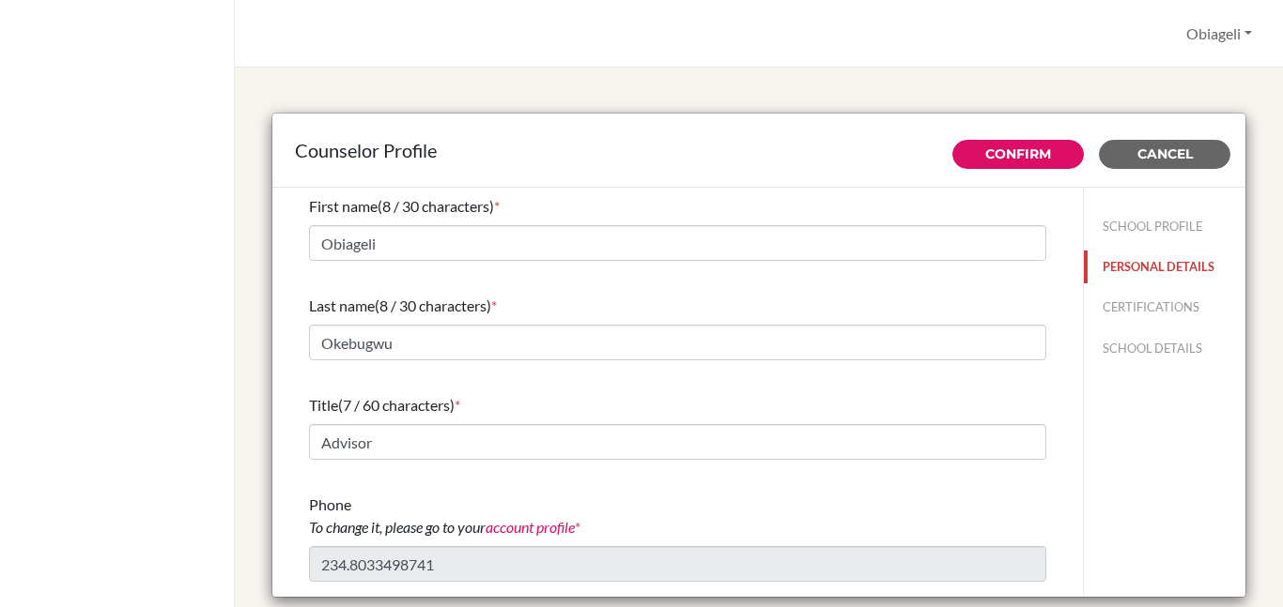
scroll to position [114, 0]
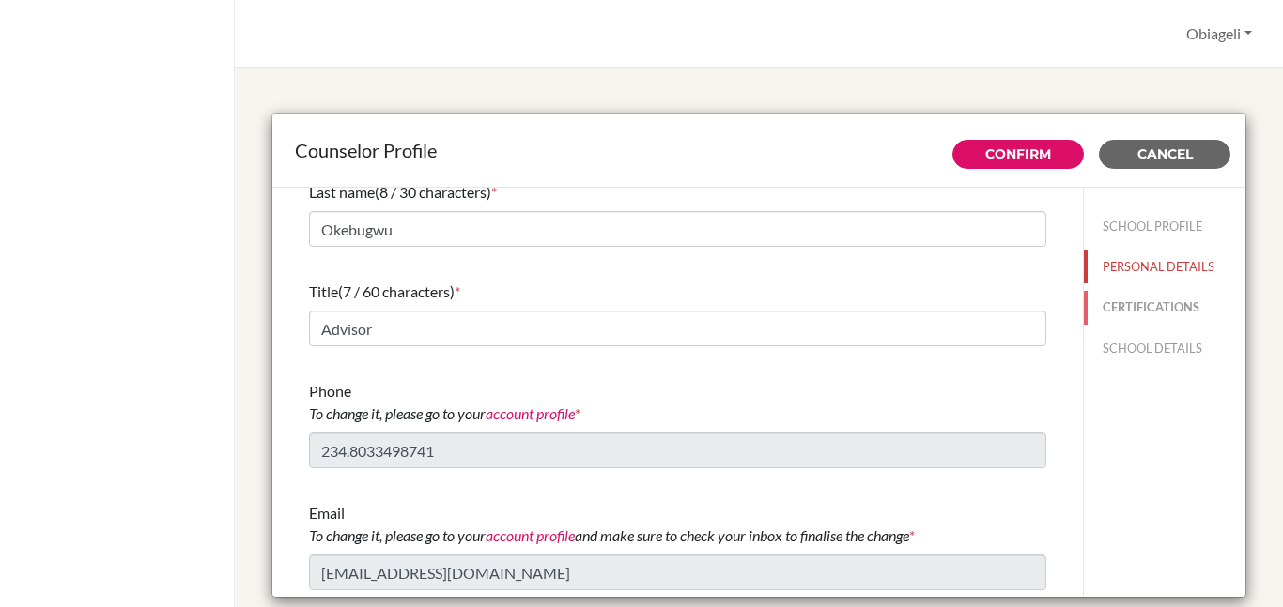
click at [1124, 306] on button "CERTIFICATIONS" at bounding box center [1164, 307] width 161 height 33
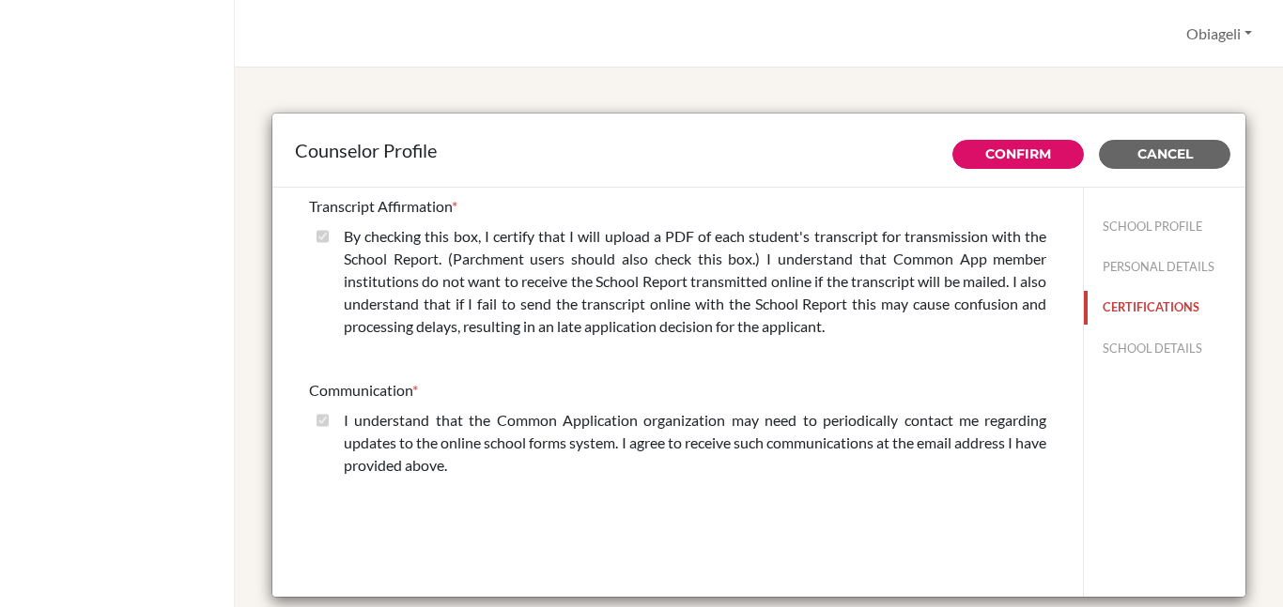
scroll to position [0, 0]
click at [1138, 349] on button "SCHOOL DETAILS" at bounding box center [1164, 348] width 161 height 33
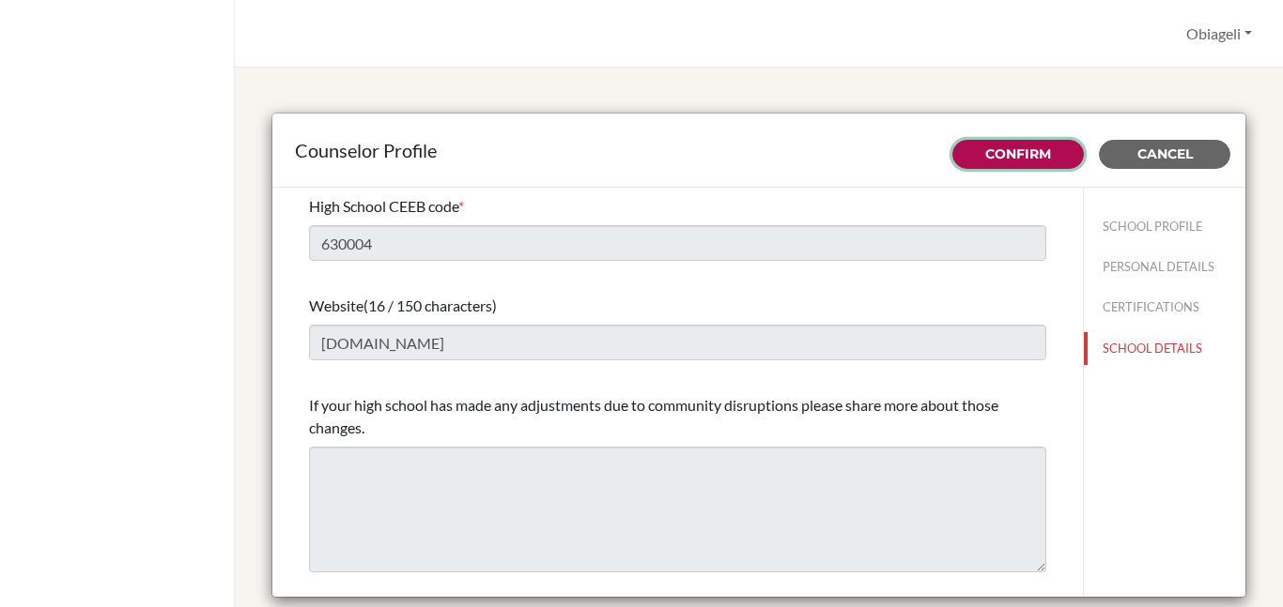
click at [1029, 151] on link "Confirm" at bounding box center [1018, 154] width 66 height 17
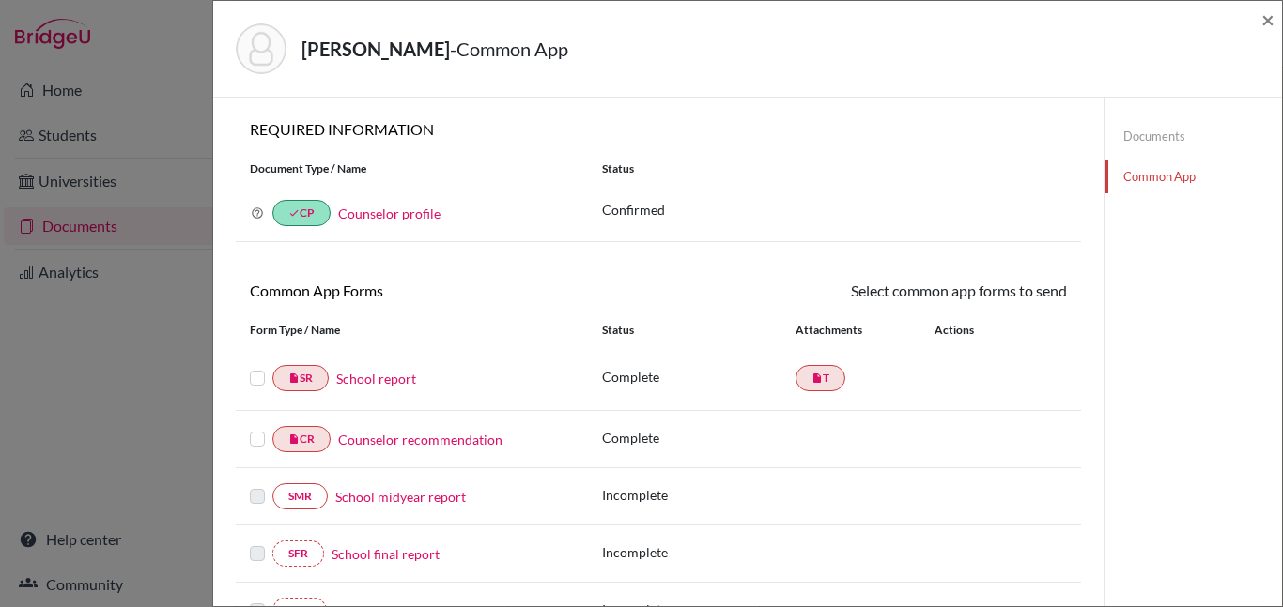
click at [254, 367] on label at bounding box center [257, 367] width 15 height 0
click at [0, 0] on input "checkbox" at bounding box center [0, 0] width 0 height 0
click at [1035, 295] on link "Send" at bounding box center [1028, 294] width 78 height 29
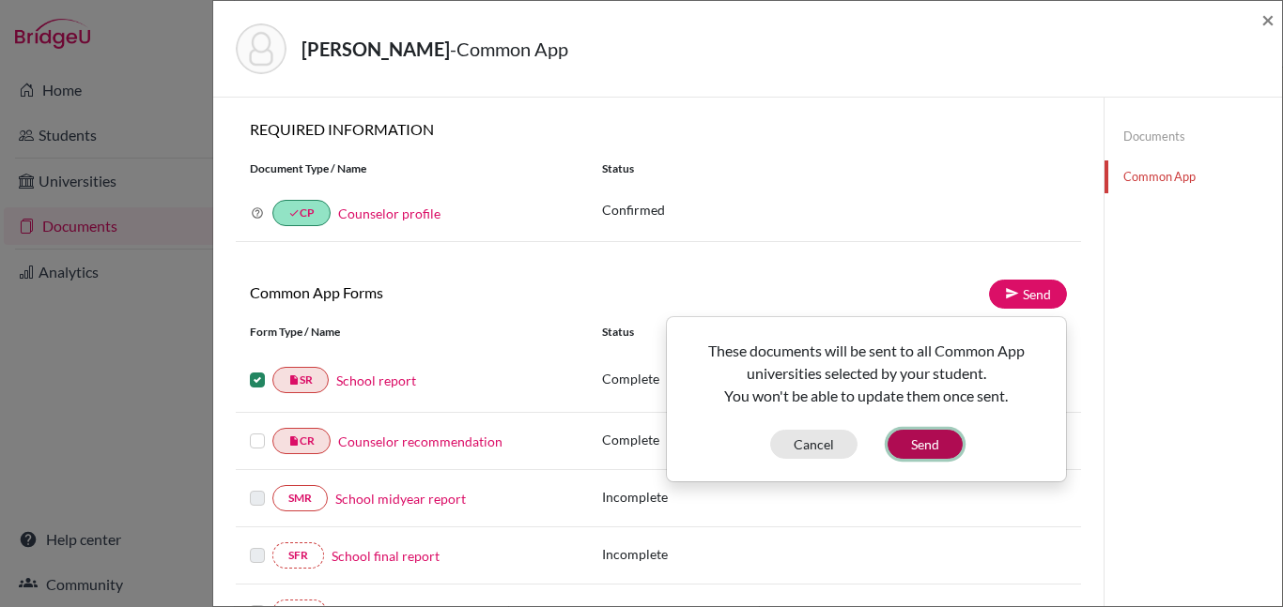
click at [928, 448] on button "Send" at bounding box center [924, 444] width 75 height 29
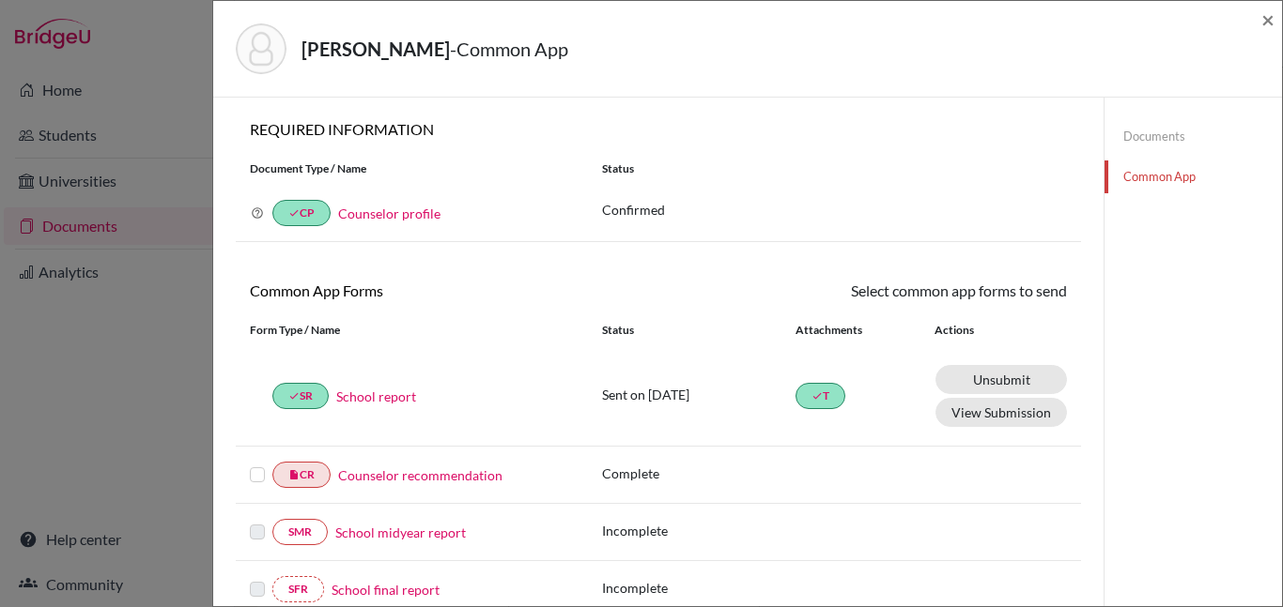
click at [1155, 141] on link "Documents" at bounding box center [1192, 136] width 177 height 33
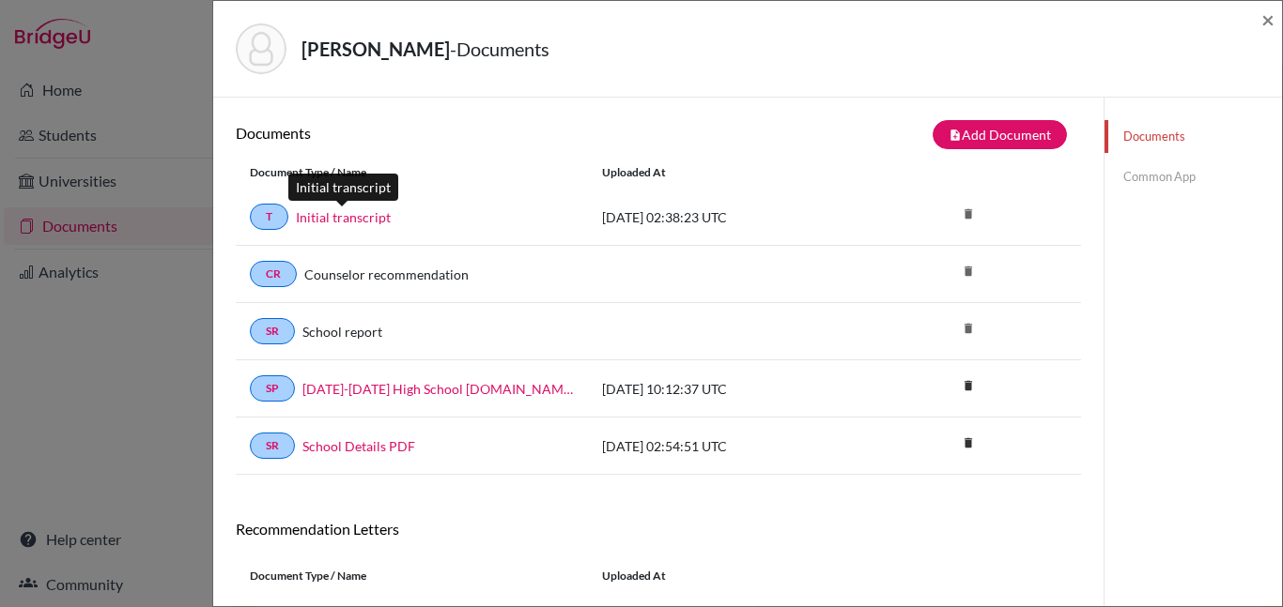
click at [365, 215] on link "Initial transcript" at bounding box center [343, 218] width 95 height 20
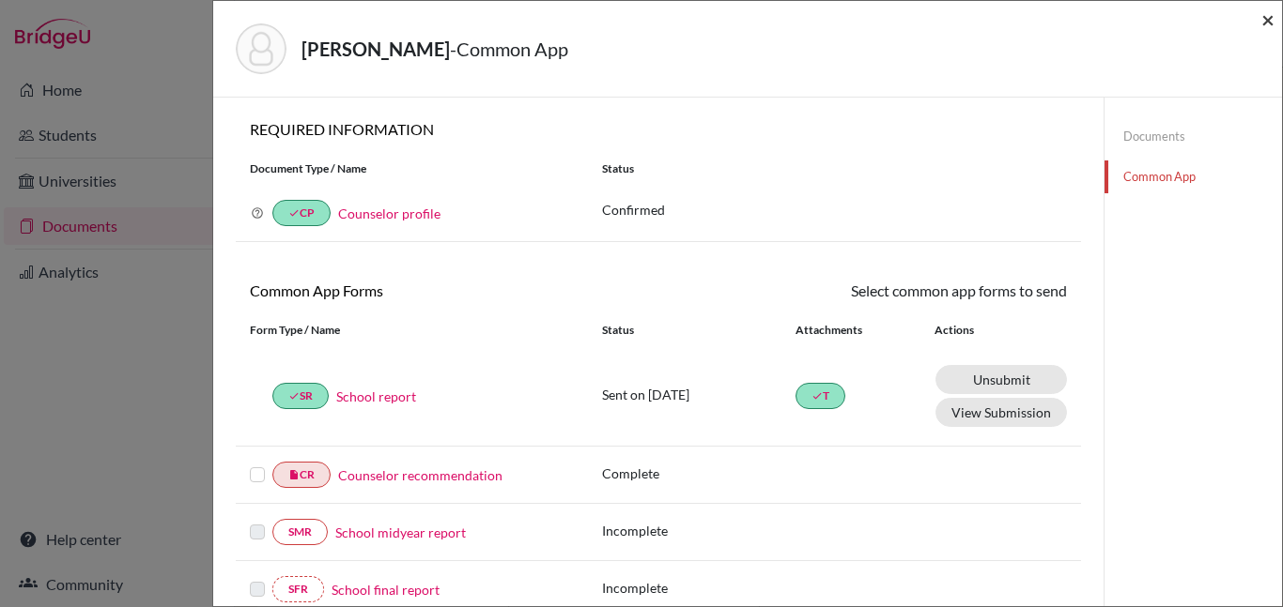
click at [1268, 18] on span "×" at bounding box center [1267, 19] width 13 height 27
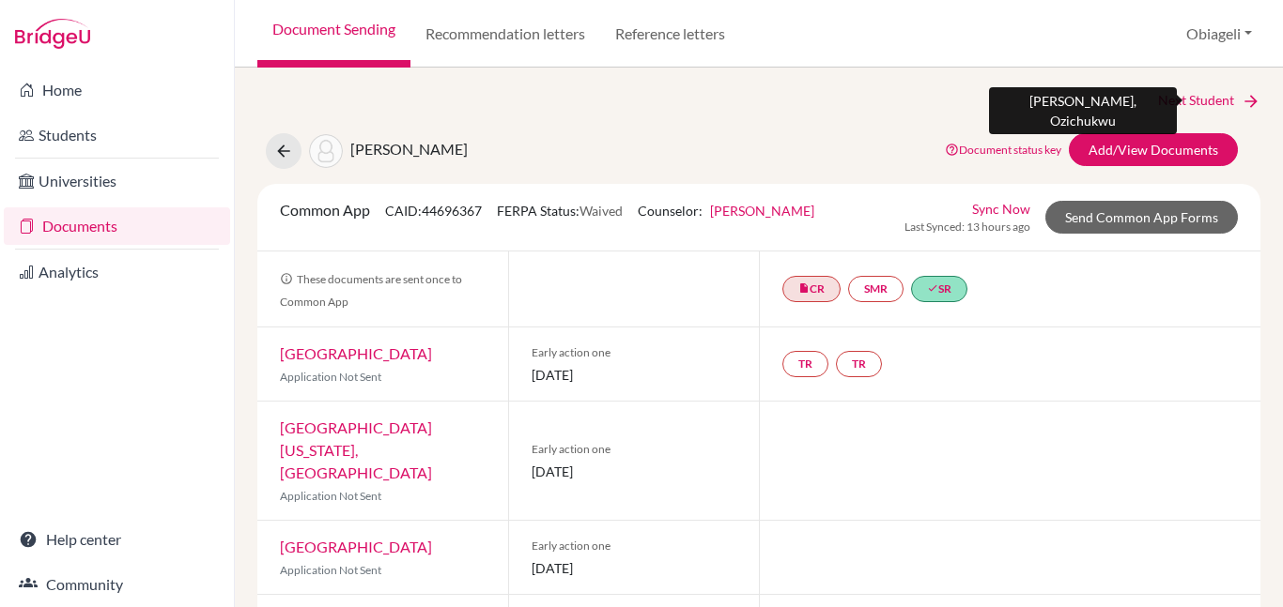
click at [1208, 95] on link "Next Student" at bounding box center [1209, 100] width 102 height 21
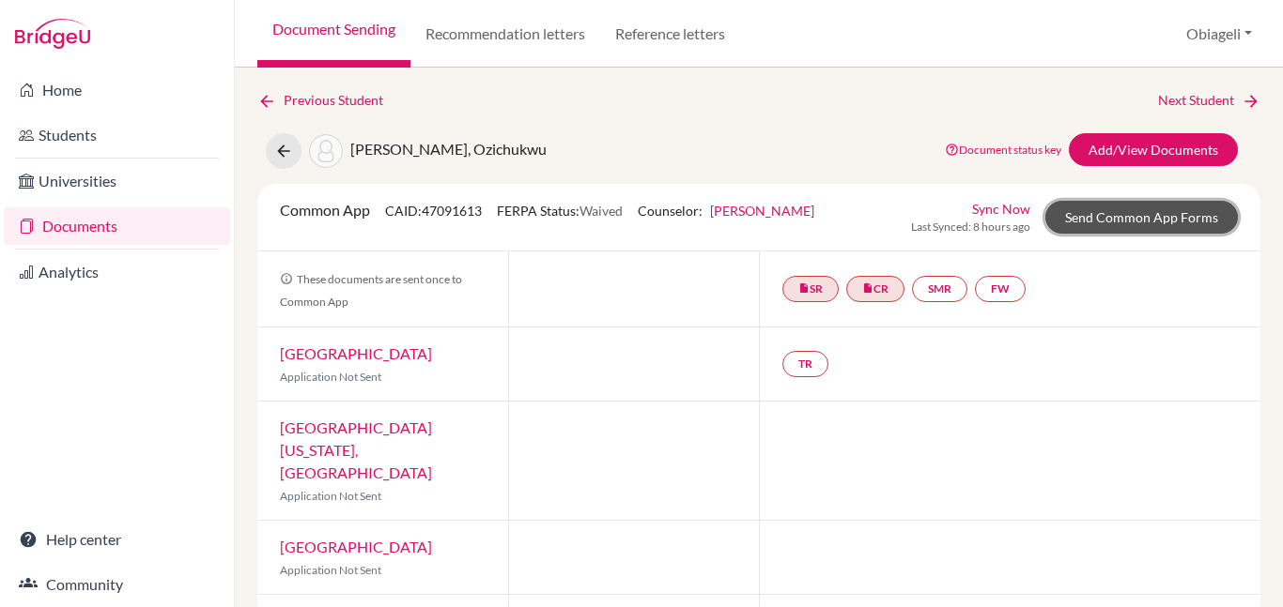
click at [1128, 214] on link "Send Common App Forms" at bounding box center [1141, 217] width 192 height 33
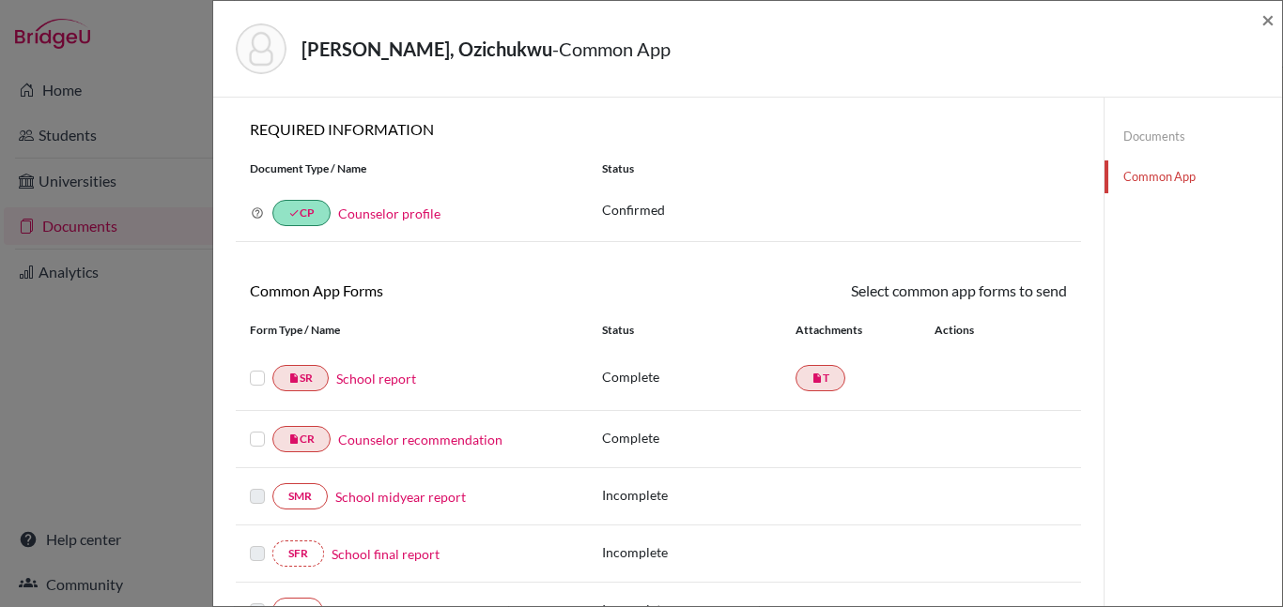
click at [256, 367] on label at bounding box center [257, 367] width 15 height 0
click at [0, 0] on input "checkbox" at bounding box center [0, 0] width 0 height 0
click at [254, 369] on label at bounding box center [257, 369] width 15 height 0
click at [0, 0] on input "checkbox" at bounding box center [0, 0] width 0 height 0
click at [1160, 133] on link "Documents" at bounding box center [1192, 136] width 177 height 33
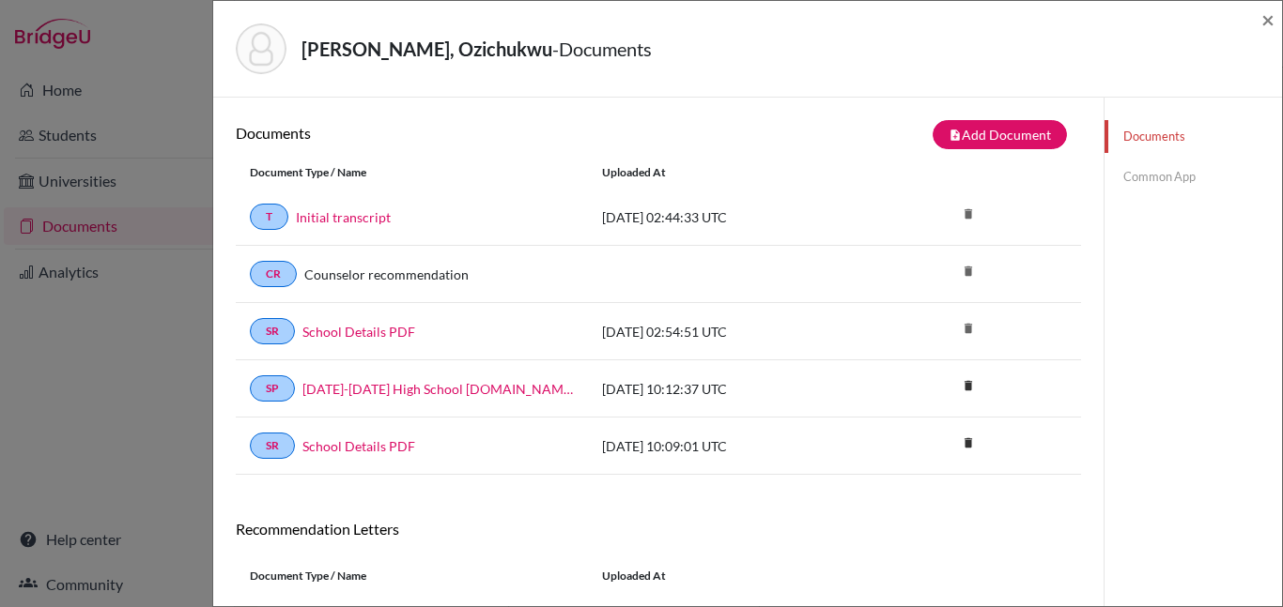
click at [1164, 179] on link "Common App" at bounding box center [1192, 177] width 177 height 33
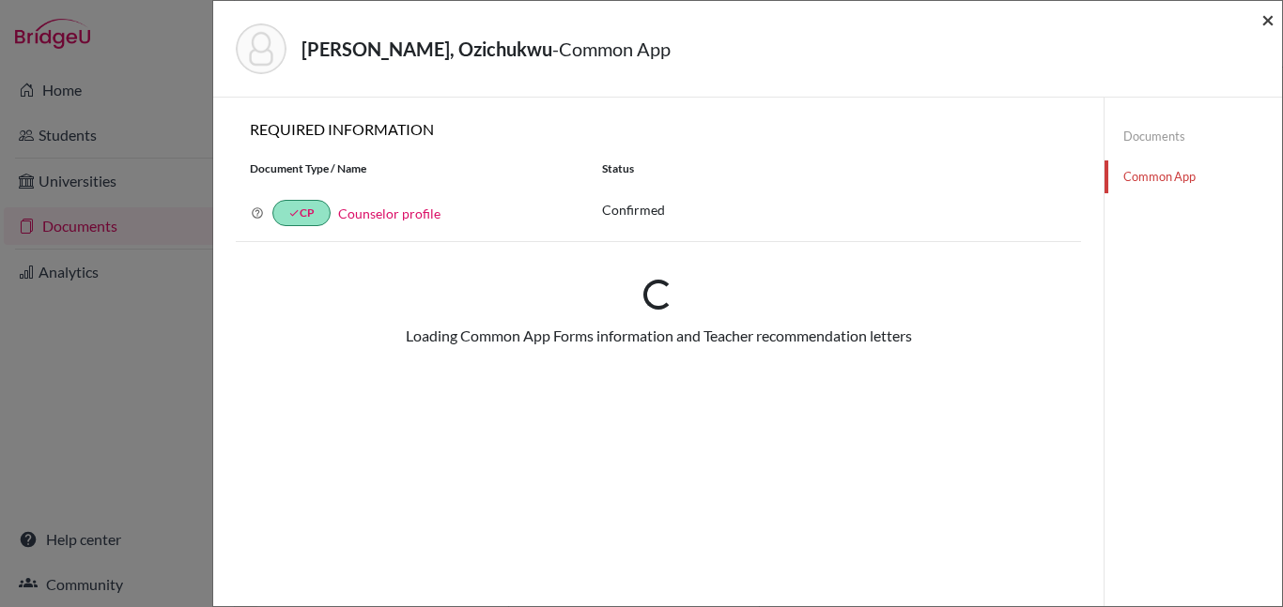
click at [1269, 19] on span "×" at bounding box center [1267, 19] width 13 height 27
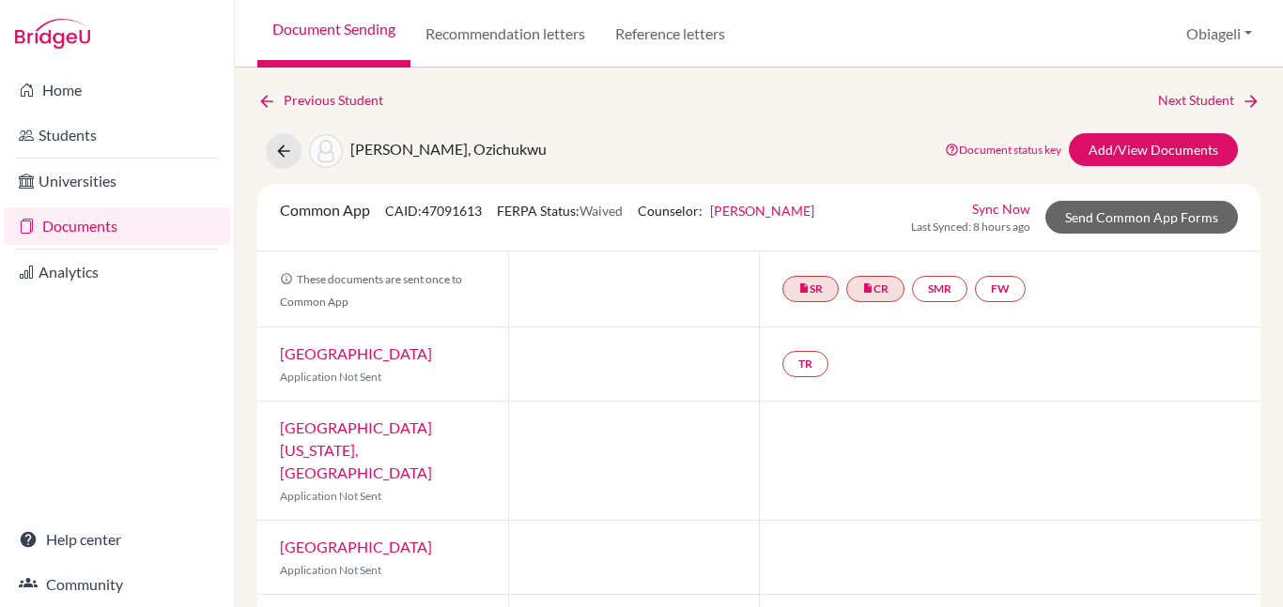
click at [547, 100] on div "Previous Student Next Student" at bounding box center [758, 100] width 1003 height 21
click at [1176, 219] on link "Send Common App Forms" at bounding box center [1141, 217] width 192 height 33
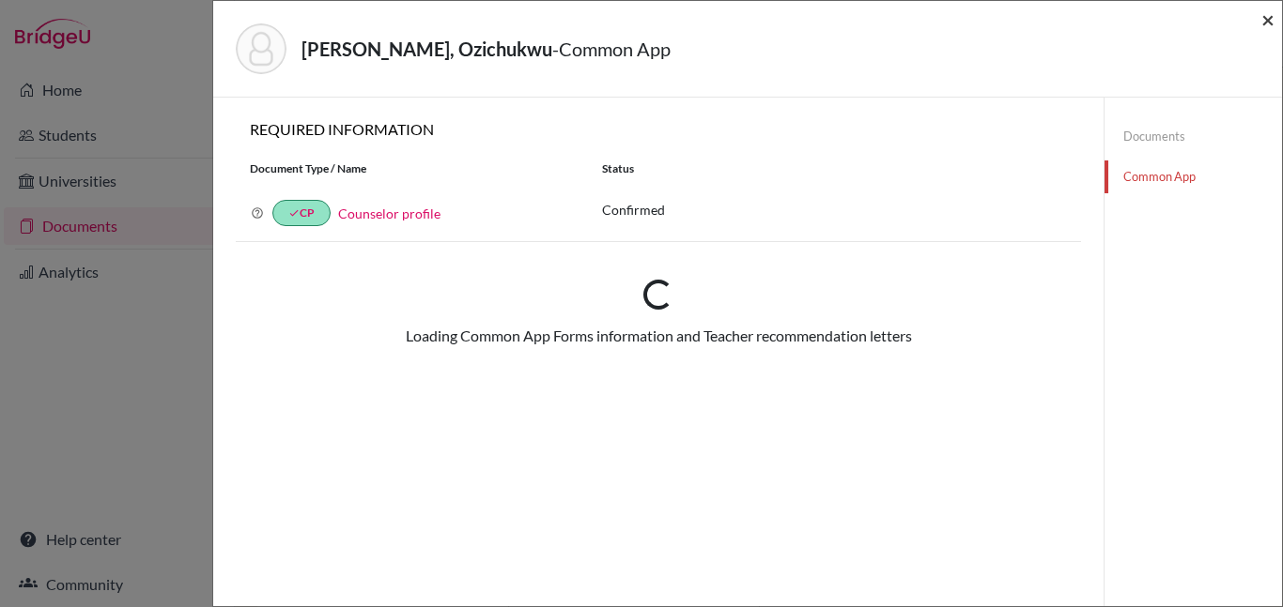
click at [1268, 23] on span "×" at bounding box center [1267, 19] width 13 height 27
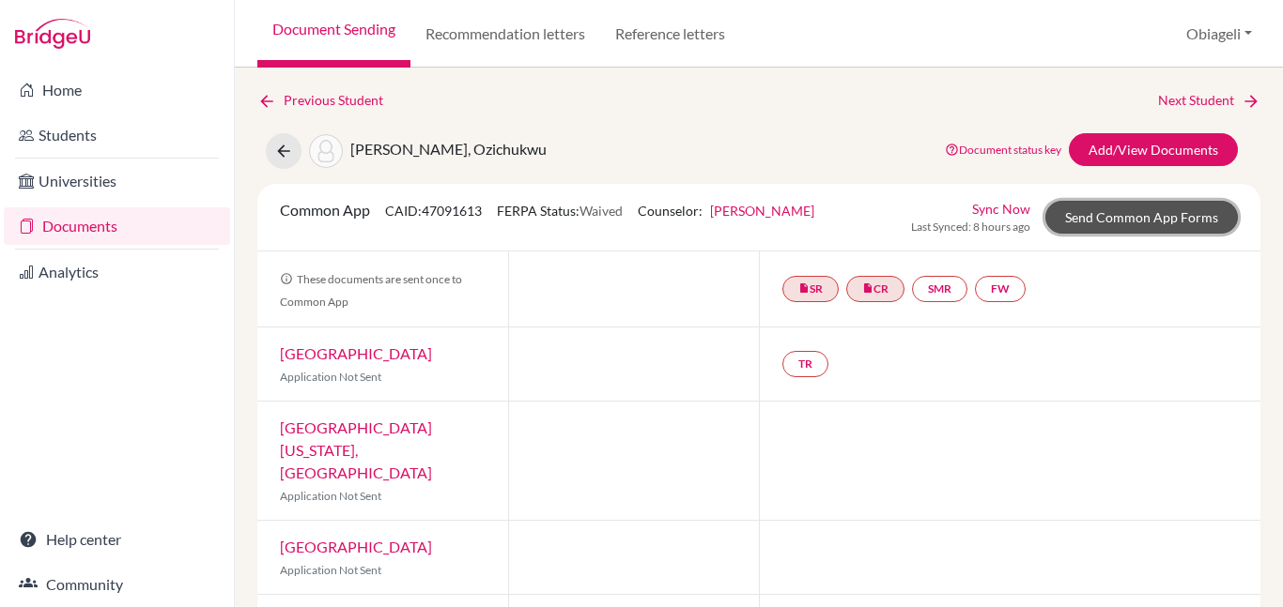
click at [1125, 213] on link "Send Common App Forms" at bounding box center [1141, 217] width 192 height 33
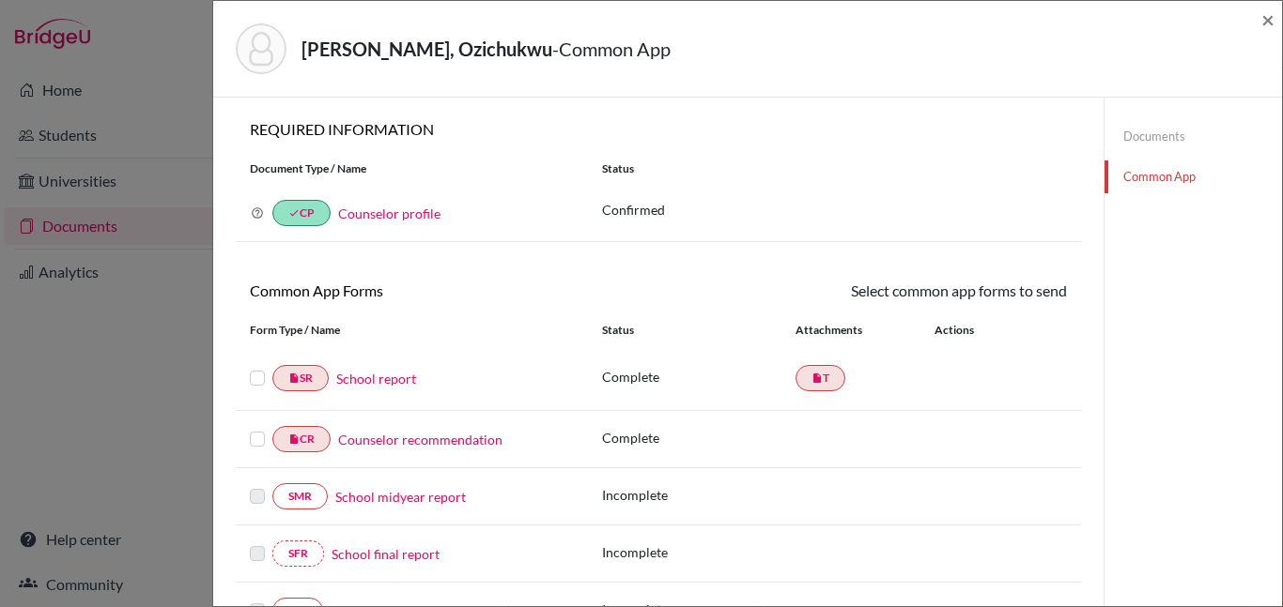
click at [254, 367] on label at bounding box center [257, 367] width 15 height 0
click at [0, 0] on input "checkbox" at bounding box center [0, 0] width 0 height 0
click at [1027, 289] on link "Send" at bounding box center [1028, 294] width 78 height 29
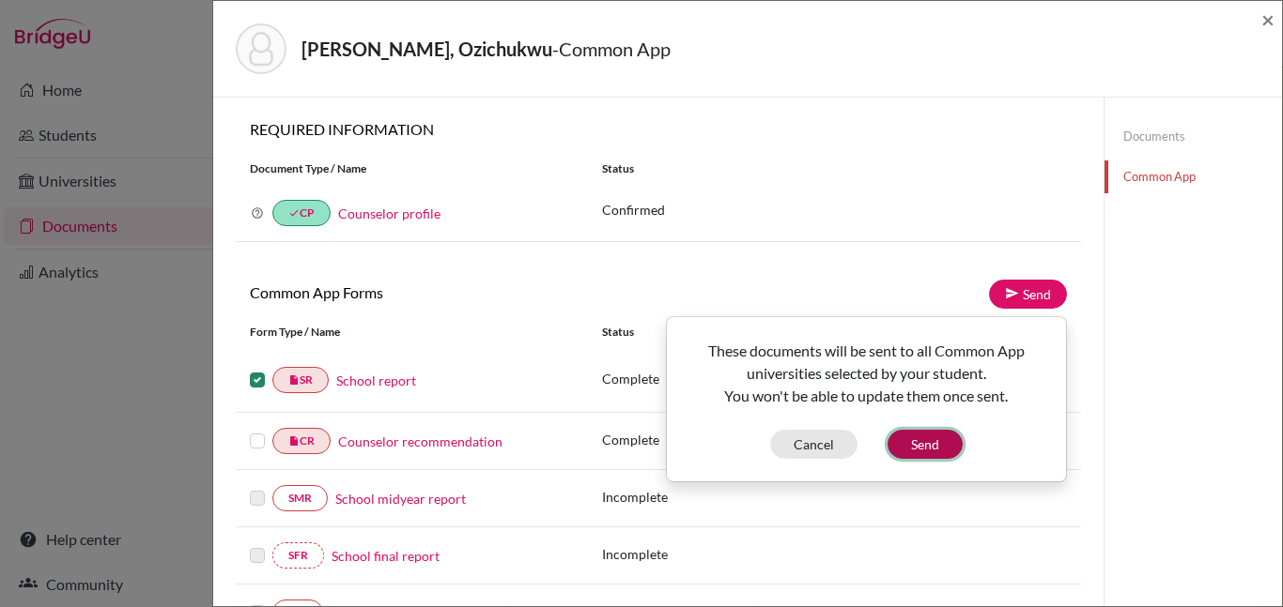
click at [921, 444] on button "Send" at bounding box center [924, 444] width 75 height 29
